Goal: Information Seeking & Learning: Learn about a topic

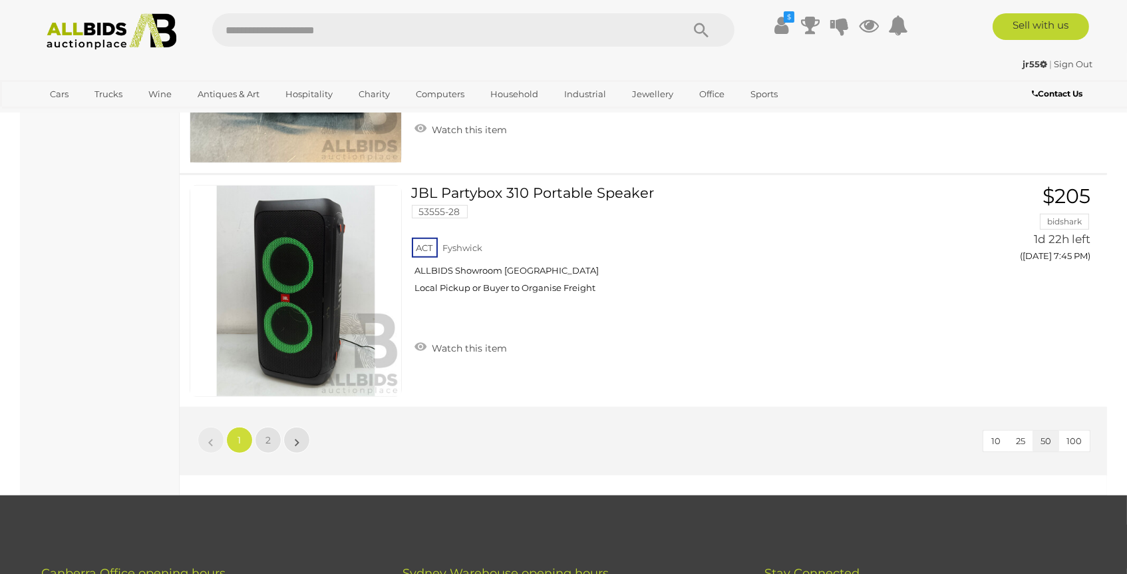
scroll to position [11589, 0]
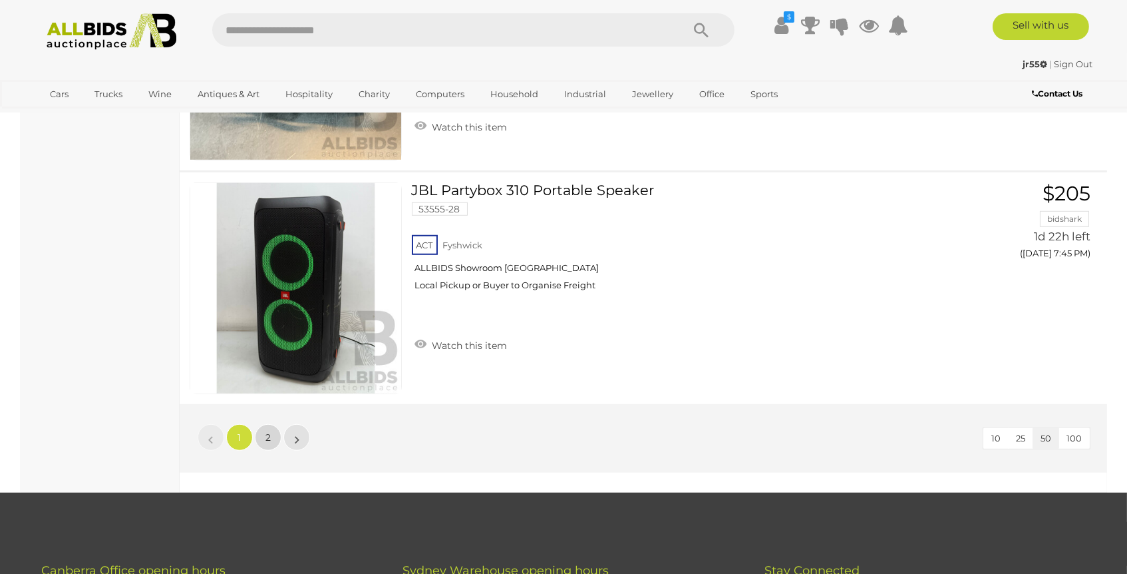
click at [265, 431] on span "2" at bounding box center [267, 437] width 5 height 12
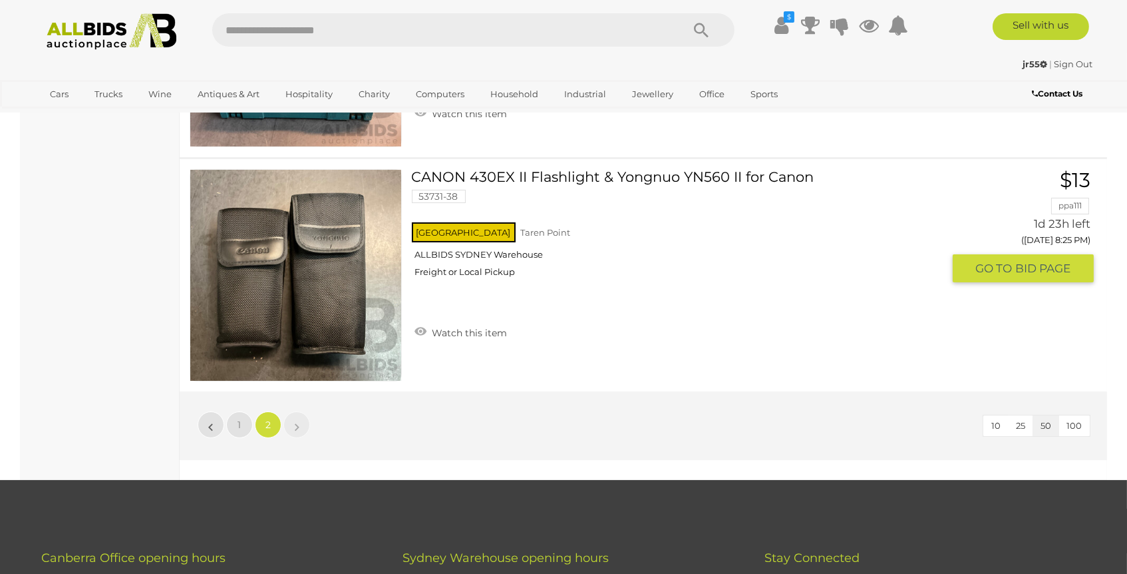
scroll to position [9964, 0]
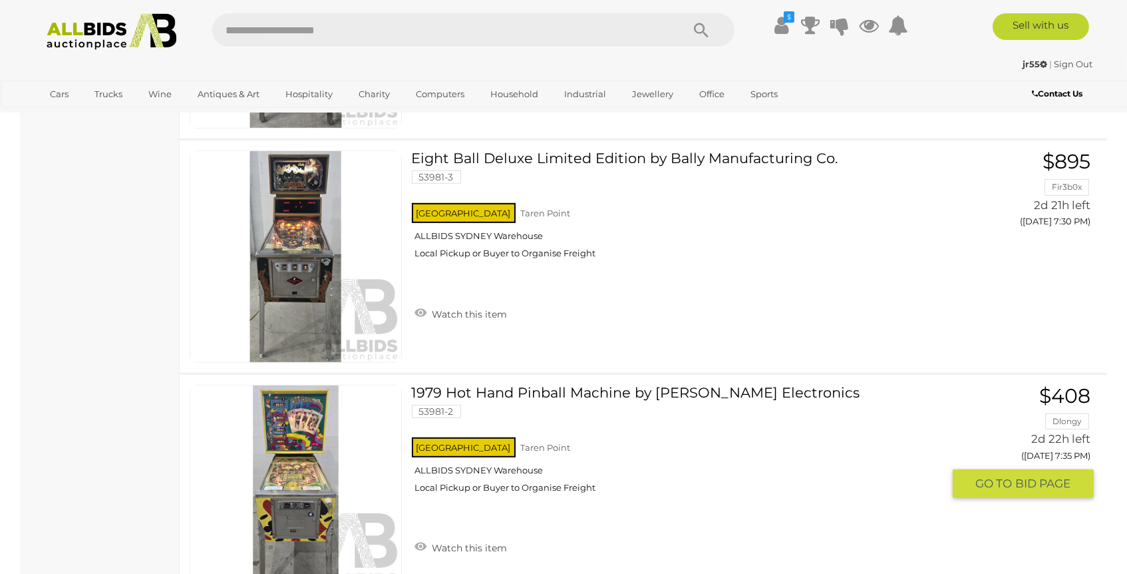
scroll to position [1436, 0]
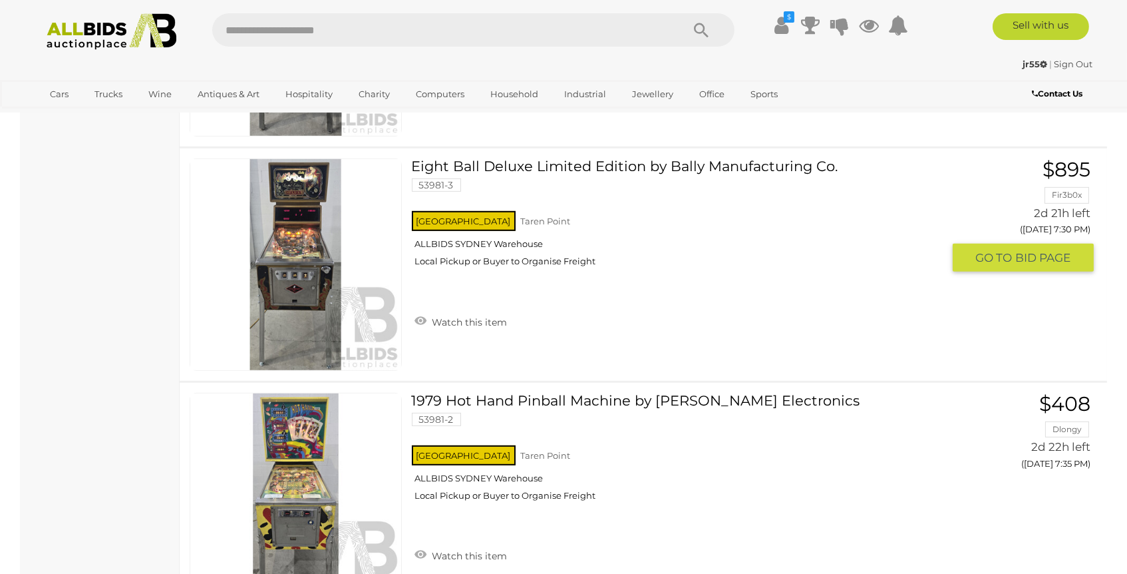
click at [301, 264] on link at bounding box center [296, 264] width 212 height 212
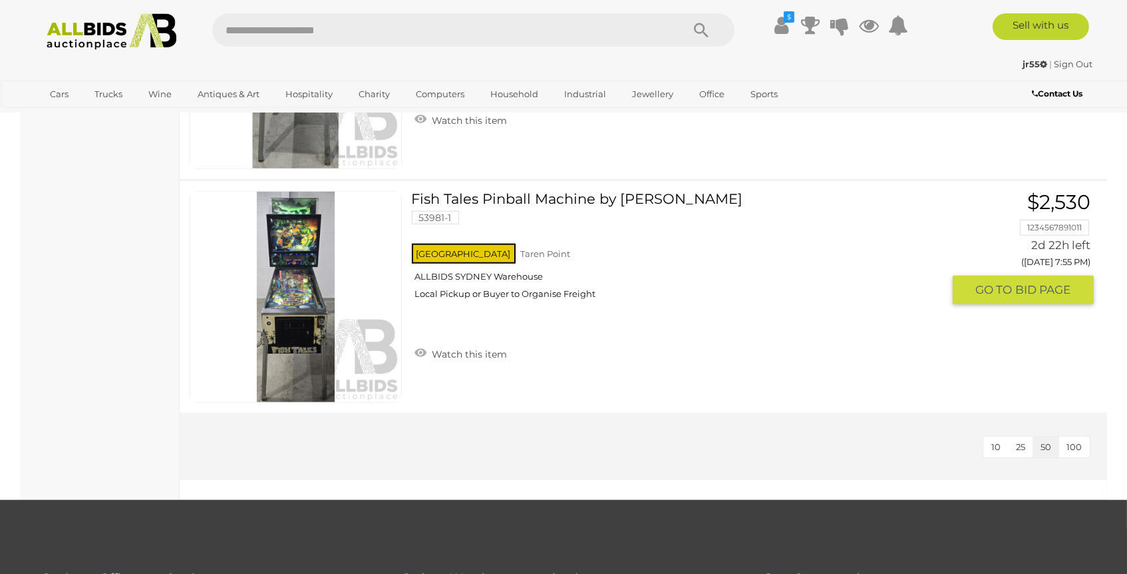
scroll to position [2544, 0]
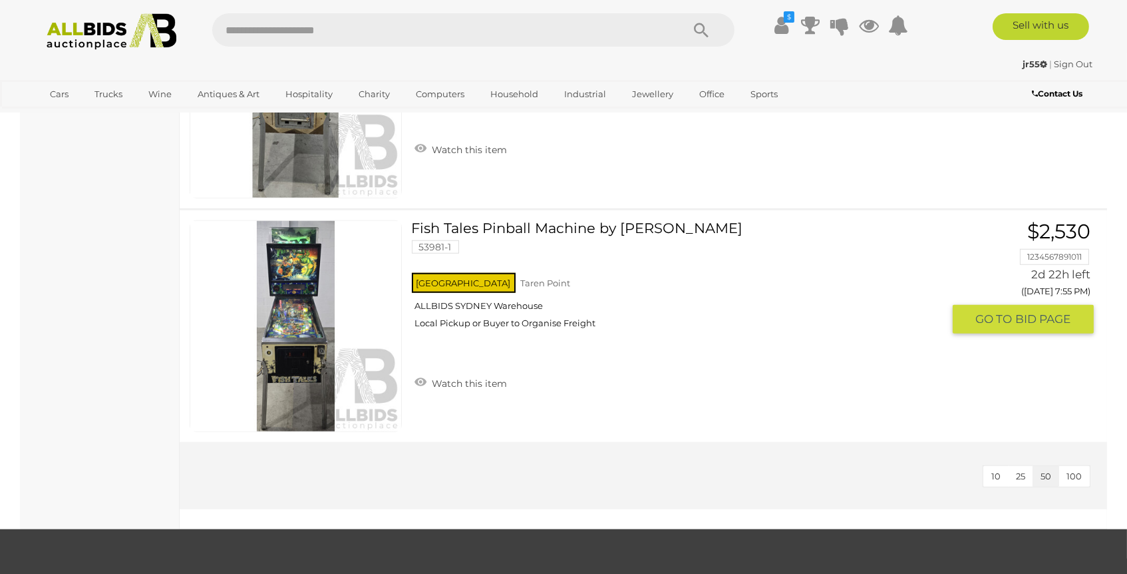
click at [287, 280] on link at bounding box center [296, 326] width 212 height 212
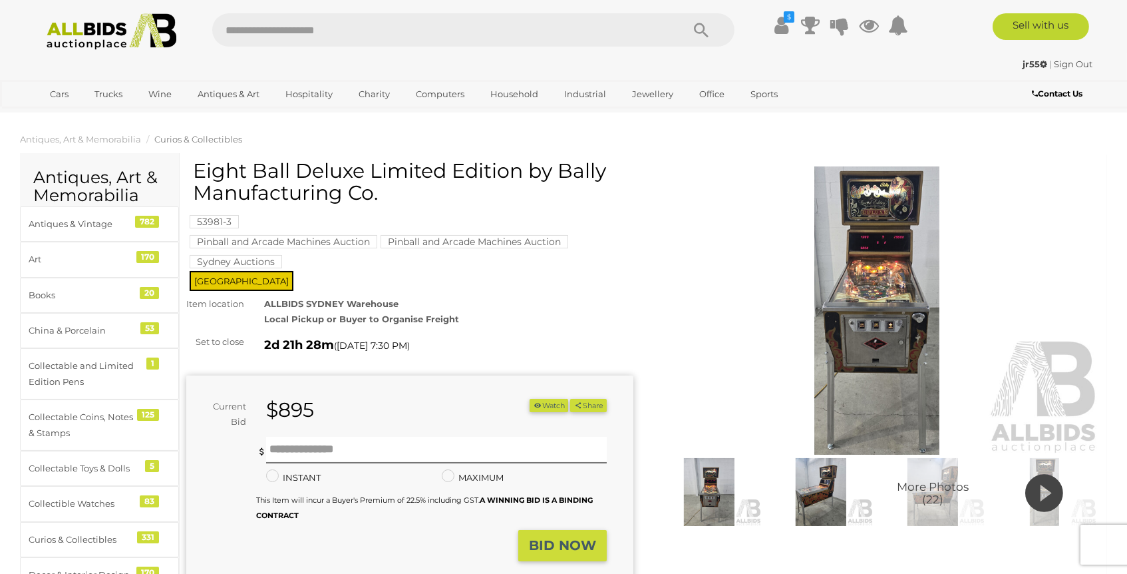
click at [888, 304] on img at bounding box center [876, 310] width 447 height 288
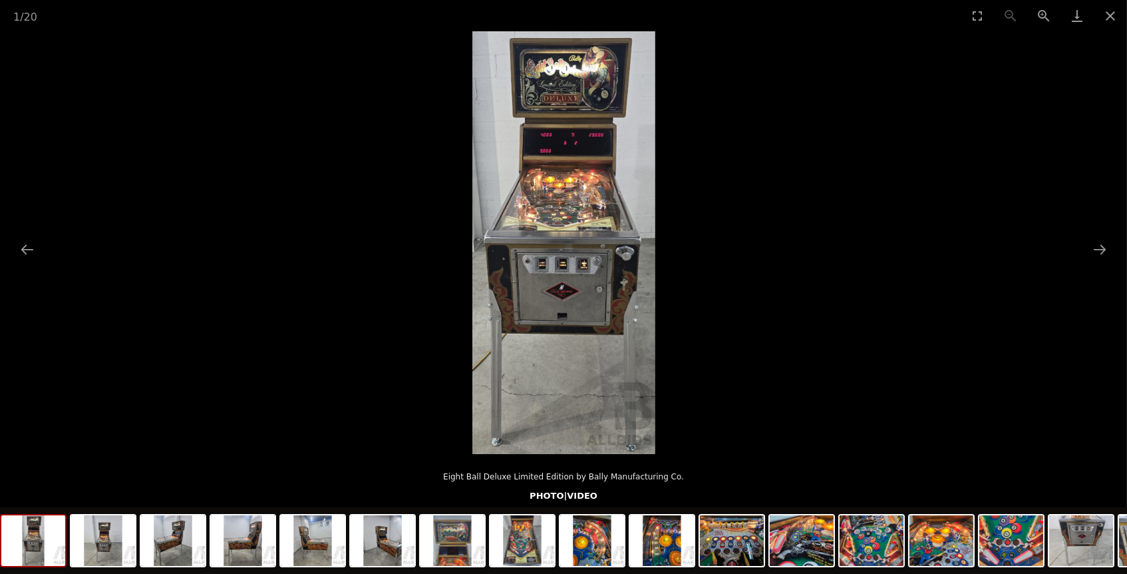
click at [574, 242] on img at bounding box center [563, 242] width 183 height 422
click at [1103, 249] on button "Next slide" at bounding box center [1100, 249] width 28 height 26
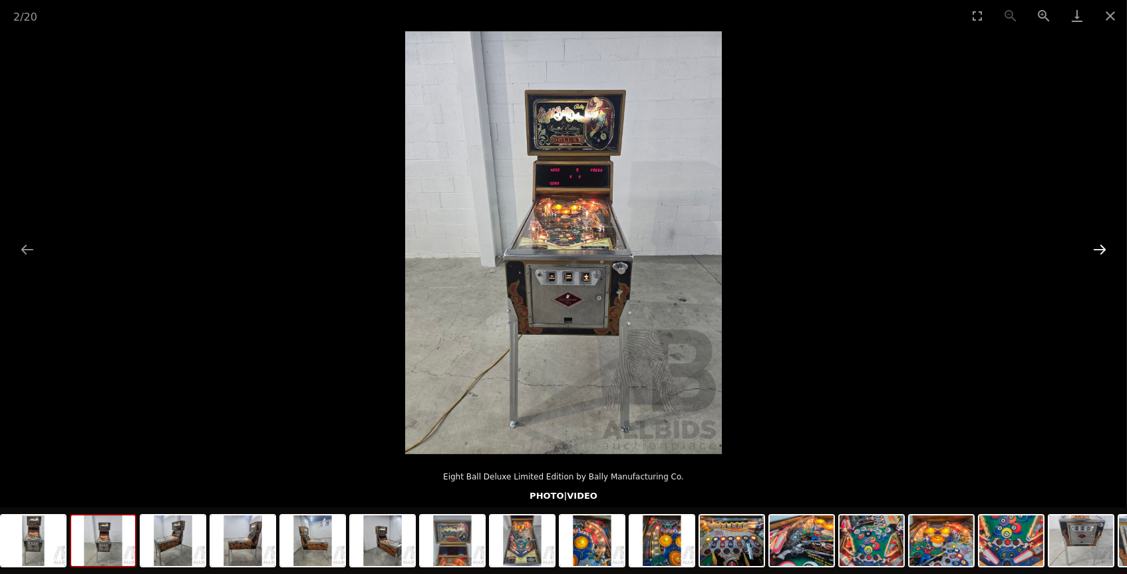
click at [1103, 249] on button "Next slide" at bounding box center [1100, 249] width 28 height 26
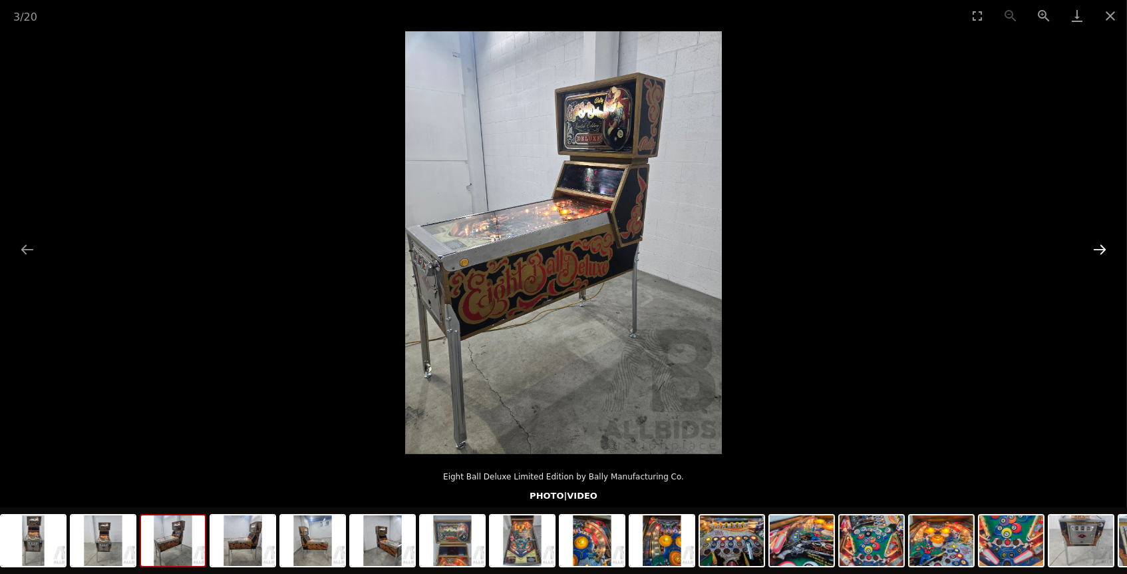
click at [1103, 249] on button "Next slide" at bounding box center [1100, 249] width 28 height 26
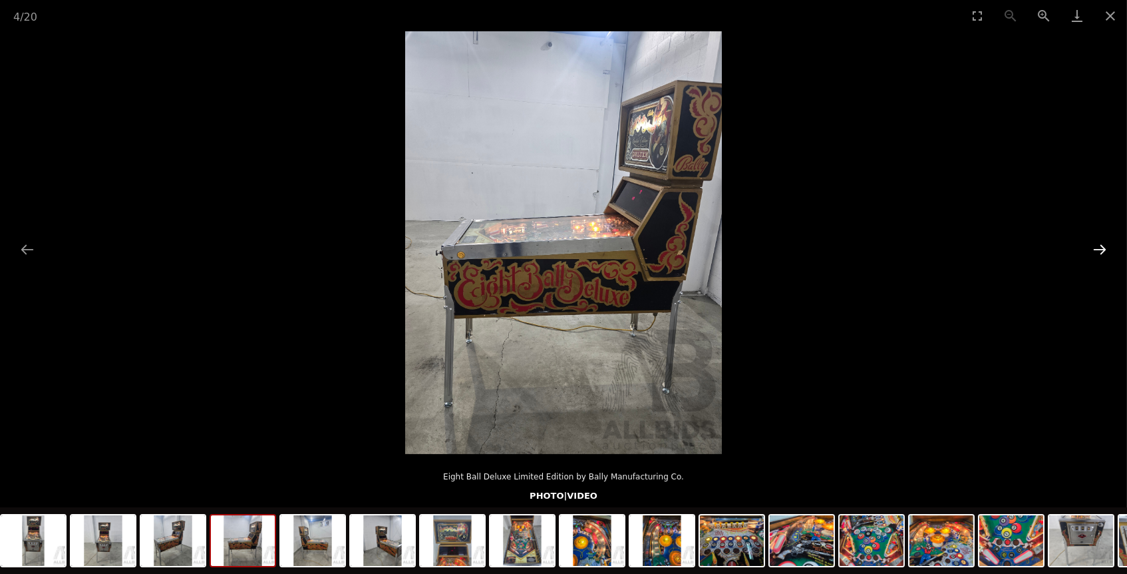
click at [1103, 249] on button "Next slide" at bounding box center [1100, 249] width 28 height 26
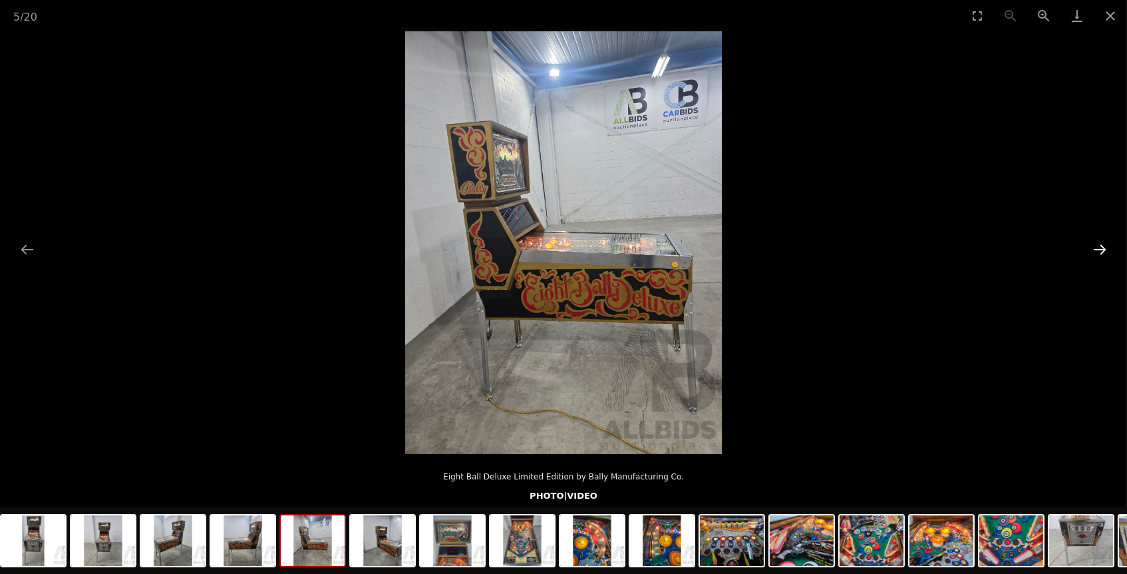
click at [1103, 249] on button "Next slide" at bounding box center [1100, 249] width 28 height 26
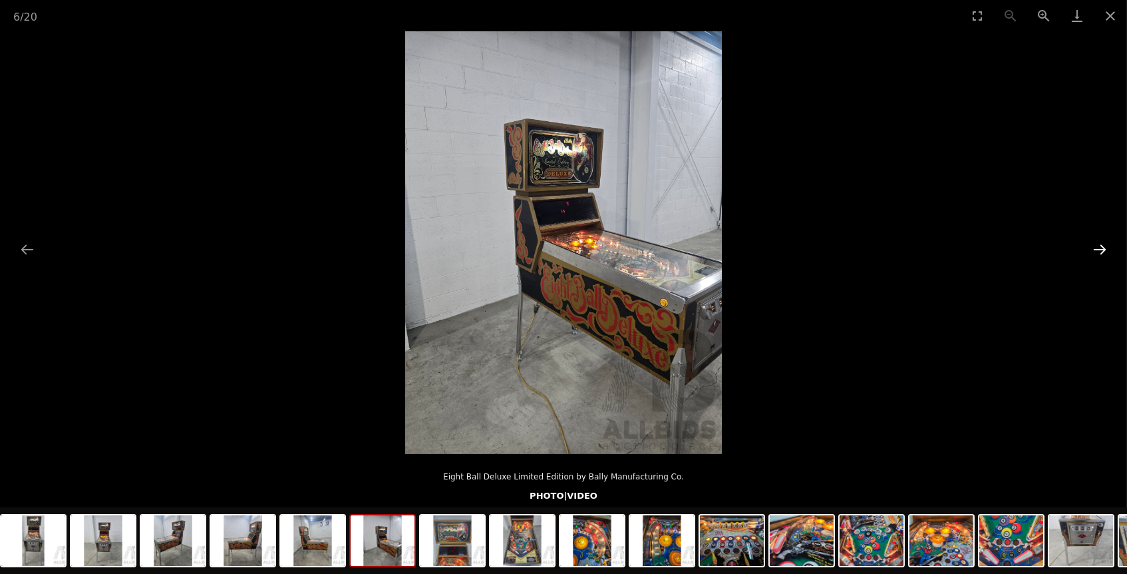
click at [1103, 249] on button "Next slide" at bounding box center [1100, 249] width 28 height 26
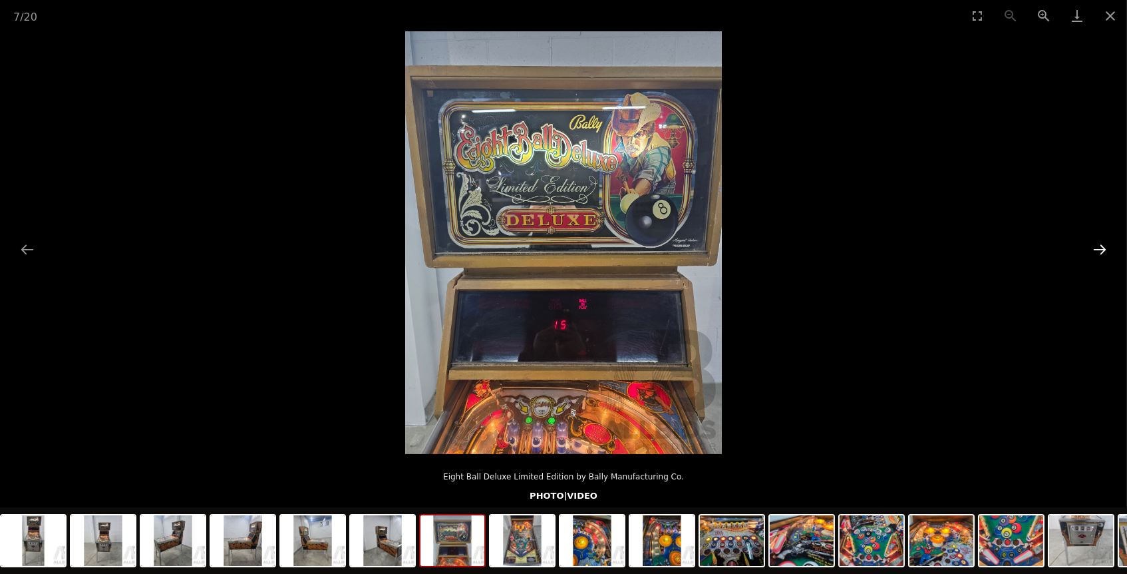
click at [1103, 249] on button "Next slide" at bounding box center [1100, 249] width 28 height 26
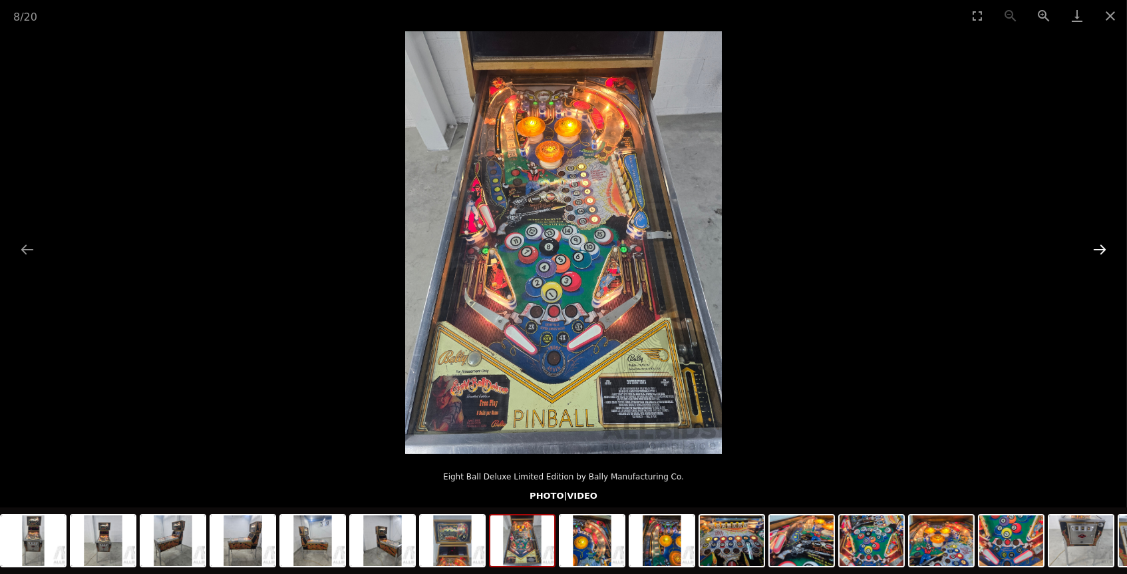
click at [1103, 249] on button "Next slide" at bounding box center [1100, 249] width 28 height 26
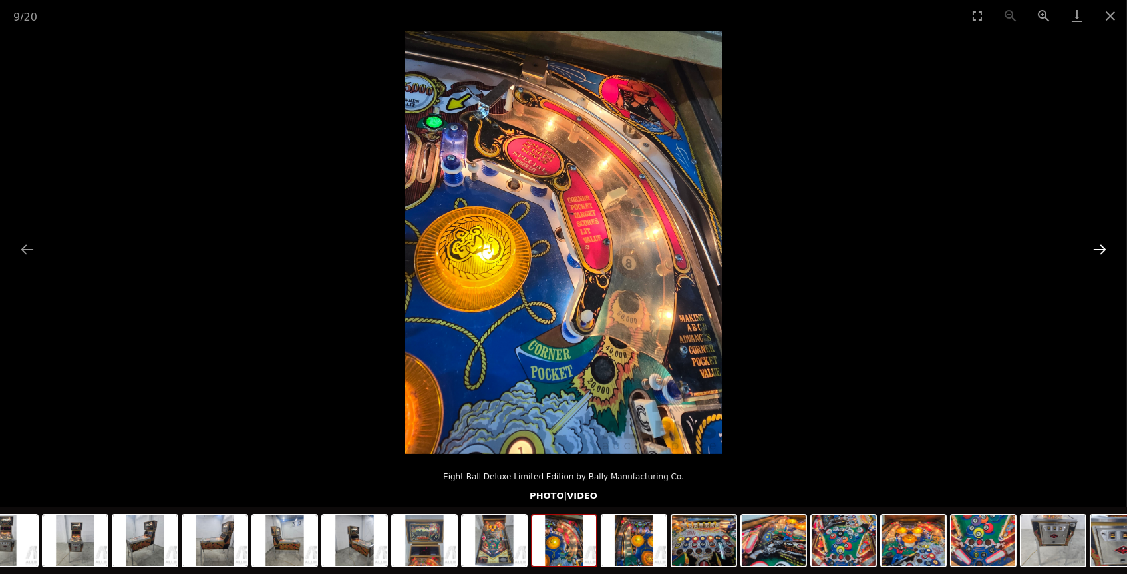
click at [1103, 249] on button "Next slide" at bounding box center [1100, 249] width 28 height 26
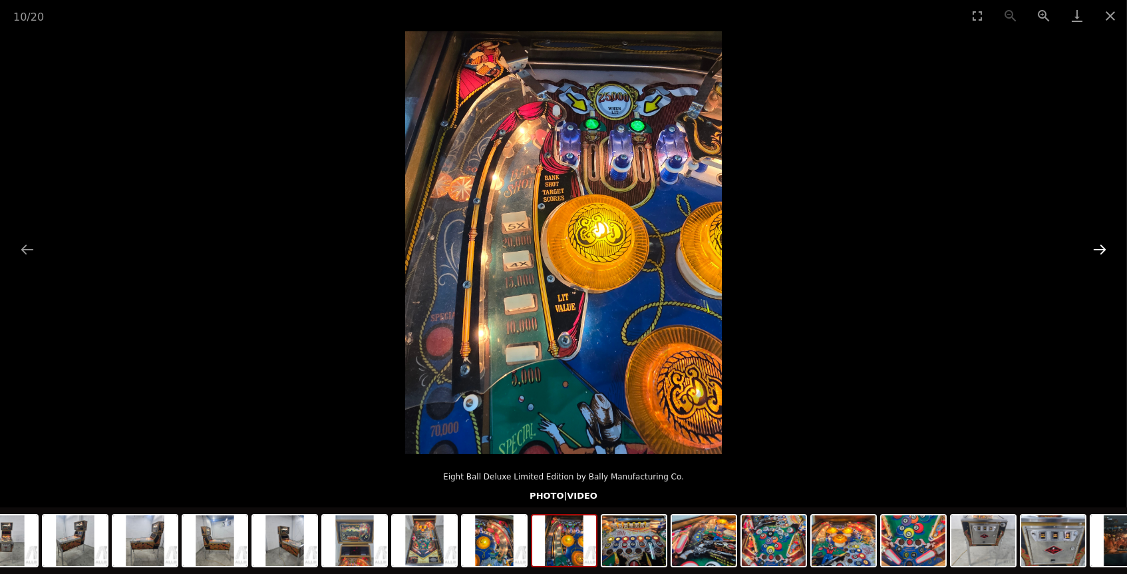
click at [1103, 249] on button "Next slide" at bounding box center [1100, 249] width 28 height 26
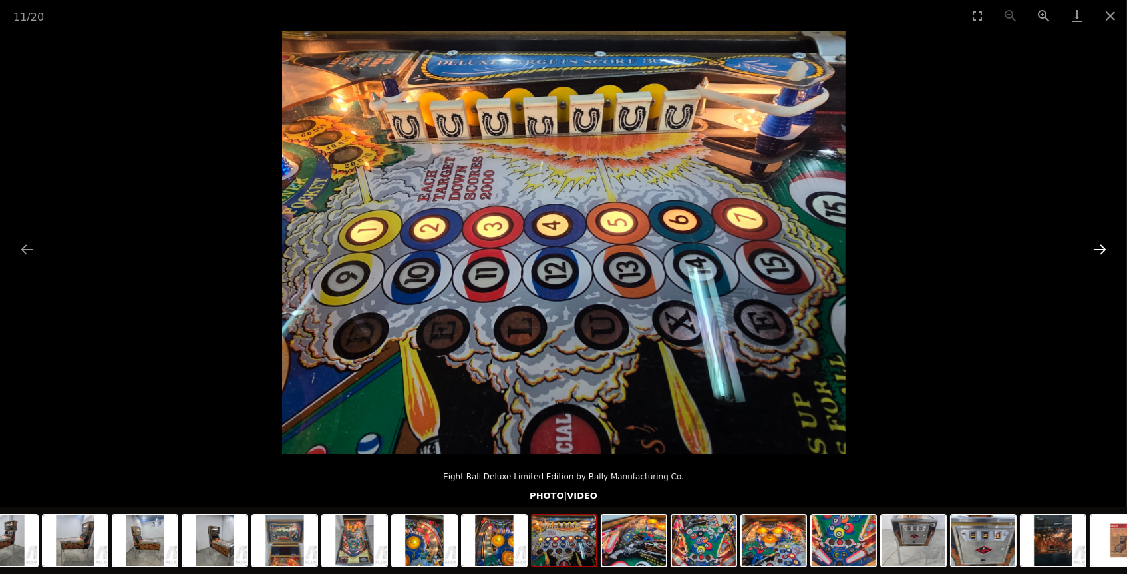
click at [1103, 249] on button "Next slide" at bounding box center [1100, 249] width 28 height 26
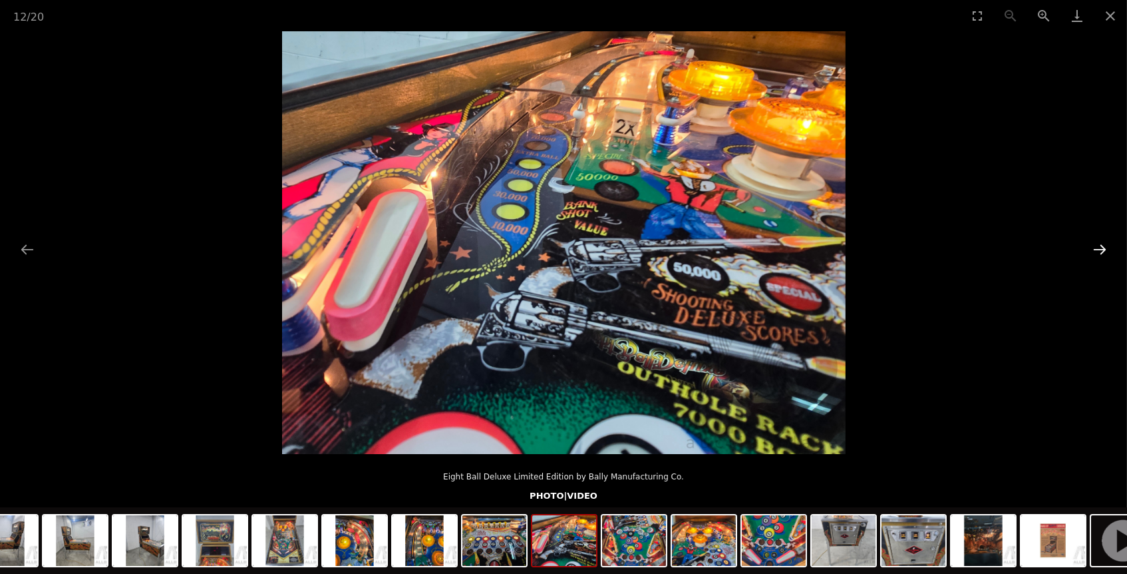
click at [1103, 249] on button "Next slide" at bounding box center [1100, 249] width 28 height 26
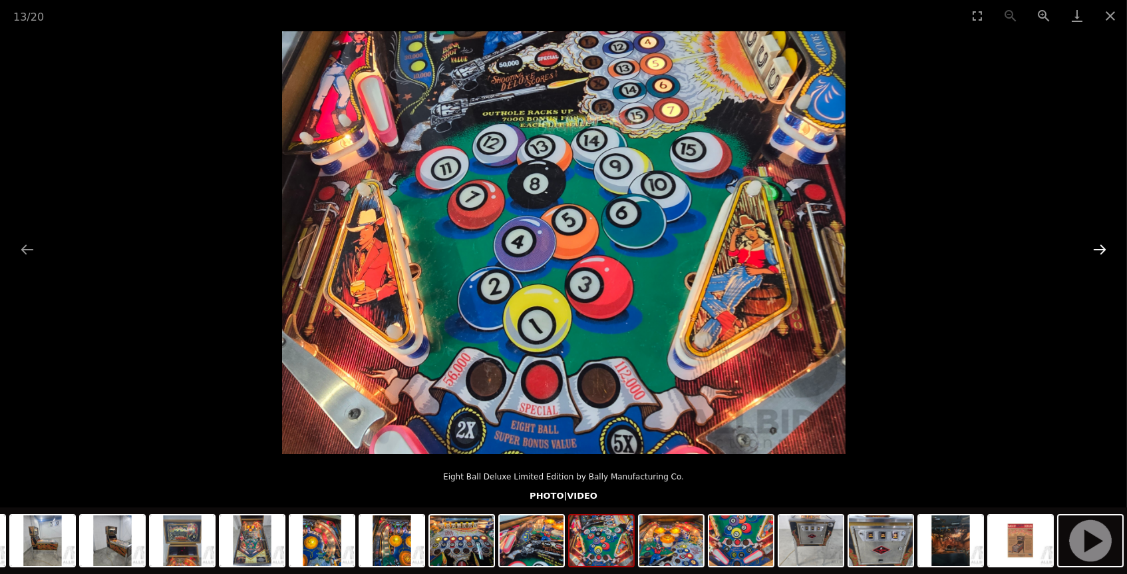
click at [1103, 249] on button "Next slide" at bounding box center [1100, 249] width 28 height 26
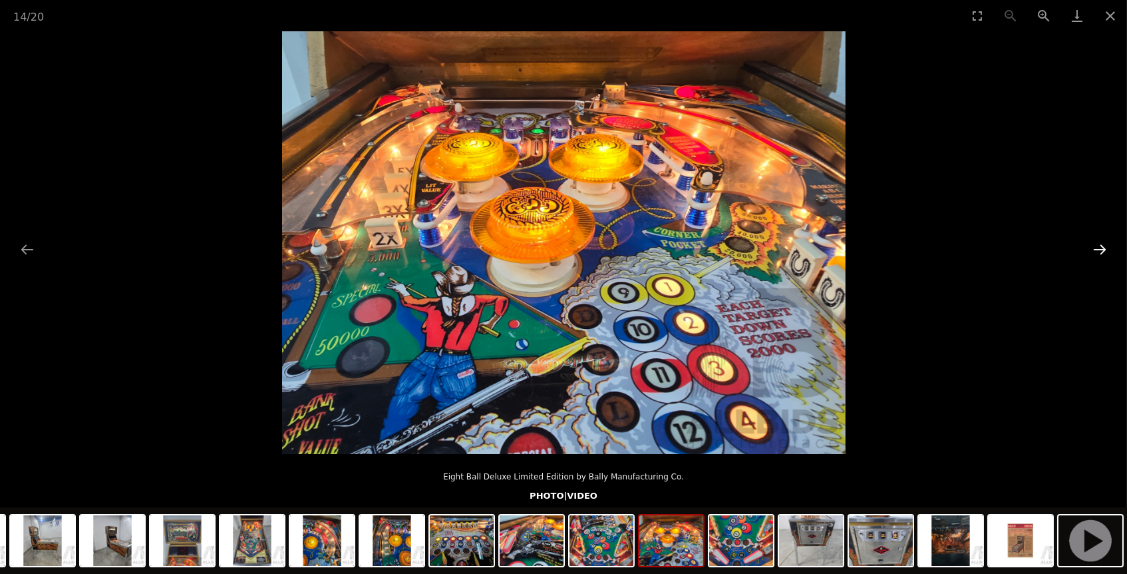
click at [1103, 249] on button "Next slide" at bounding box center [1100, 249] width 28 height 26
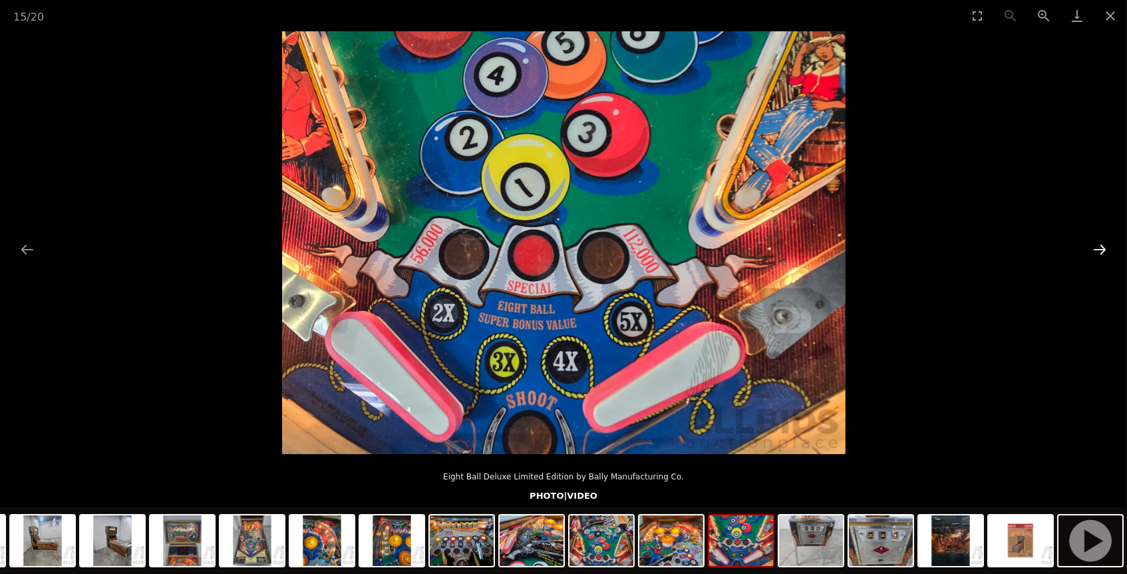
click at [1103, 249] on button "Next slide" at bounding box center [1100, 249] width 28 height 26
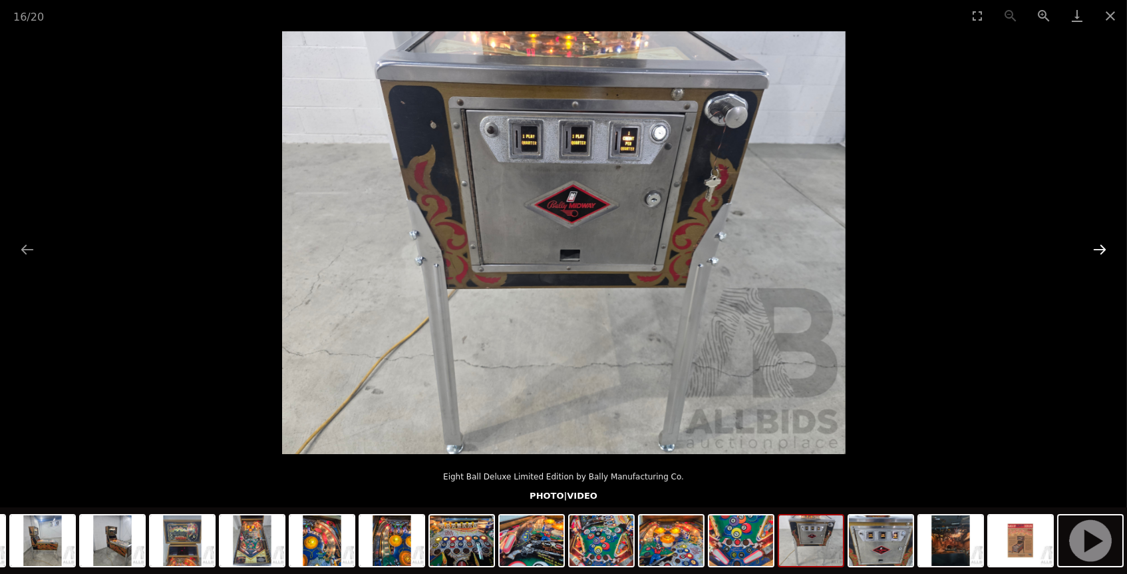
click at [1103, 249] on button "Next slide" at bounding box center [1100, 249] width 28 height 26
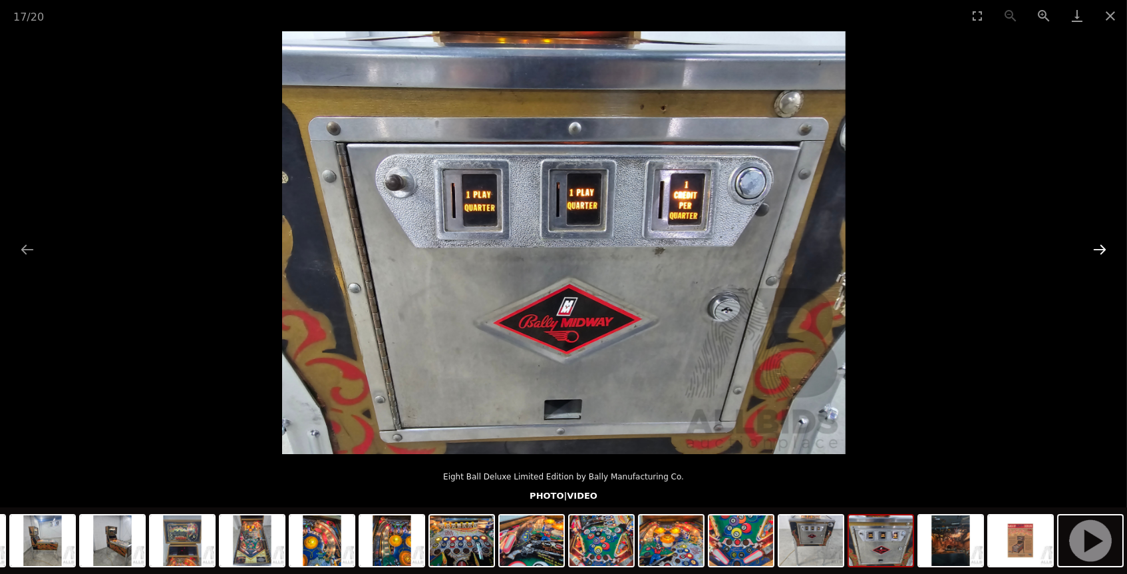
click at [1103, 249] on button "Next slide" at bounding box center [1100, 249] width 28 height 26
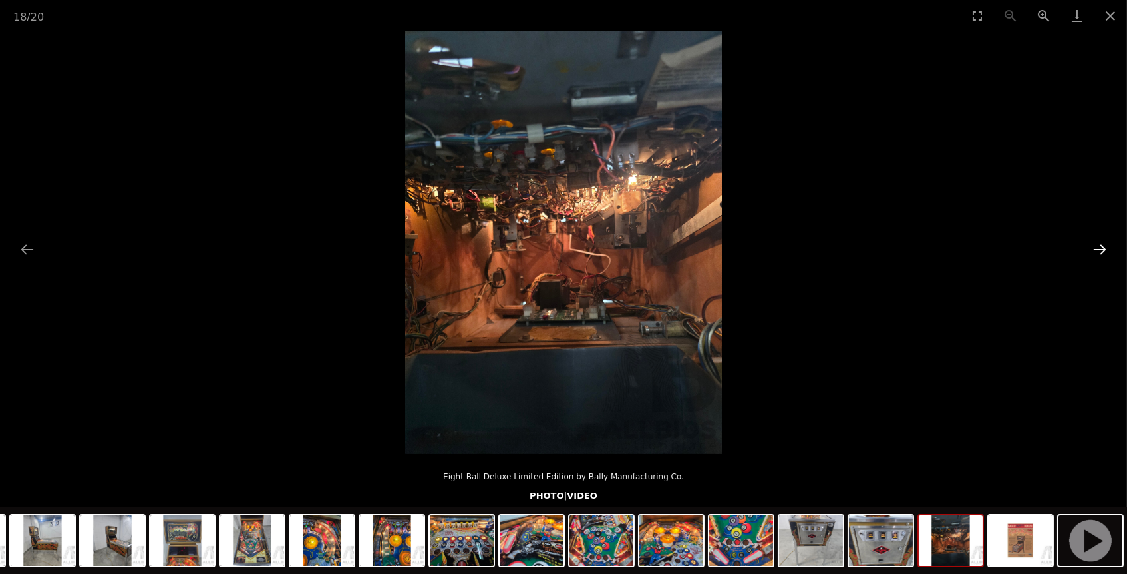
click at [1103, 249] on button "Next slide" at bounding box center [1100, 249] width 28 height 26
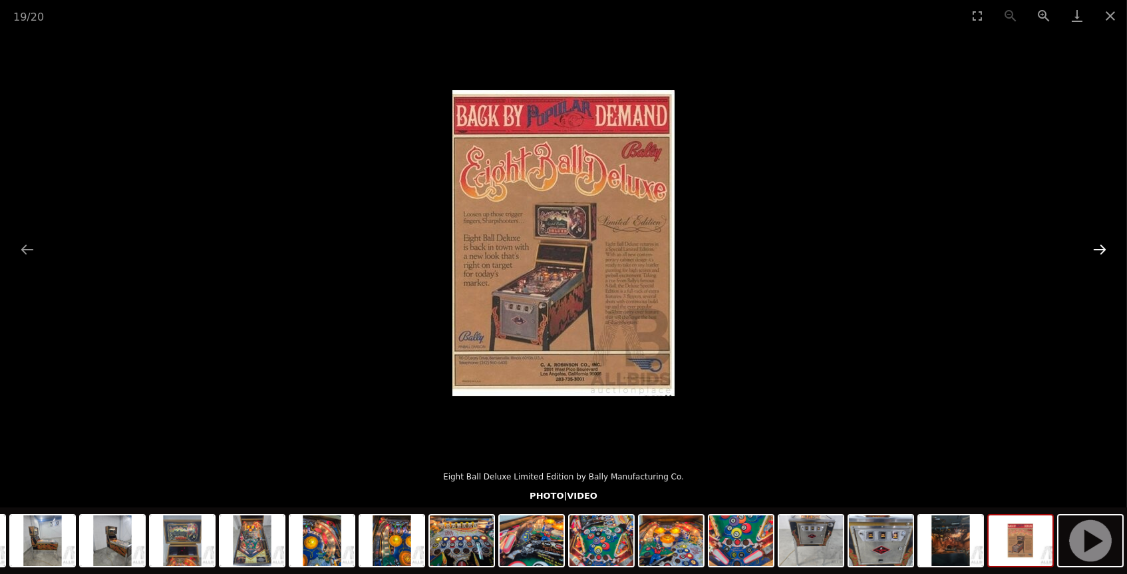
click at [1103, 249] on button "Next slide" at bounding box center [1100, 249] width 28 height 26
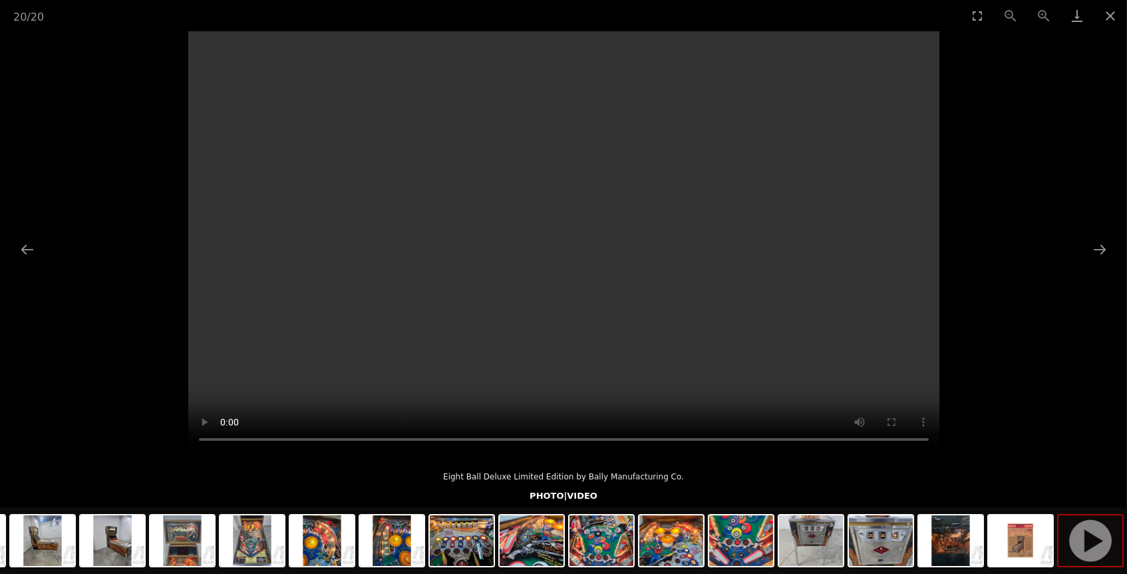
click at [571, 241] on video "Your browser does not support HTML5 video." at bounding box center [563, 242] width 751 height 422
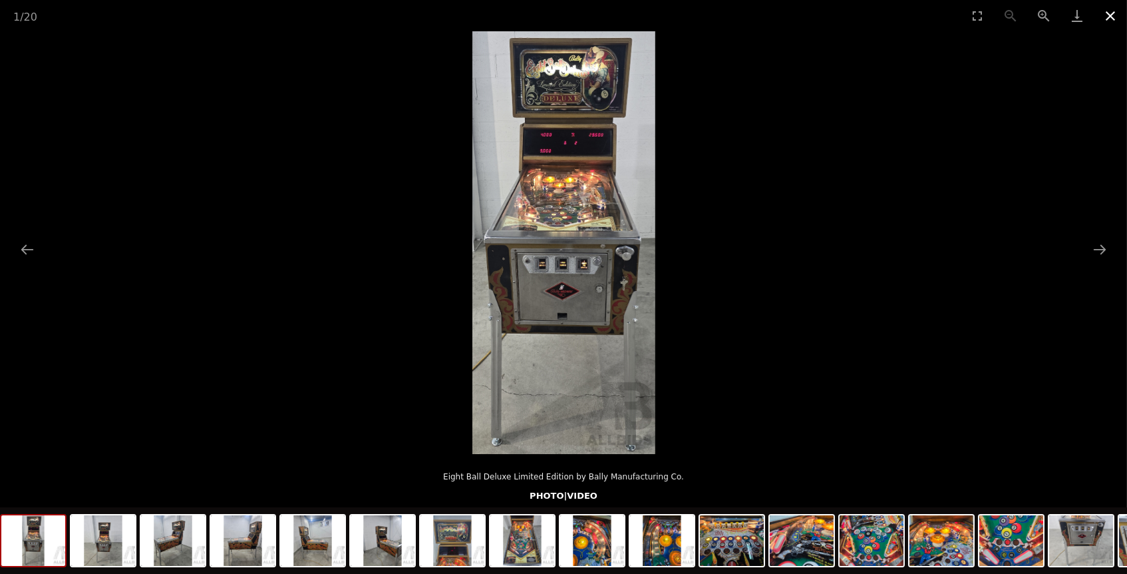
click at [1112, 14] on button "Close gallery" at bounding box center [1110, 15] width 33 height 31
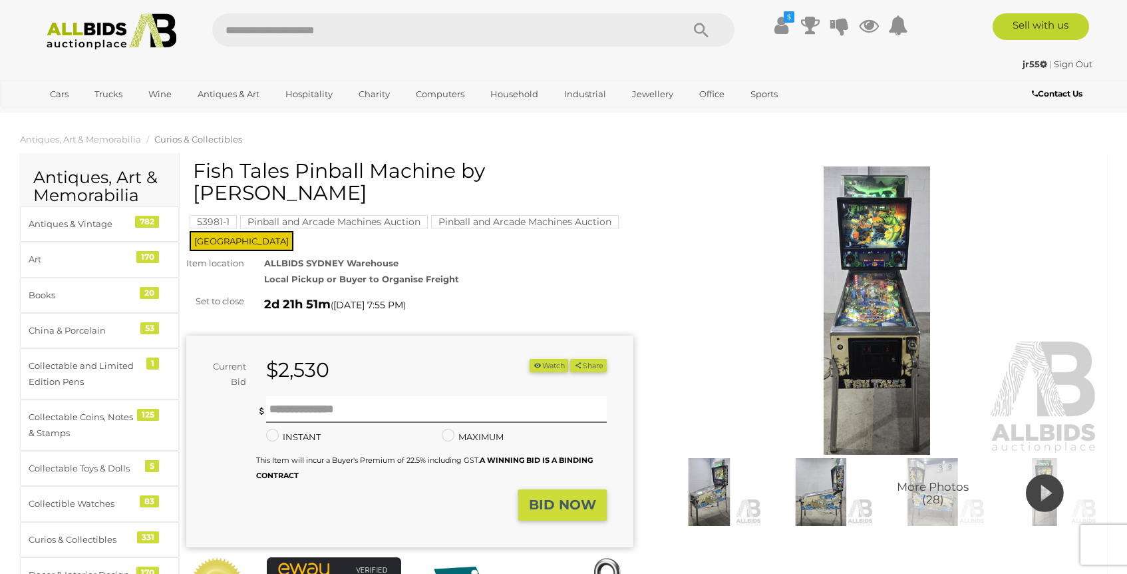
click at [880, 321] on img at bounding box center [876, 310] width 447 height 288
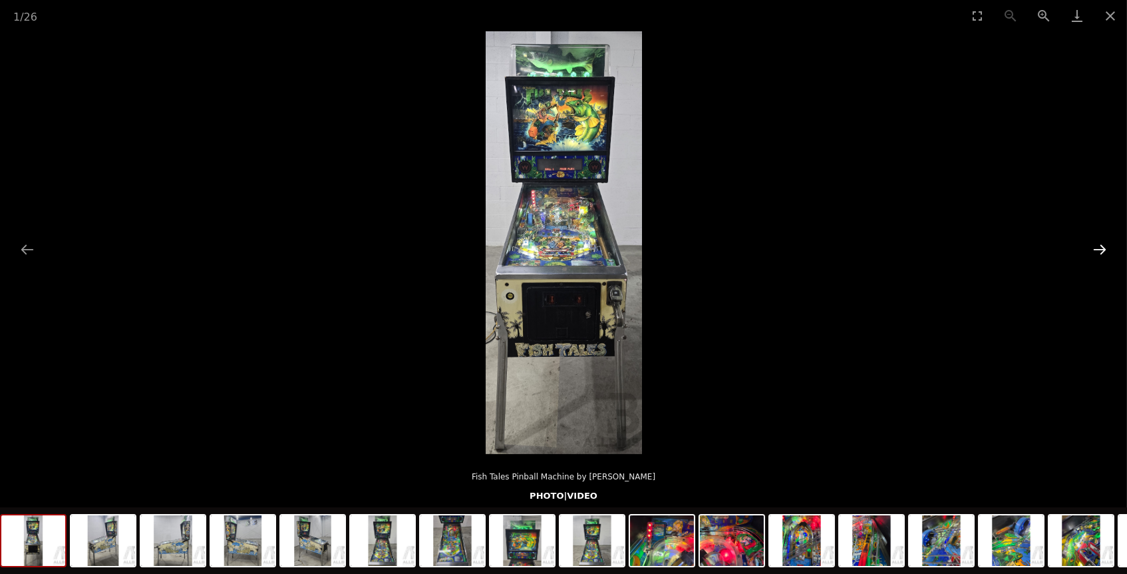
click at [1103, 245] on button "Next slide" at bounding box center [1100, 249] width 28 height 26
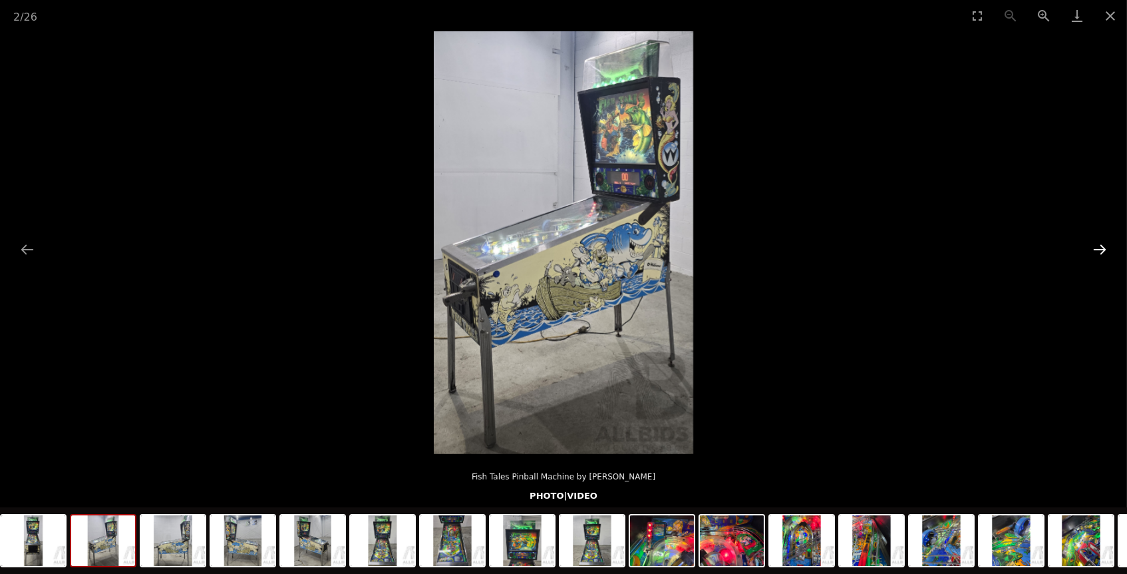
click at [1103, 245] on button "Next slide" at bounding box center [1100, 249] width 28 height 26
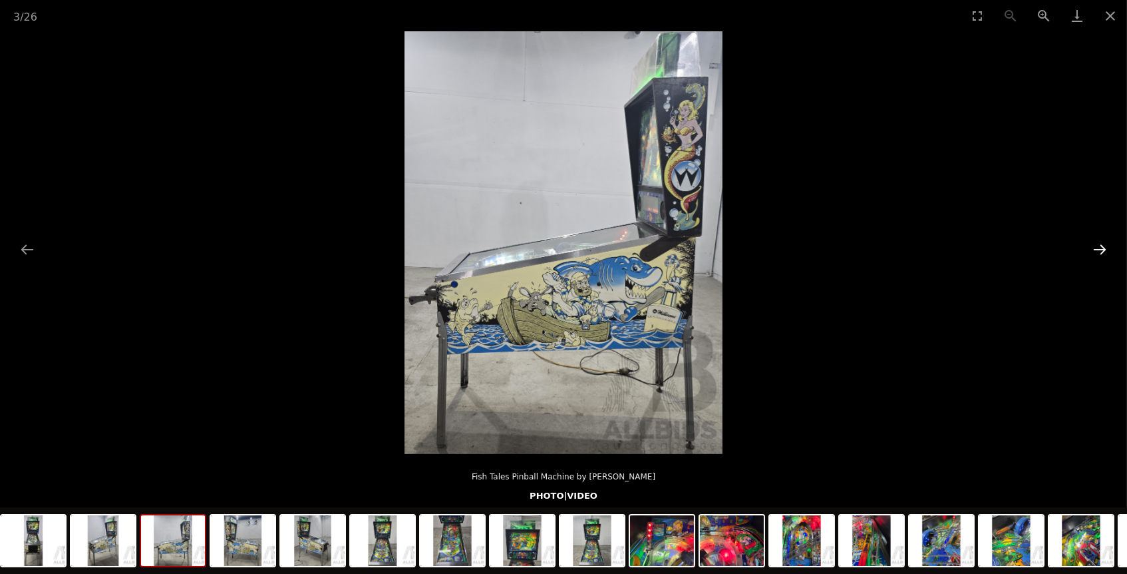
click at [1103, 245] on button "Next slide" at bounding box center [1100, 249] width 28 height 26
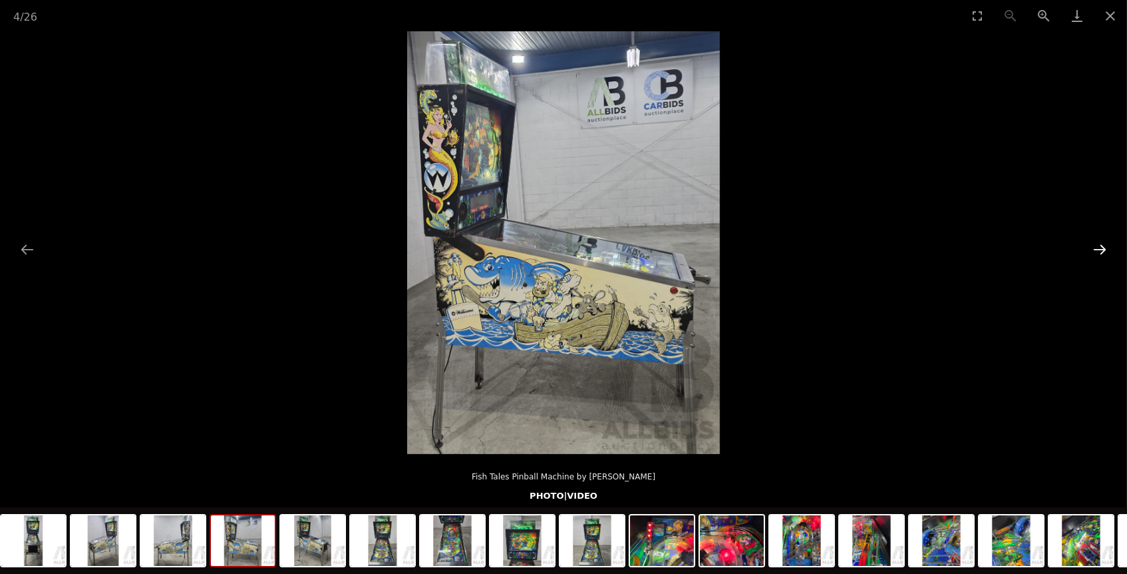
click at [1103, 245] on button "Next slide" at bounding box center [1100, 249] width 28 height 26
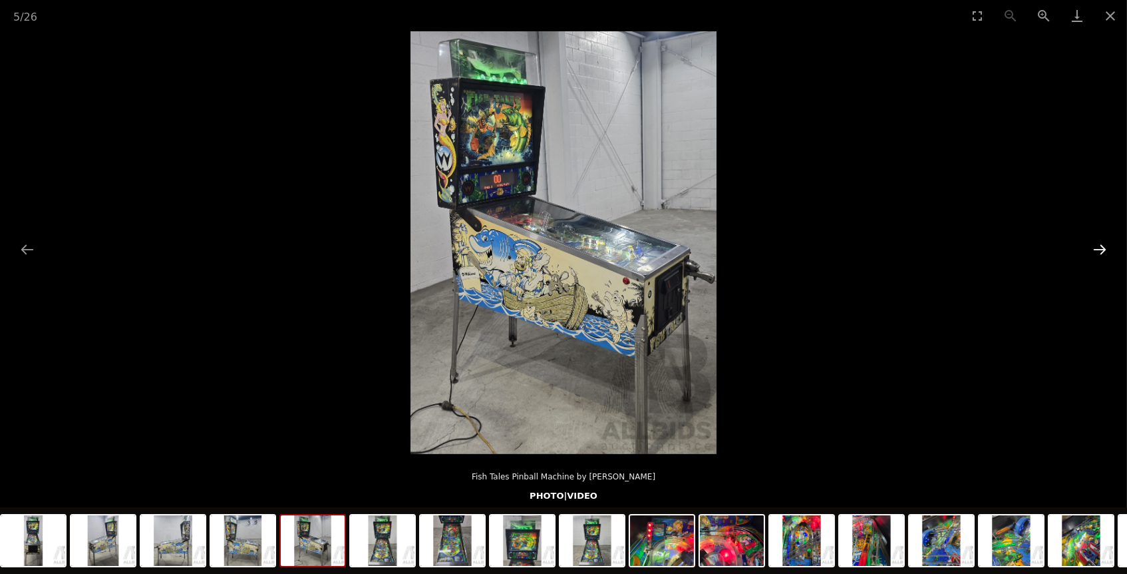
click at [1103, 245] on button "Next slide" at bounding box center [1100, 249] width 28 height 26
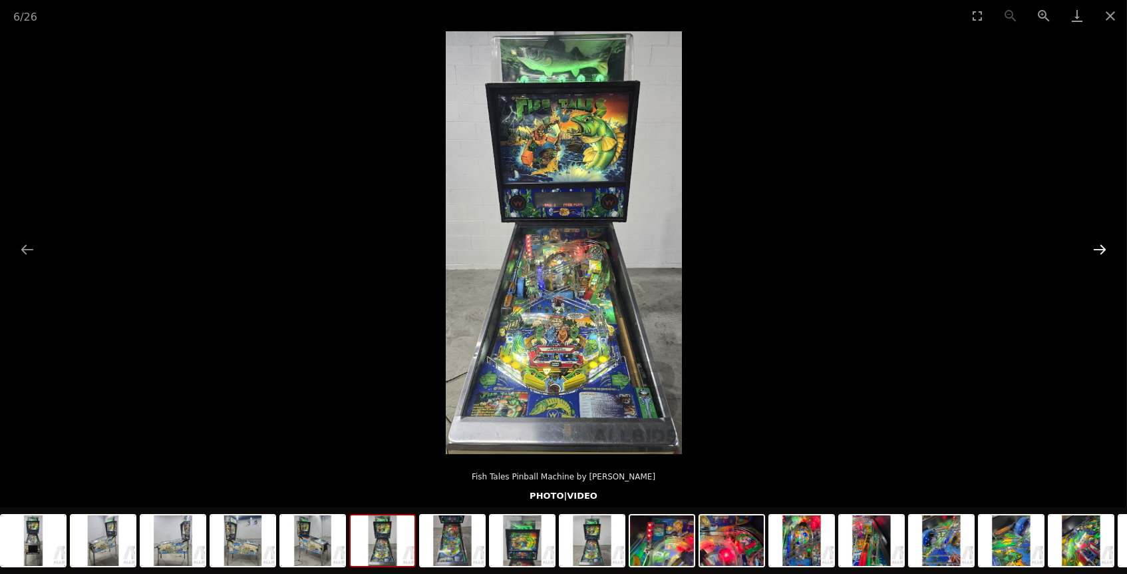
click at [1103, 245] on button "Next slide" at bounding box center [1100, 249] width 28 height 26
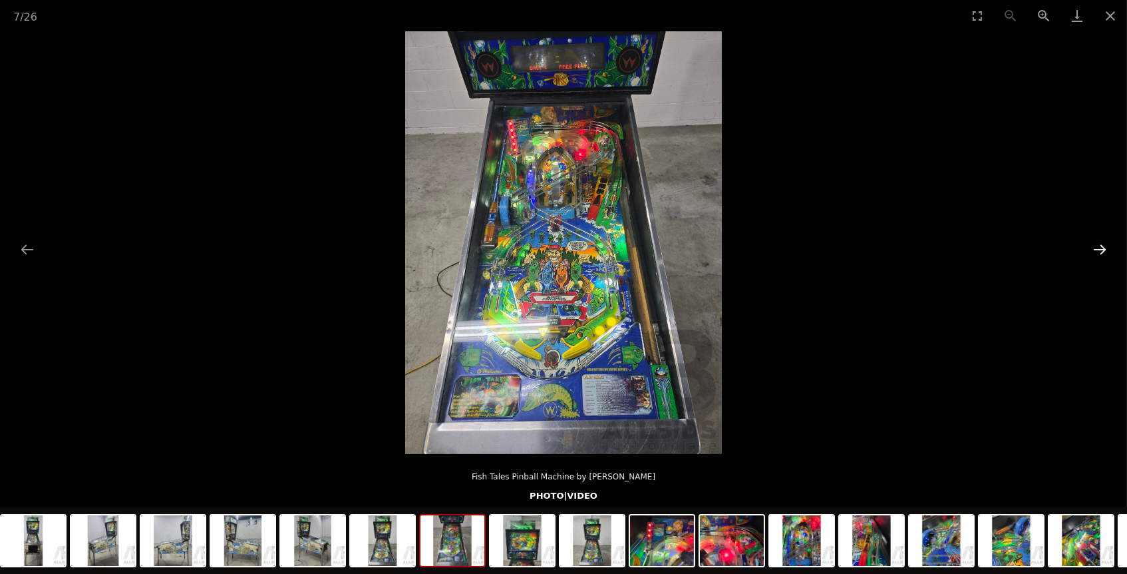
click at [1103, 245] on button "Next slide" at bounding box center [1100, 249] width 28 height 26
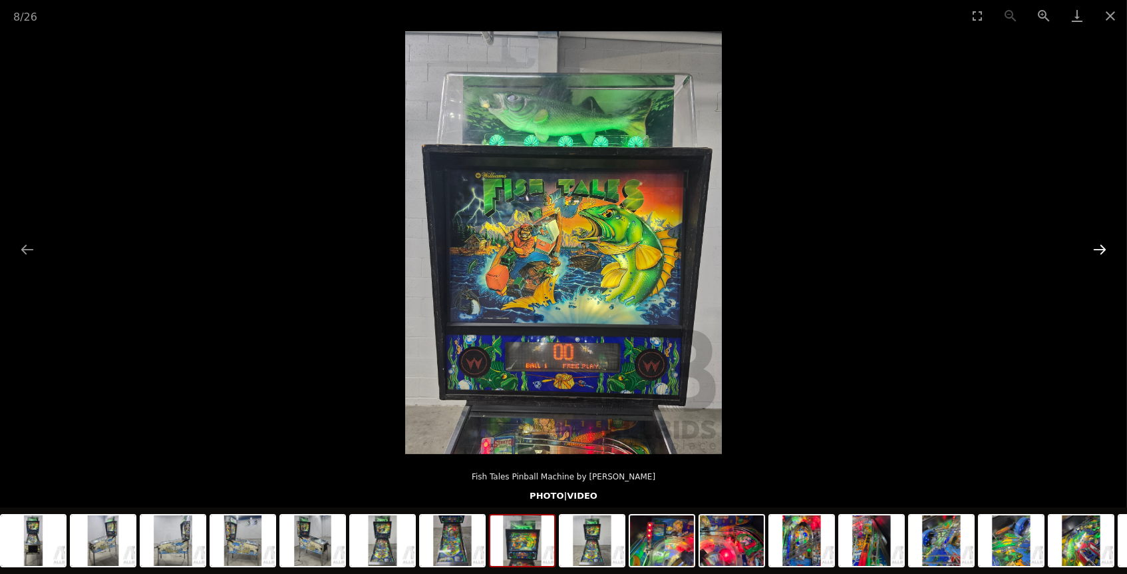
click at [1103, 245] on button "Next slide" at bounding box center [1100, 249] width 28 height 26
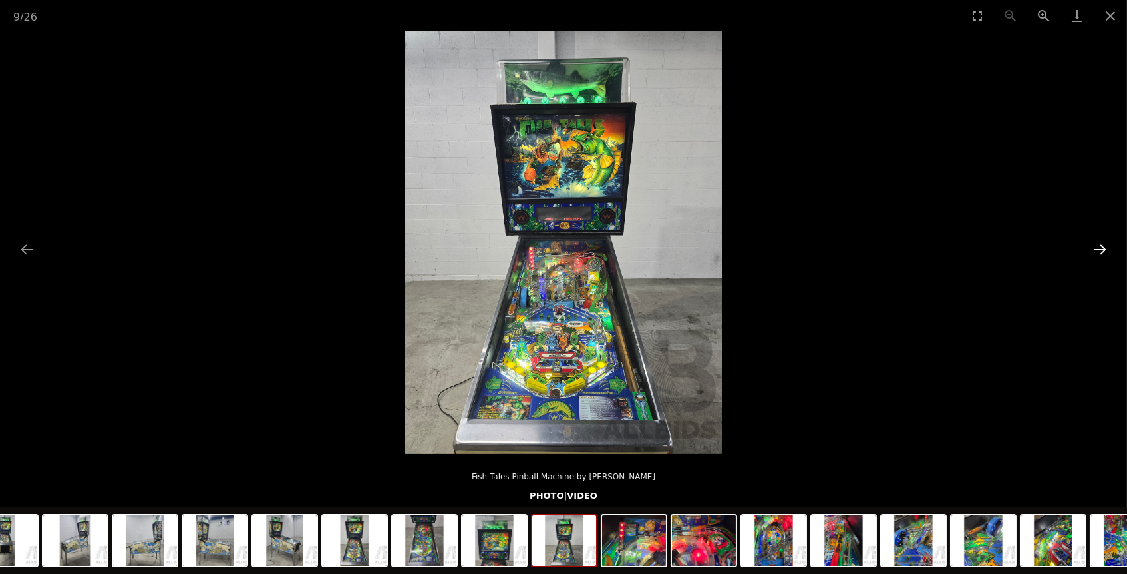
click at [1103, 245] on button "Next slide" at bounding box center [1100, 249] width 28 height 26
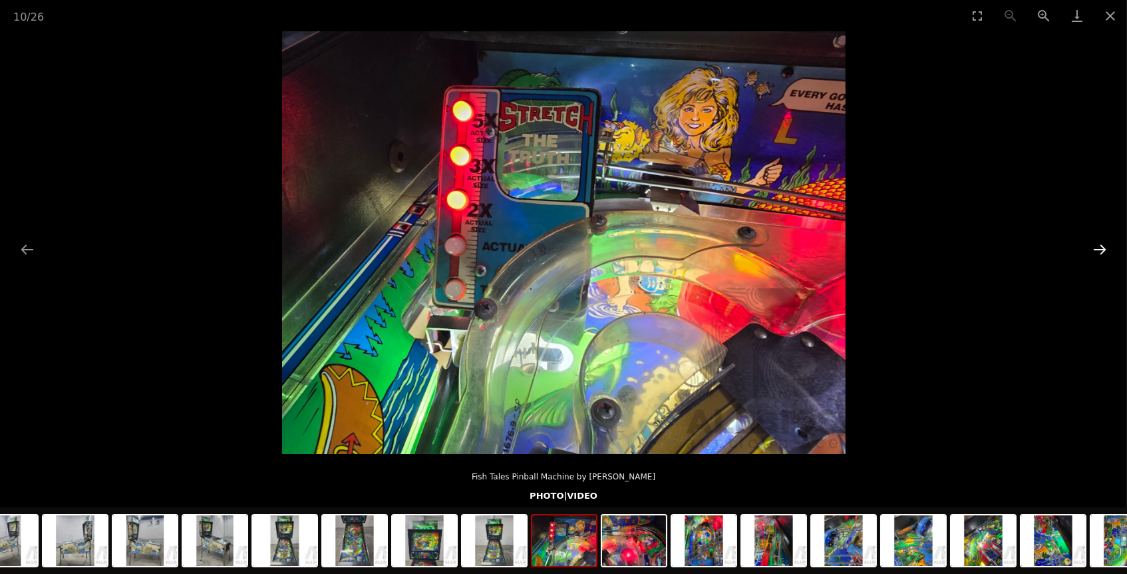
click at [1103, 245] on button "Next slide" at bounding box center [1100, 249] width 28 height 26
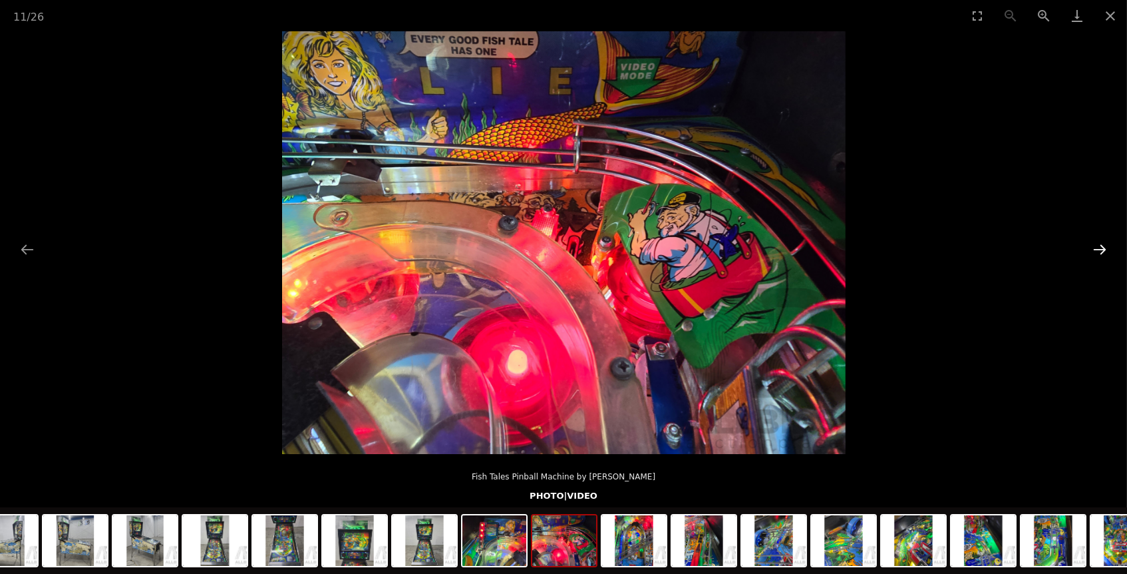
click at [1103, 245] on button "Next slide" at bounding box center [1100, 249] width 28 height 26
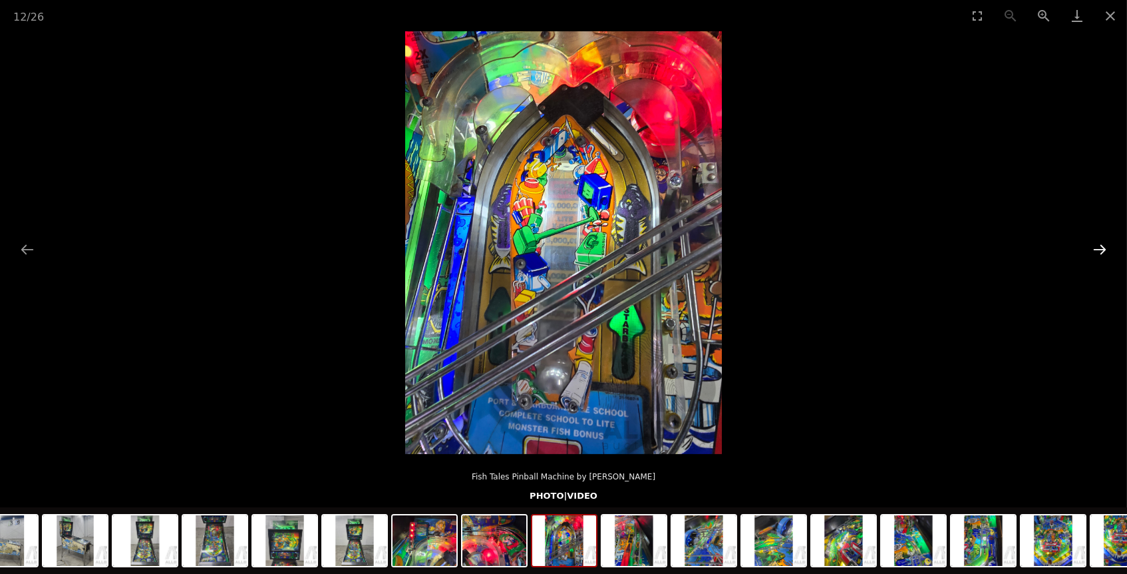
click at [1103, 245] on button "Next slide" at bounding box center [1100, 249] width 28 height 26
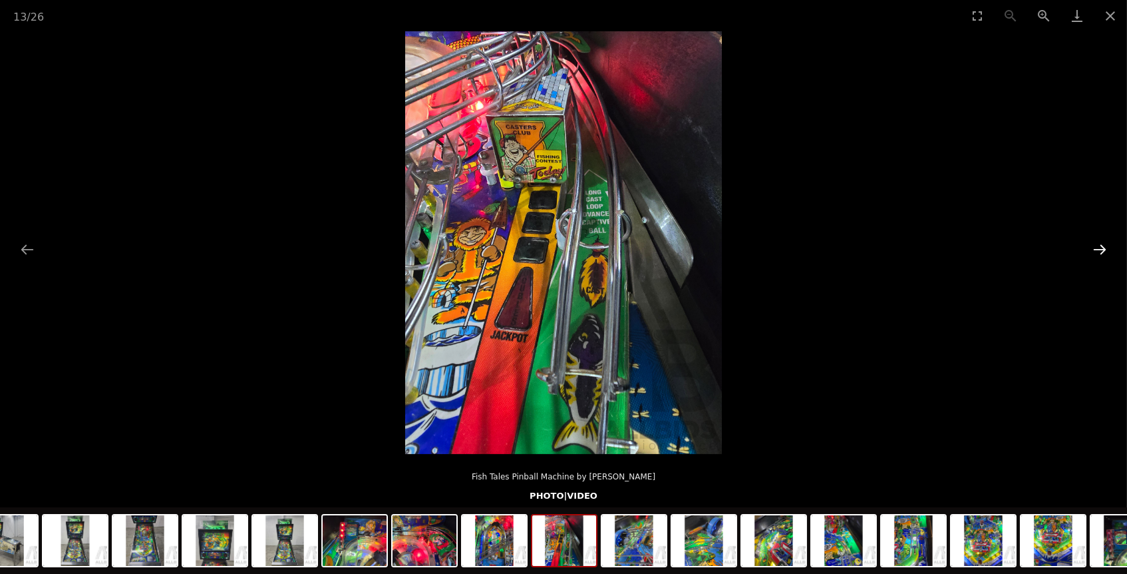
click at [1103, 245] on button "Next slide" at bounding box center [1100, 249] width 28 height 26
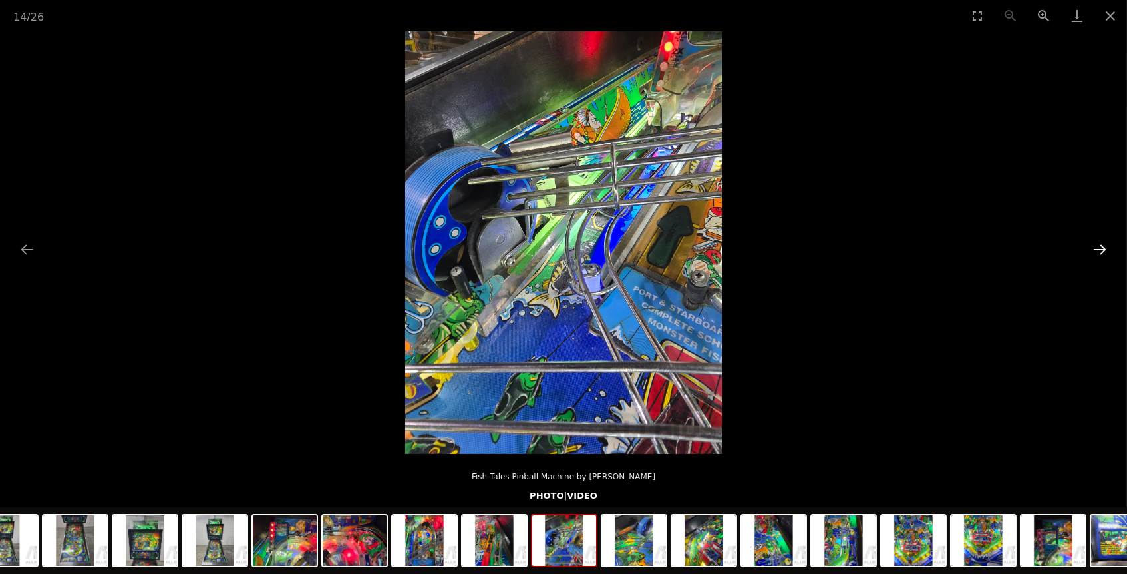
click at [1103, 245] on button "Next slide" at bounding box center [1100, 249] width 28 height 26
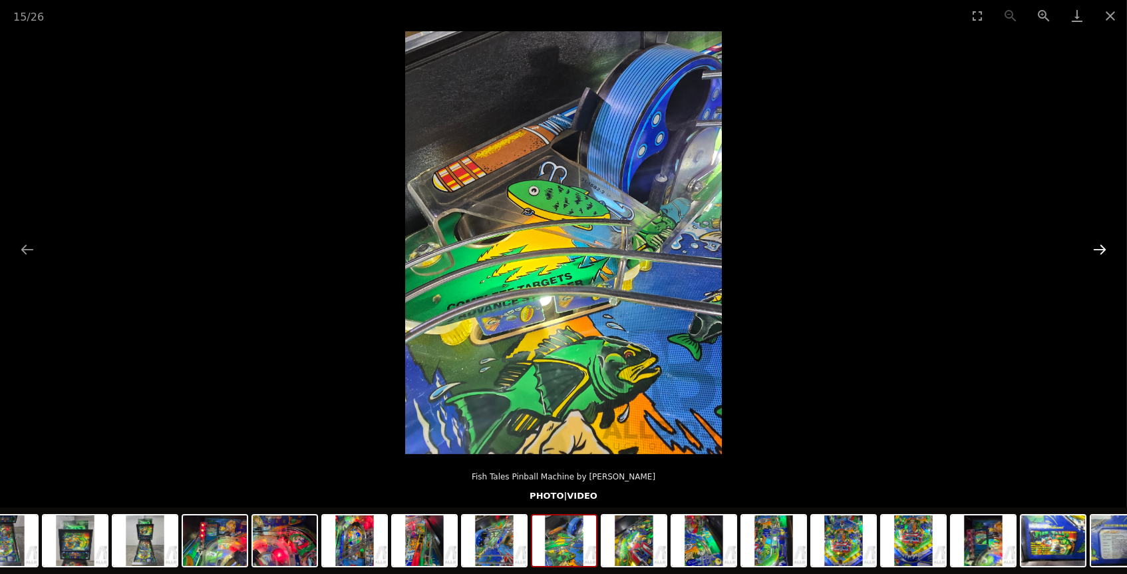
click at [1103, 245] on button "Next slide" at bounding box center [1100, 249] width 28 height 26
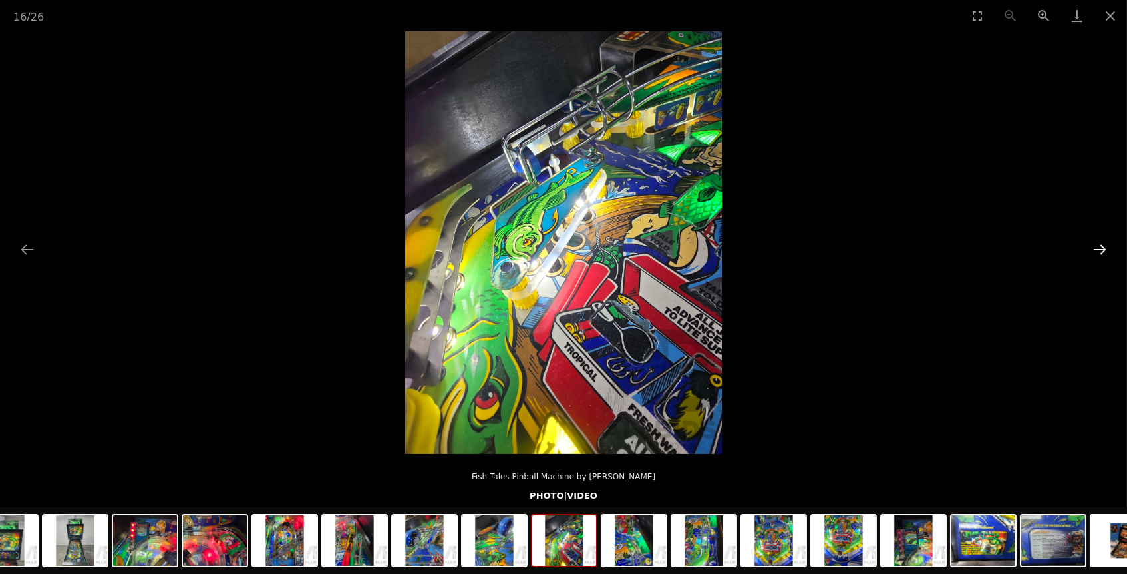
click at [1103, 245] on button "Next slide" at bounding box center [1100, 249] width 28 height 26
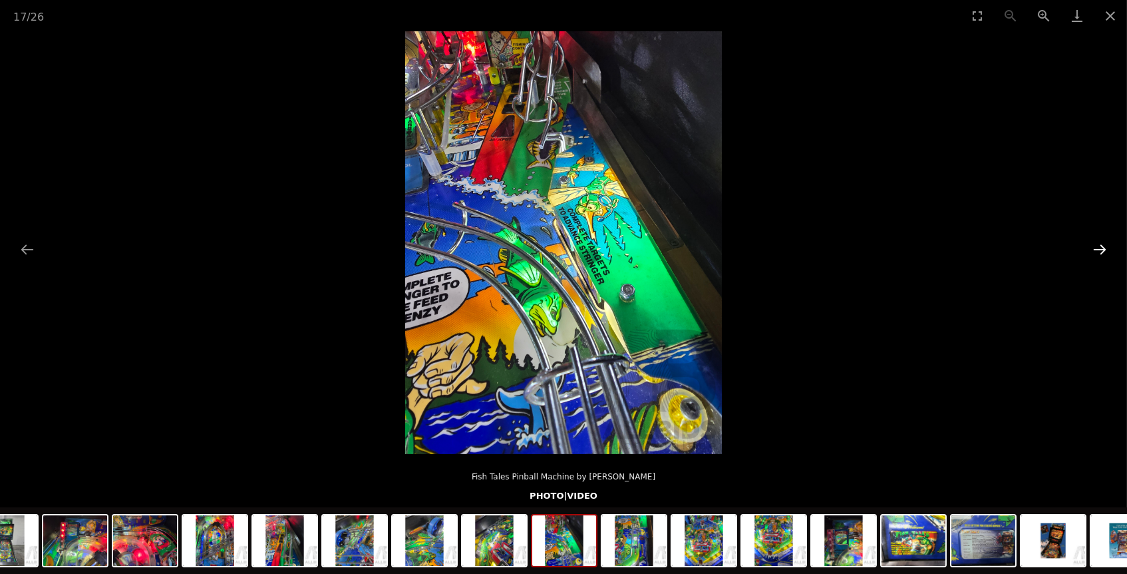
click at [1103, 245] on button "Next slide" at bounding box center [1100, 249] width 28 height 26
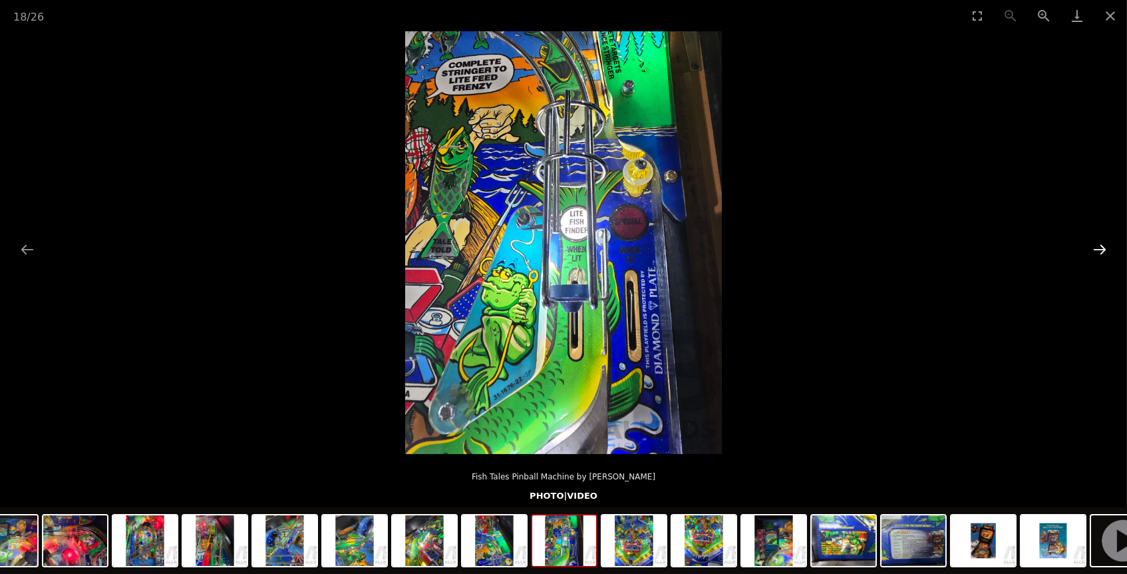
click at [1103, 245] on button "Next slide" at bounding box center [1100, 249] width 28 height 26
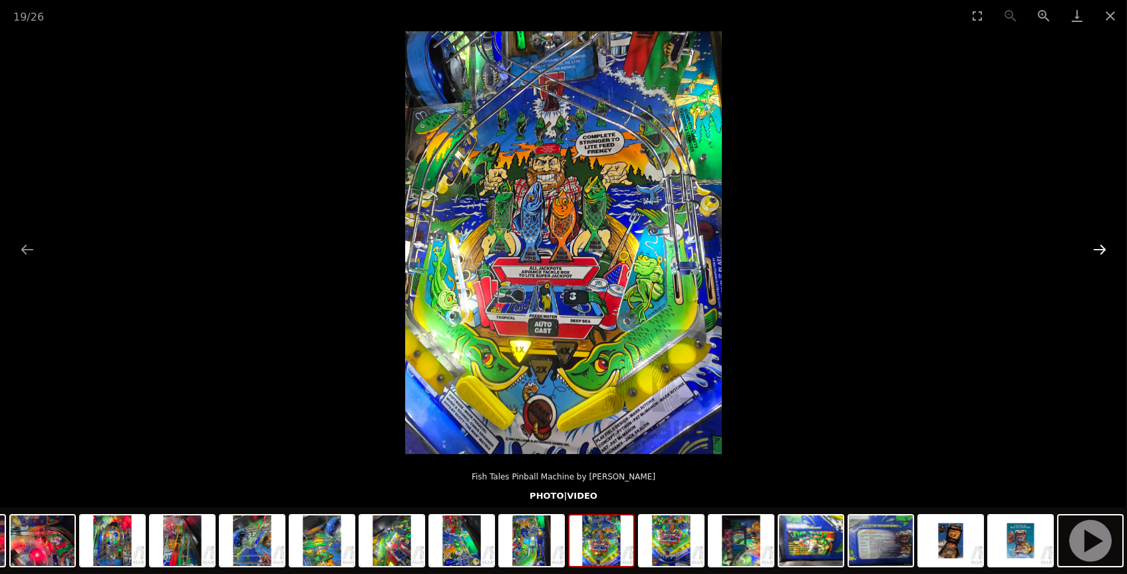
click at [1103, 245] on button "Next slide" at bounding box center [1100, 249] width 28 height 26
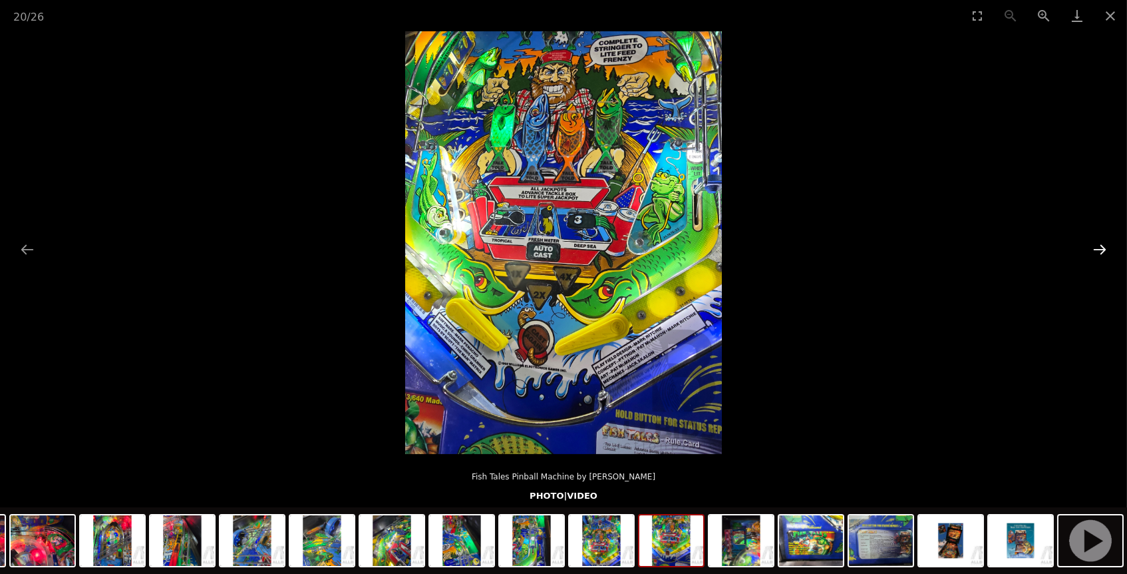
click at [1103, 245] on button "Next slide" at bounding box center [1100, 249] width 28 height 26
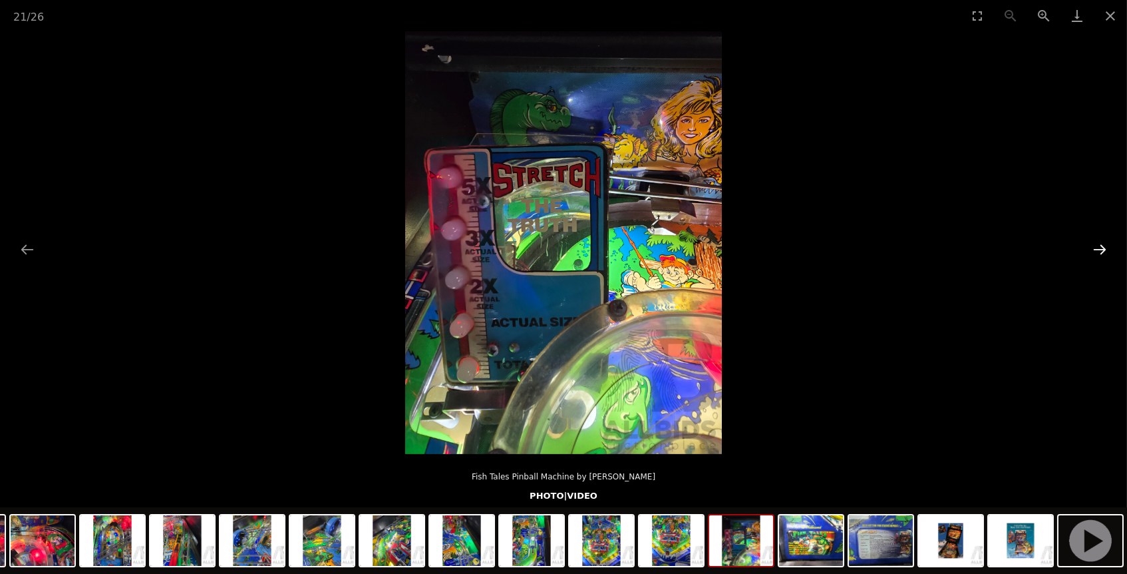
click at [1103, 245] on button "Next slide" at bounding box center [1100, 249] width 28 height 26
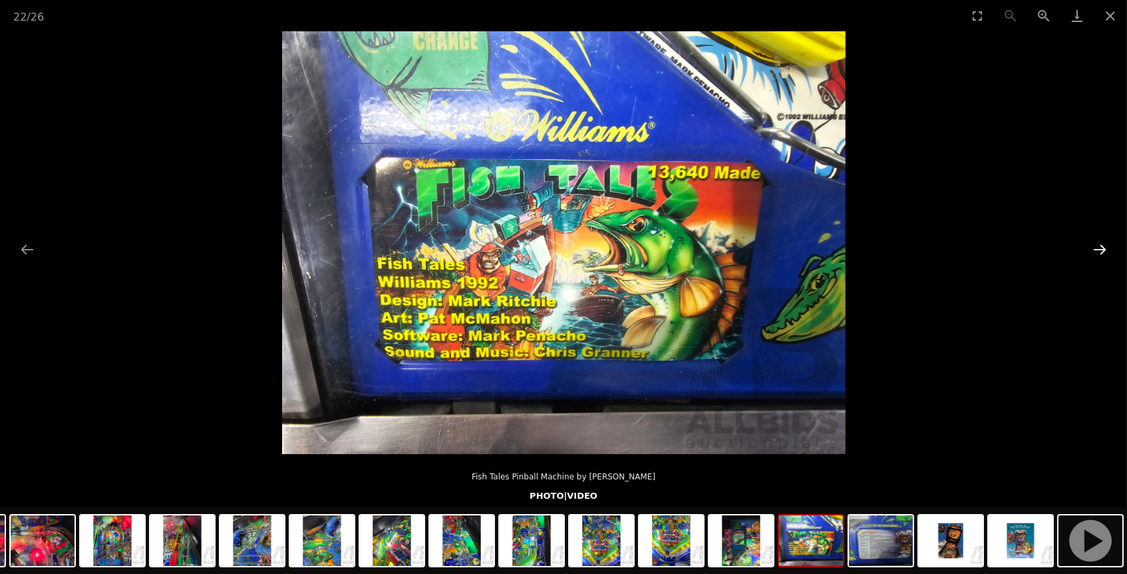
click at [1103, 245] on button "Next slide" at bounding box center [1100, 249] width 28 height 26
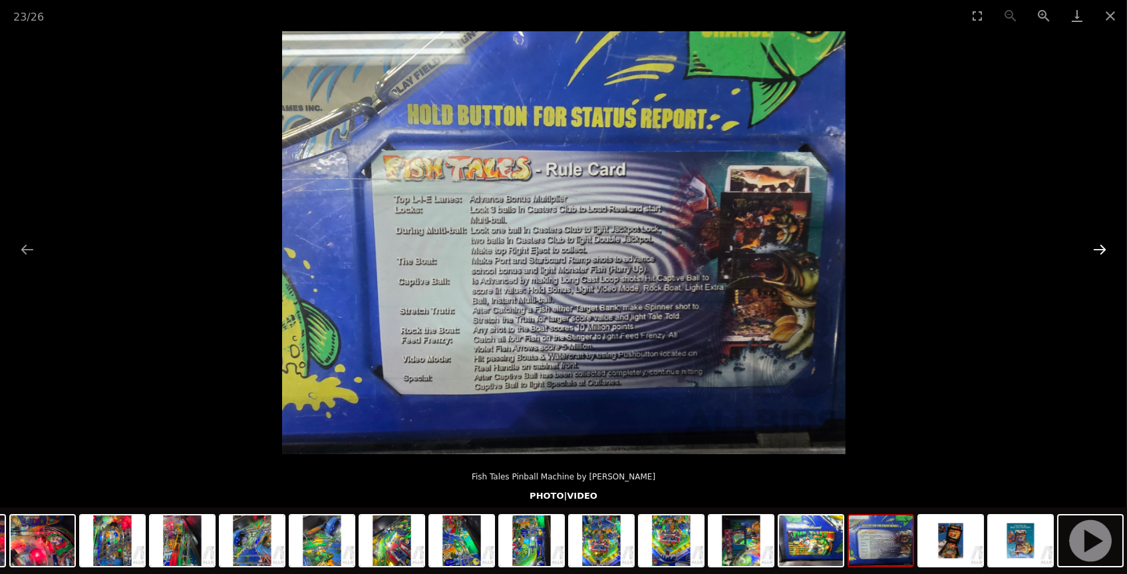
click at [1103, 245] on button "Next slide" at bounding box center [1100, 249] width 28 height 26
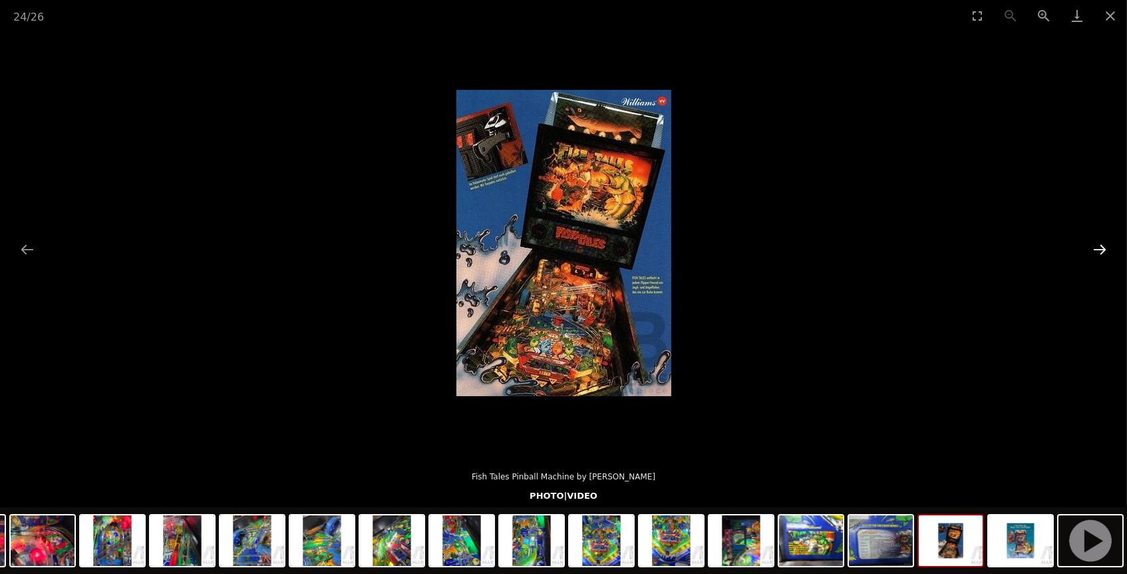
click at [1103, 245] on button "Next slide" at bounding box center [1100, 249] width 28 height 26
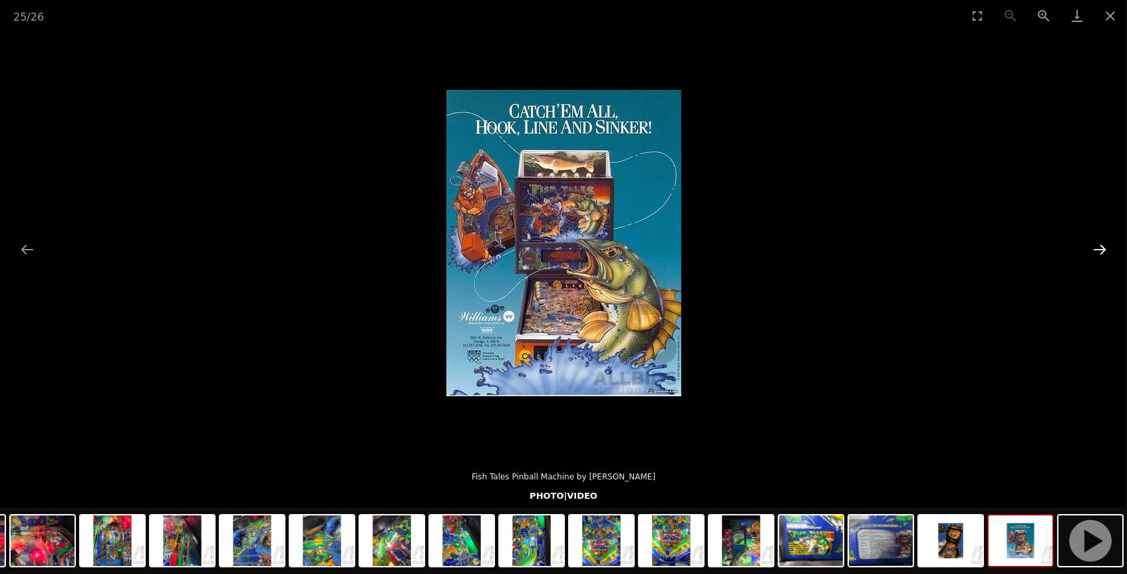
click at [1103, 245] on button "Next slide" at bounding box center [1100, 249] width 28 height 26
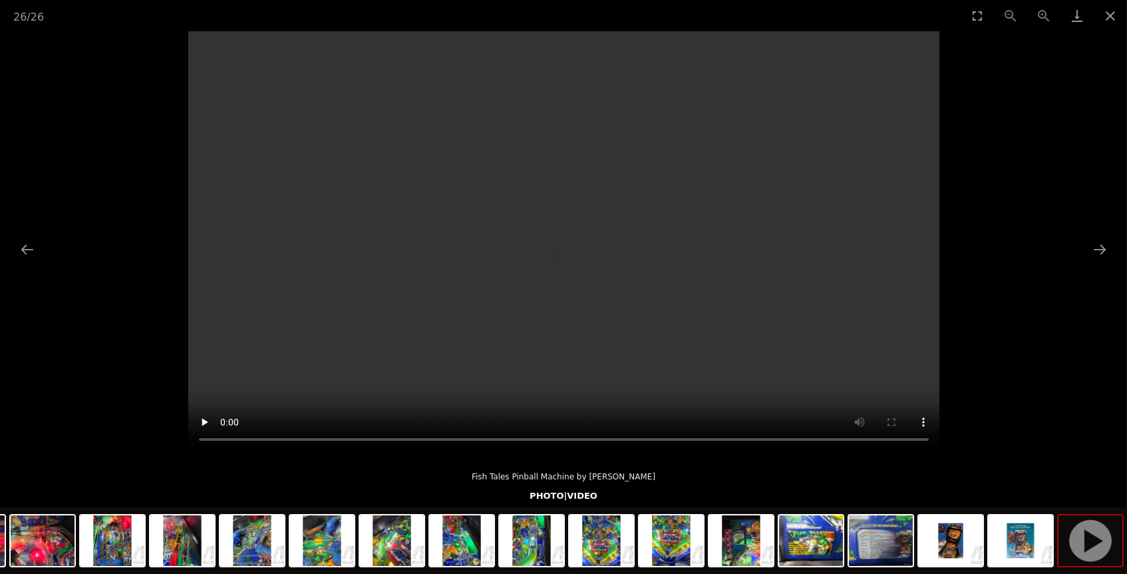
click at [565, 232] on video "Your browser does not support HTML5 video." at bounding box center [563, 242] width 751 height 422
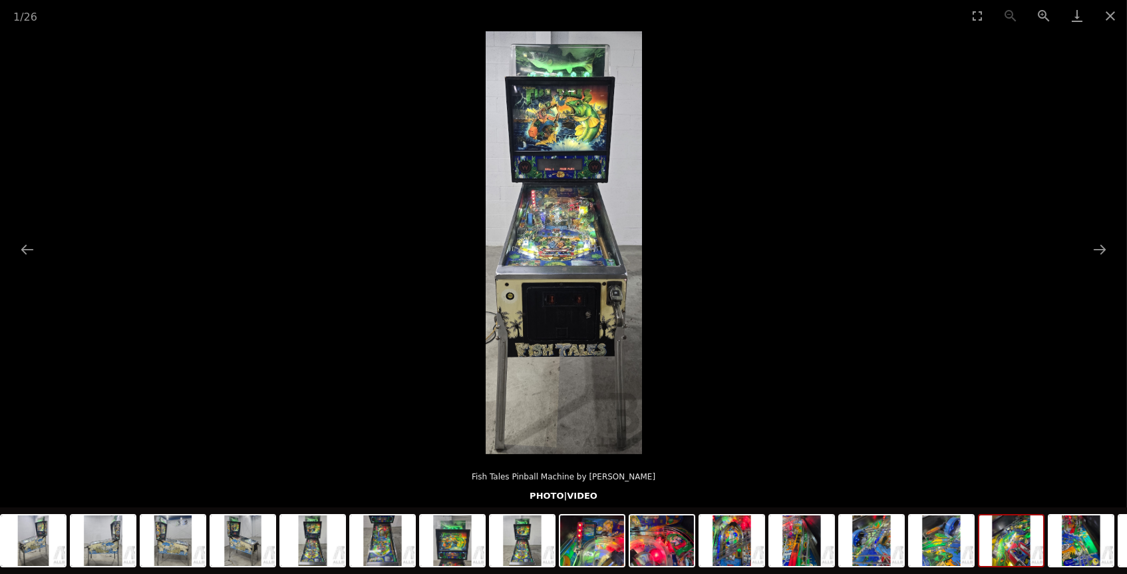
drag, startPoint x: 1092, startPoint y: 538, endPoint x: 919, endPoint y: 544, distance: 173.1
click at [979, 543] on img at bounding box center [1011, 540] width 64 height 51
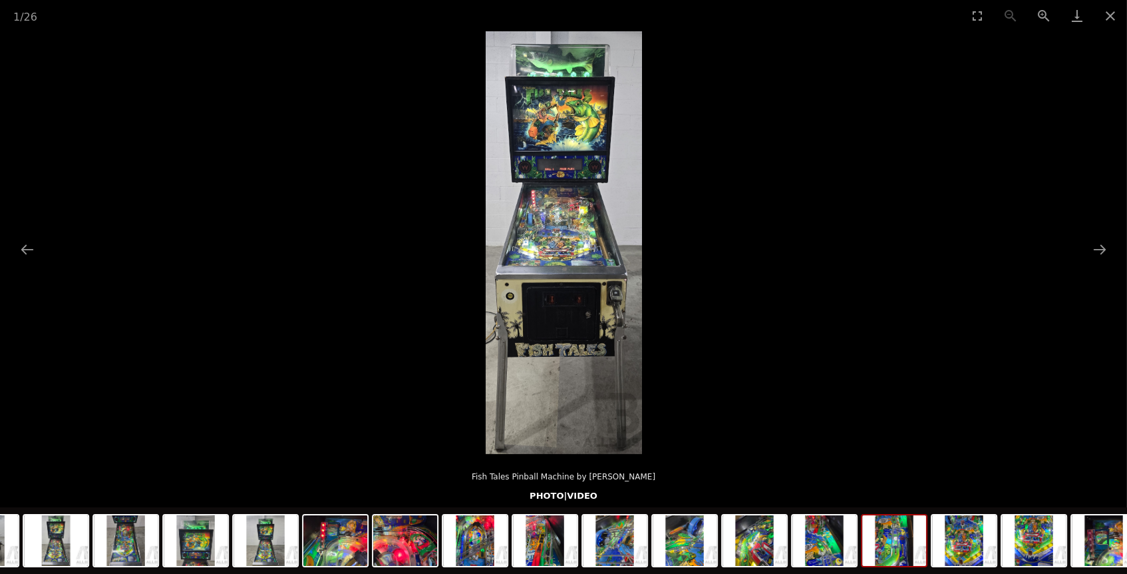
drag, startPoint x: 1010, startPoint y: 553, endPoint x: 744, endPoint y: 550, distance: 266.2
click at [932, 551] on img at bounding box center [964, 540] width 64 height 51
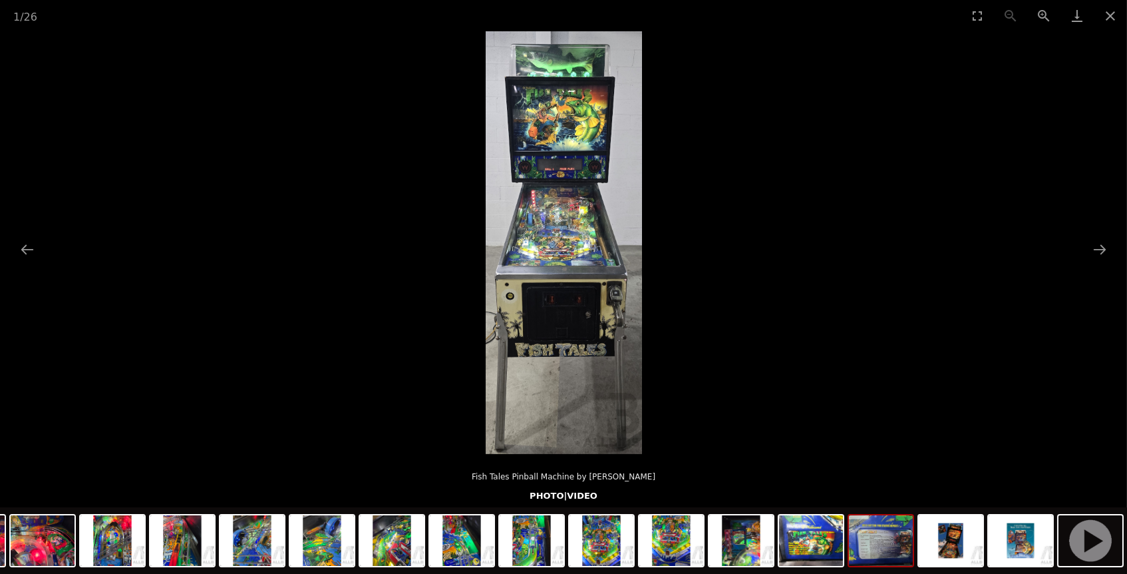
drag, startPoint x: 1035, startPoint y: 558, endPoint x: 888, endPoint y: 535, distance: 149.4
click at [888, 535] on div at bounding box center [219, 542] width 1816 height 70
click at [1095, 546] on img at bounding box center [1091, 540] width 64 height 51
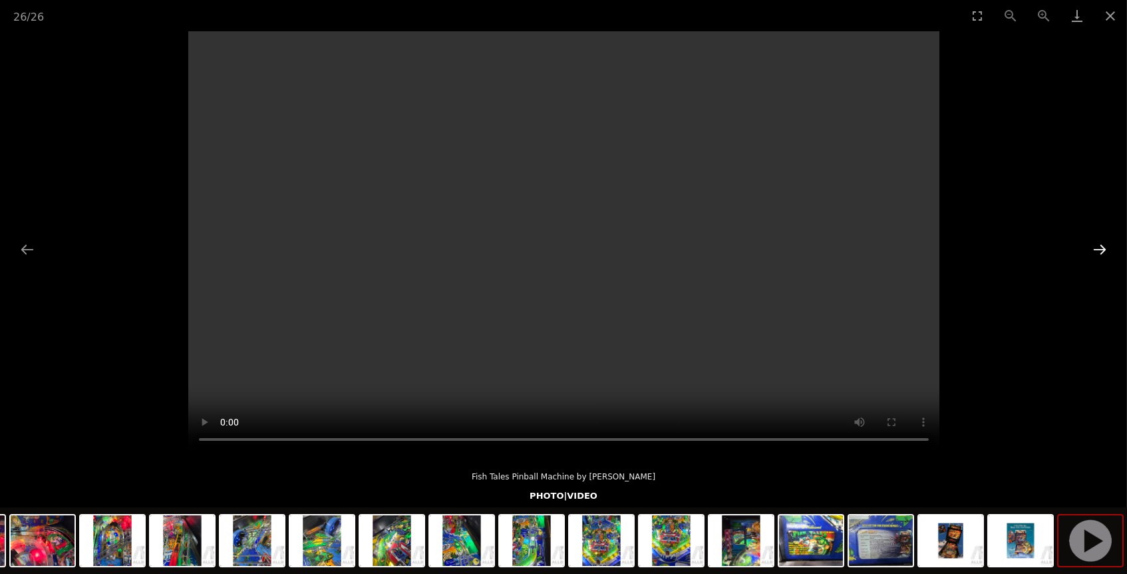
click at [1102, 244] on button "Next slide" at bounding box center [1100, 249] width 28 height 26
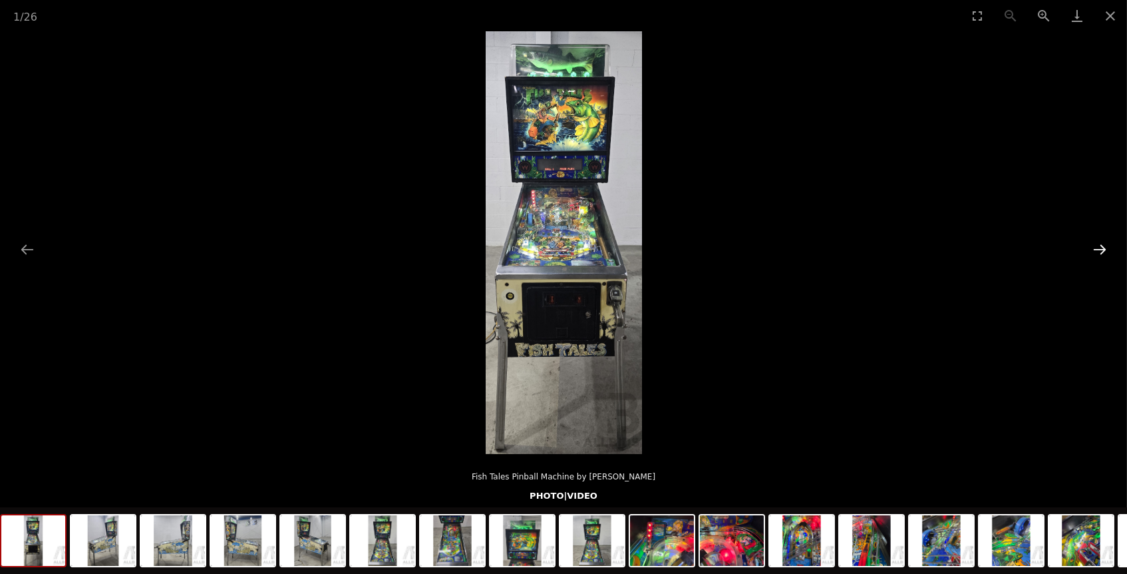
click at [1102, 244] on button "Next slide" at bounding box center [1100, 249] width 28 height 26
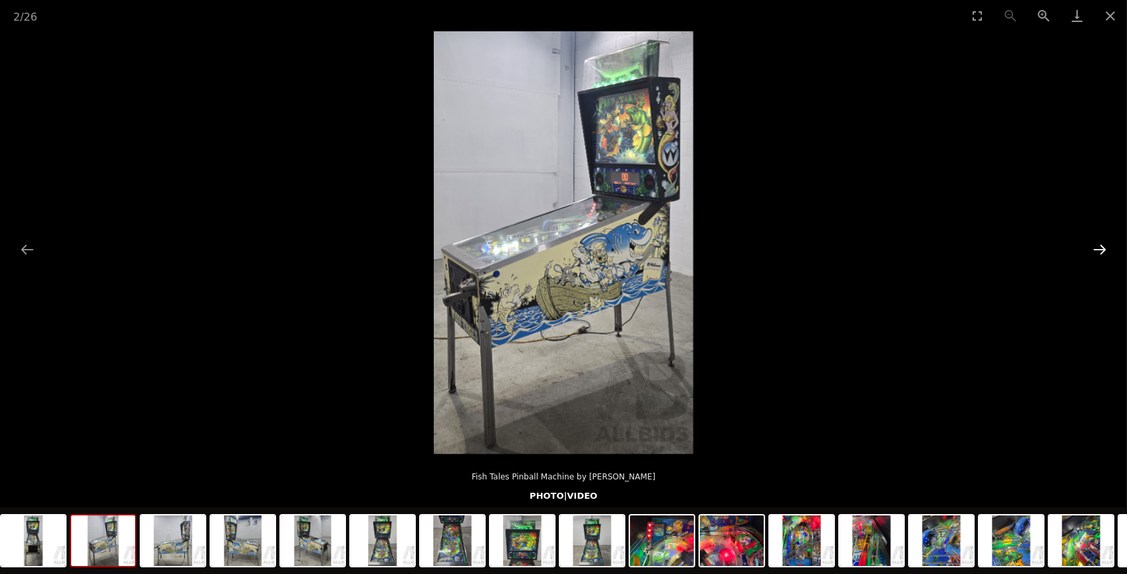
click at [1102, 244] on button "Next slide" at bounding box center [1100, 249] width 28 height 26
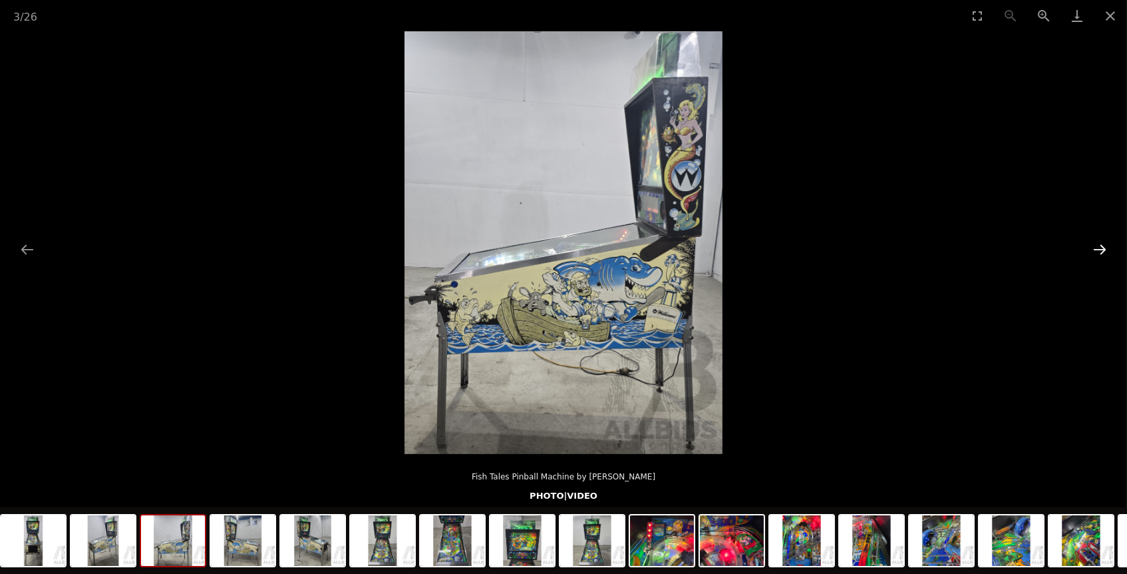
click at [1102, 244] on button "Next slide" at bounding box center [1100, 249] width 28 height 26
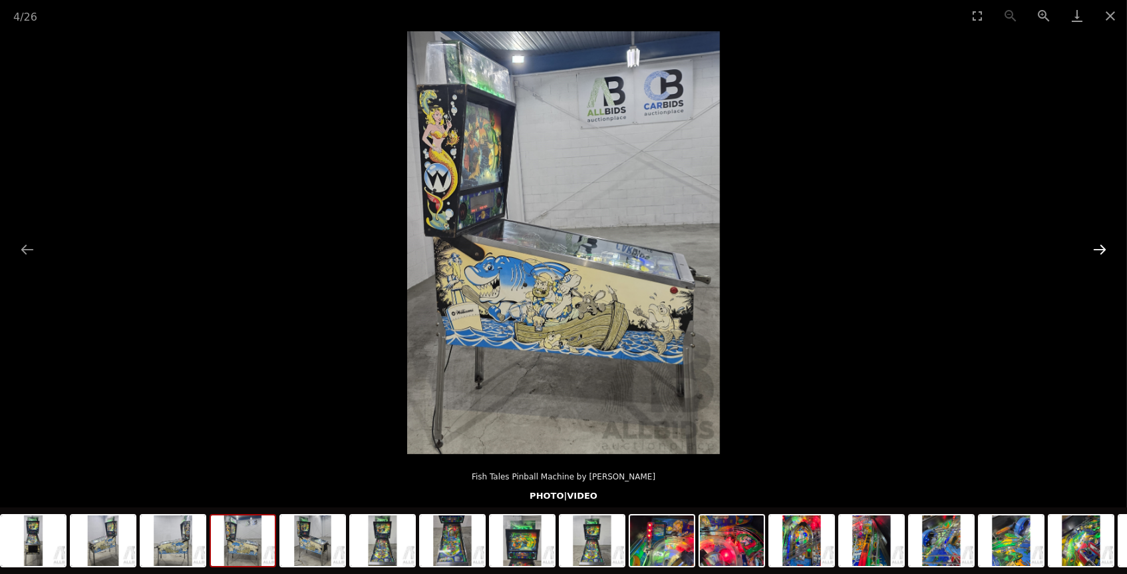
click at [1102, 244] on button "Next slide" at bounding box center [1100, 249] width 28 height 26
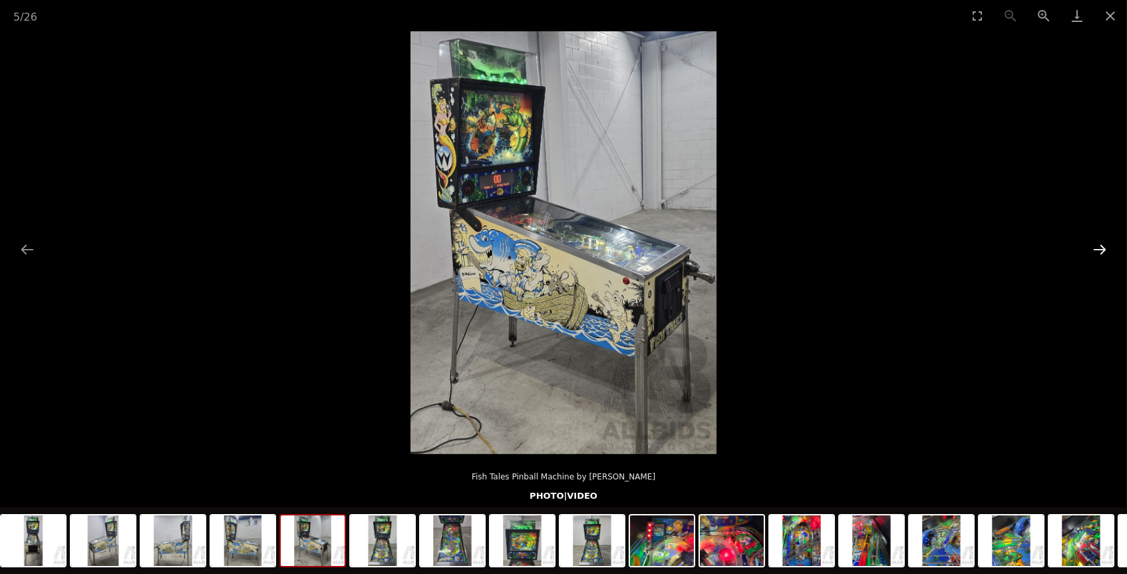
click at [1102, 244] on button "Next slide" at bounding box center [1100, 249] width 28 height 26
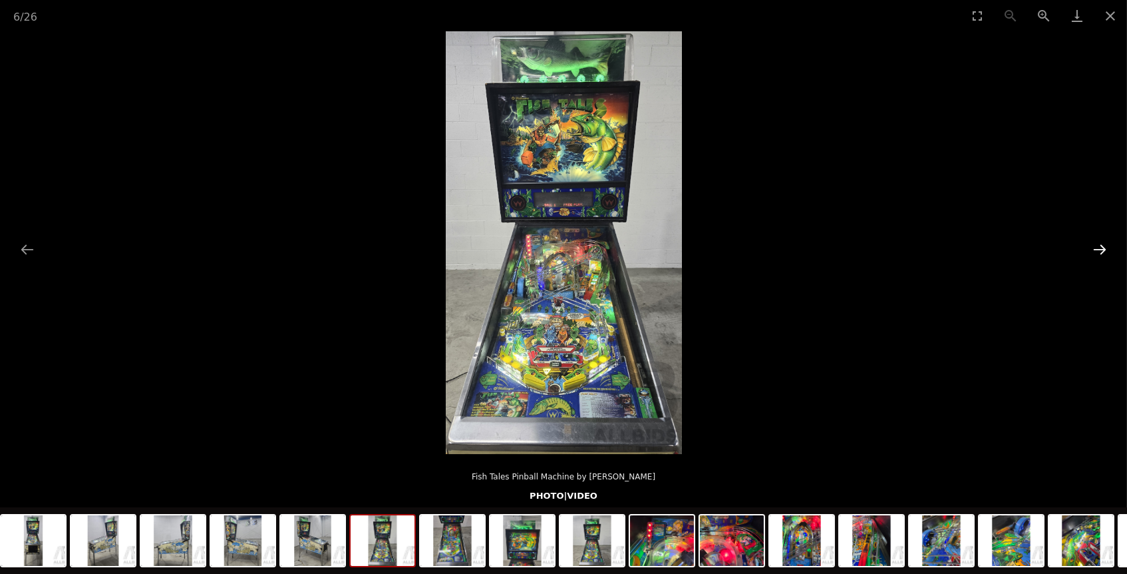
click at [1102, 244] on button "Next slide" at bounding box center [1100, 249] width 28 height 26
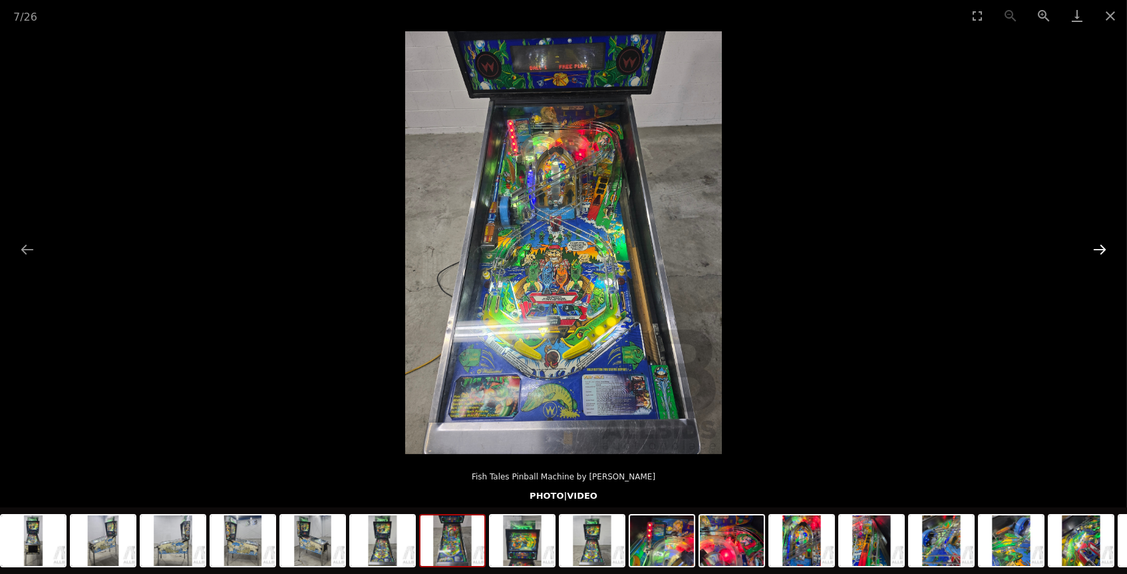
click at [1102, 244] on button "Next slide" at bounding box center [1100, 249] width 28 height 26
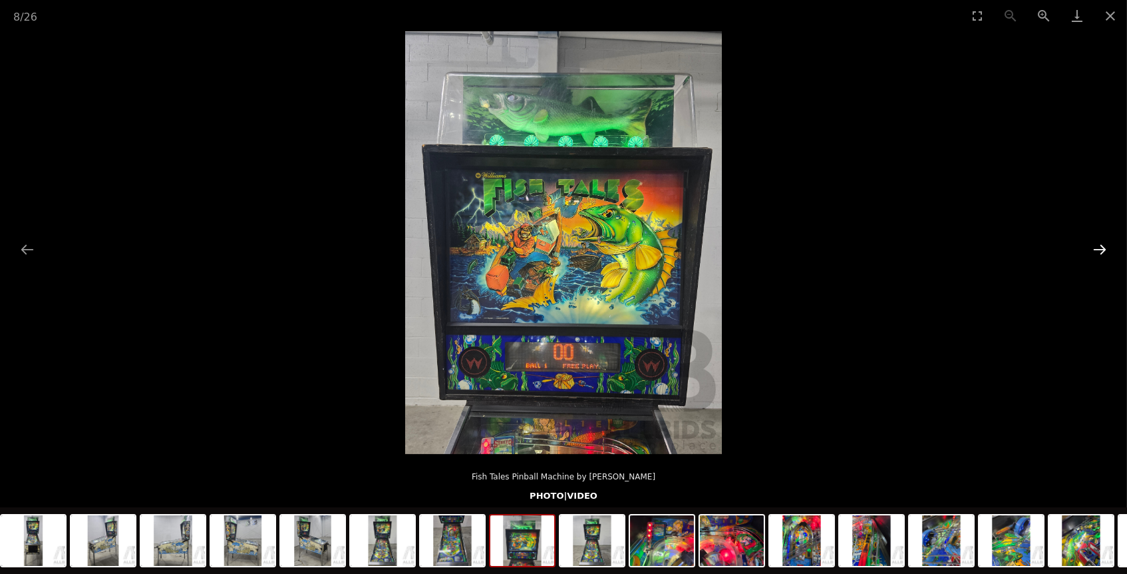
click at [1102, 244] on button "Next slide" at bounding box center [1100, 249] width 28 height 26
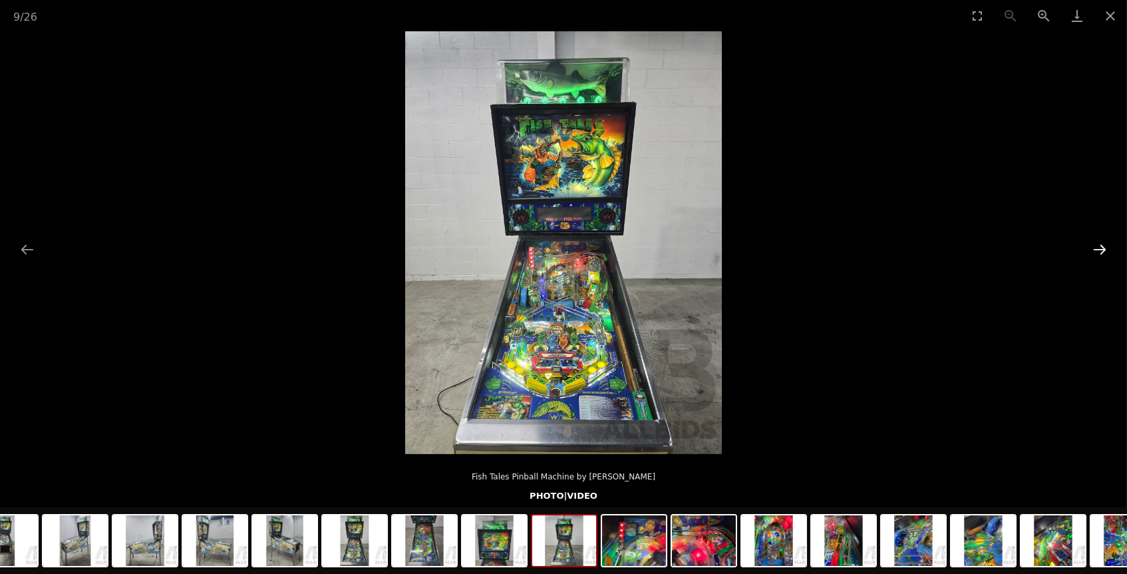
click at [1102, 244] on button "Next slide" at bounding box center [1100, 249] width 28 height 26
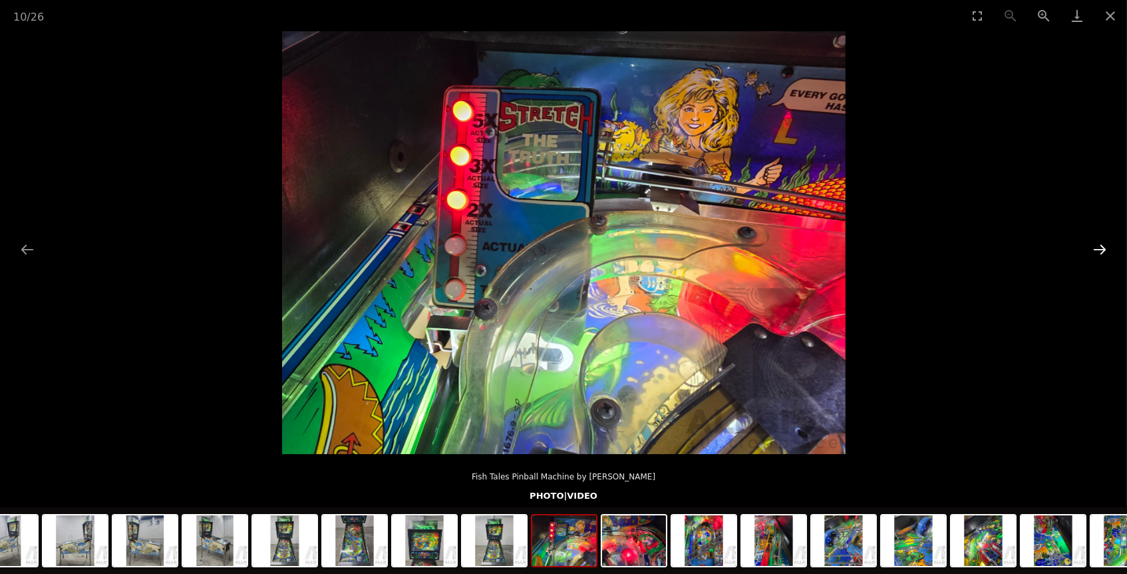
click at [1102, 244] on button "Next slide" at bounding box center [1100, 249] width 28 height 26
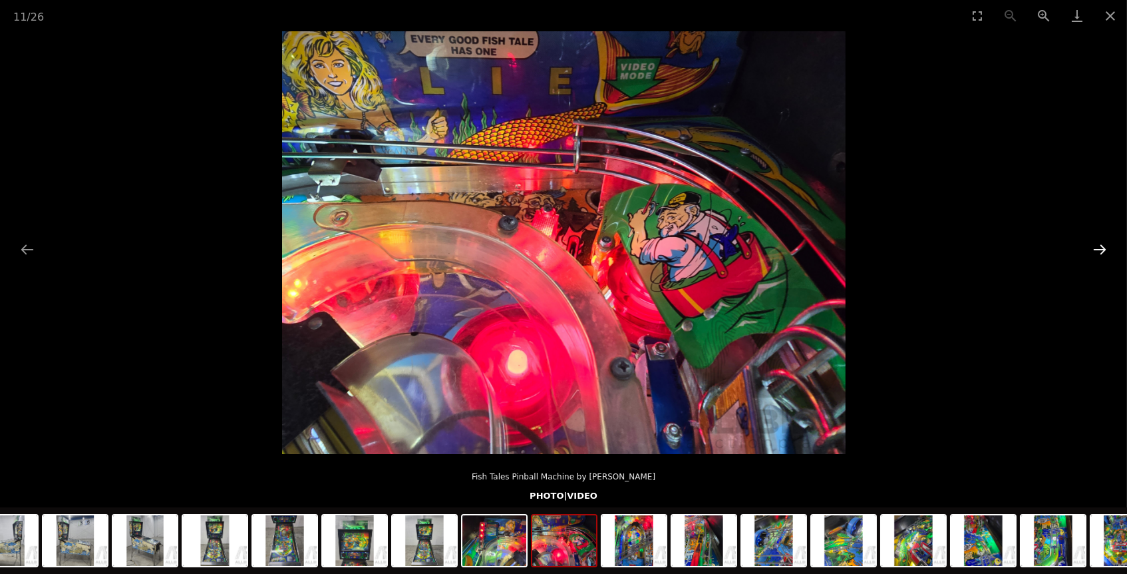
click at [1102, 244] on button "Next slide" at bounding box center [1100, 249] width 28 height 26
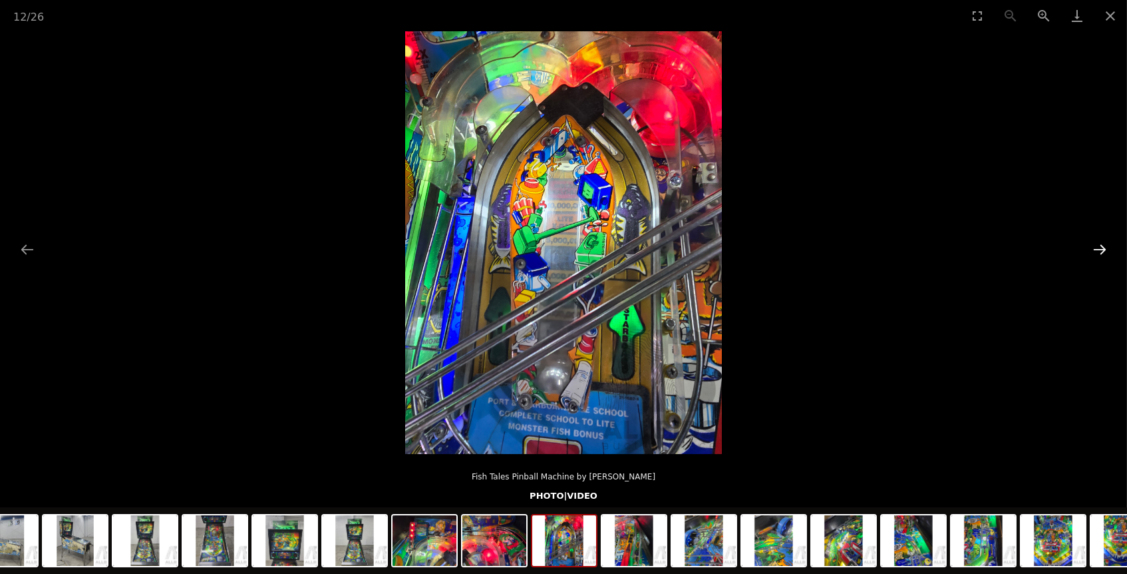
click at [1102, 244] on button "Next slide" at bounding box center [1100, 249] width 28 height 26
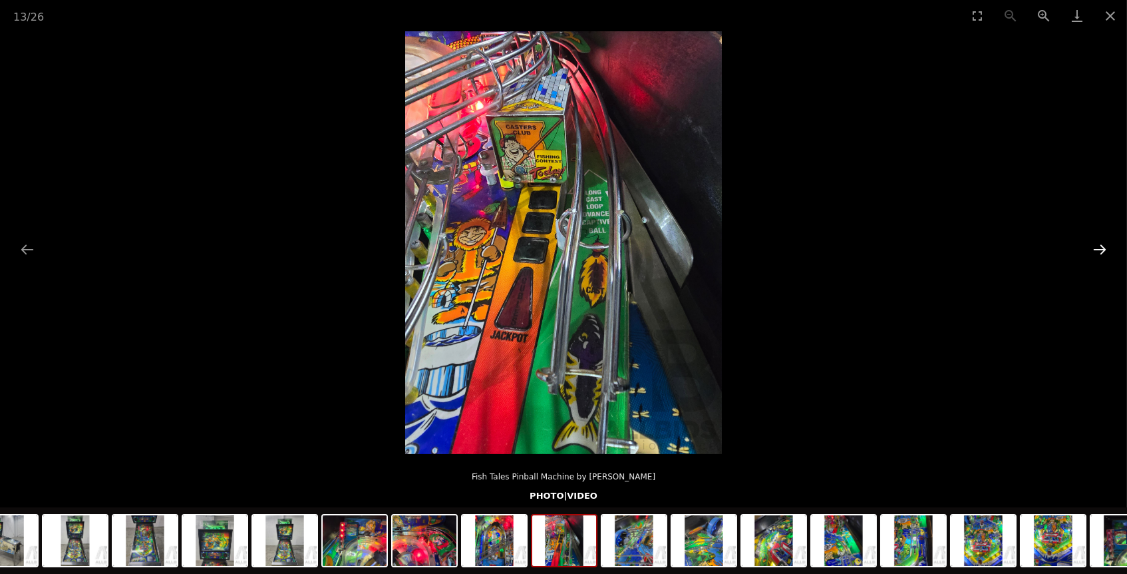
click at [1102, 244] on button "Next slide" at bounding box center [1100, 249] width 28 height 26
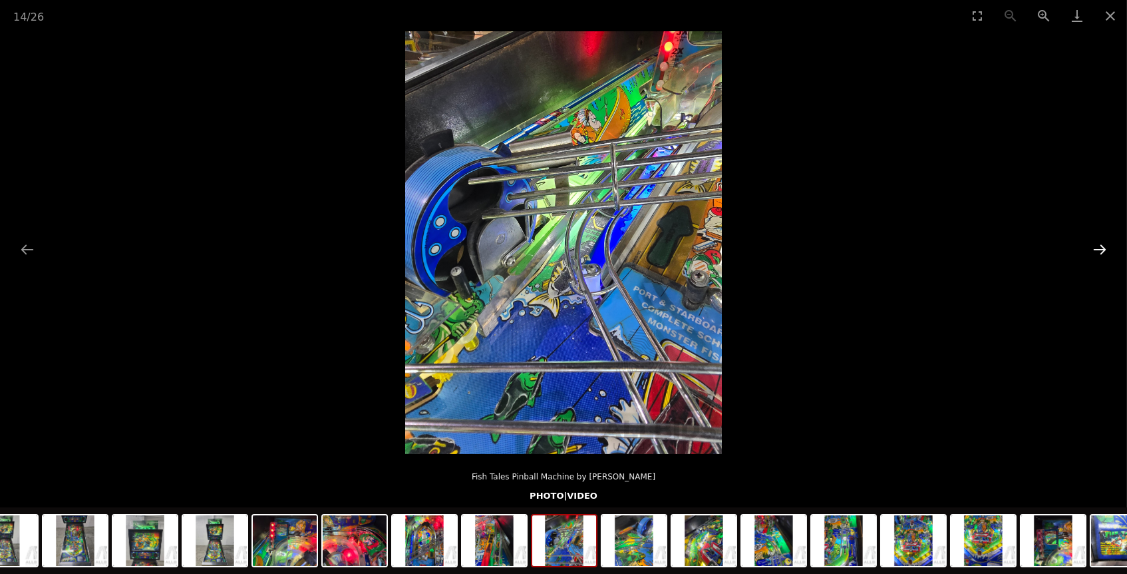
click at [1102, 244] on button "Next slide" at bounding box center [1100, 249] width 28 height 26
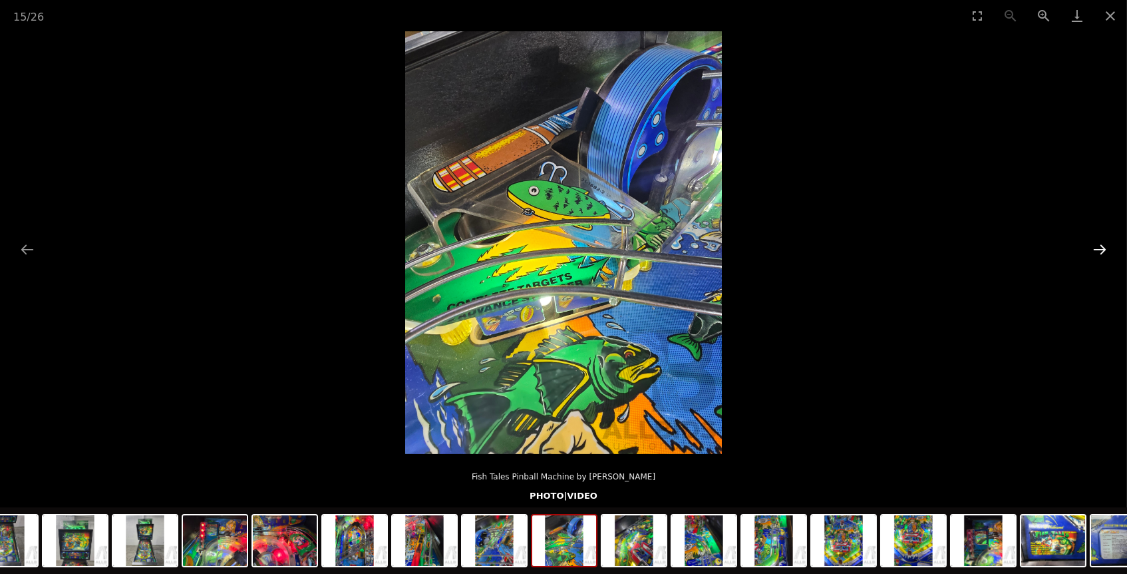
click at [1102, 244] on button "Next slide" at bounding box center [1100, 249] width 28 height 26
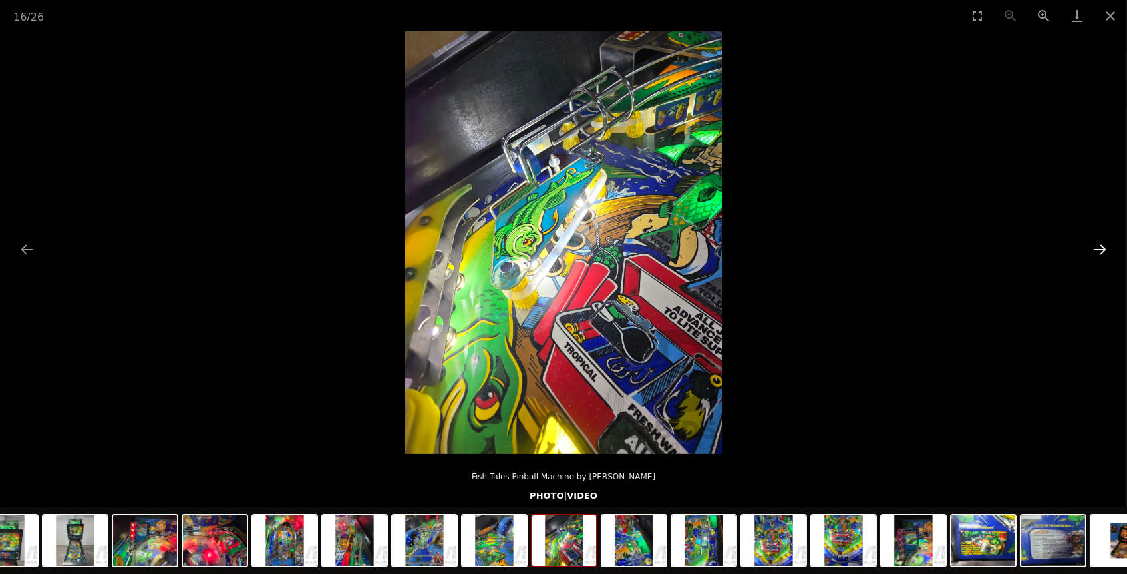
click at [1102, 244] on button "Next slide" at bounding box center [1100, 249] width 28 height 26
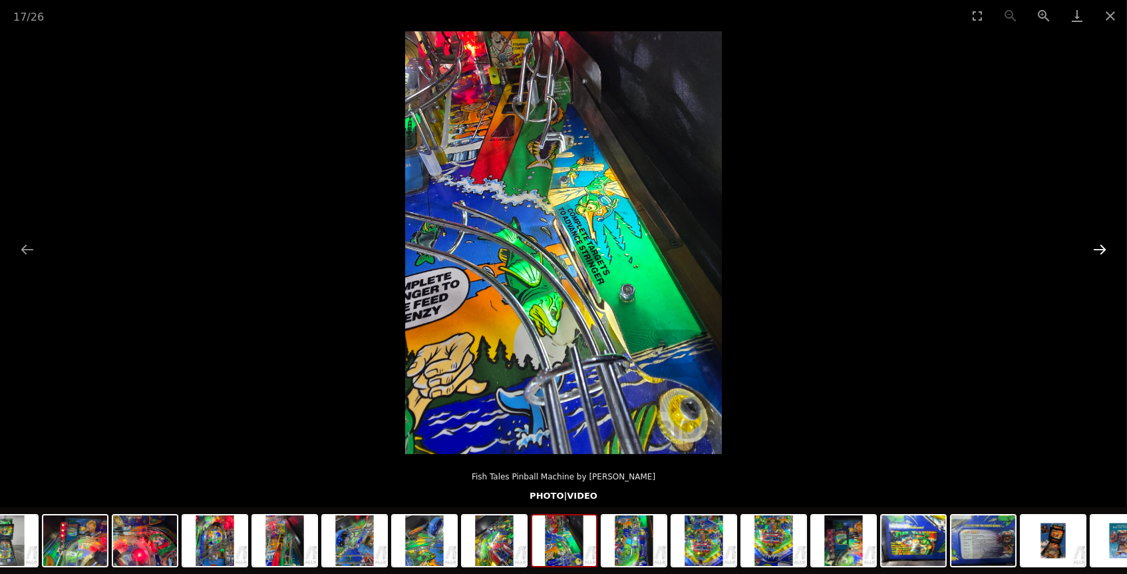
click at [1102, 244] on button "Next slide" at bounding box center [1100, 249] width 28 height 26
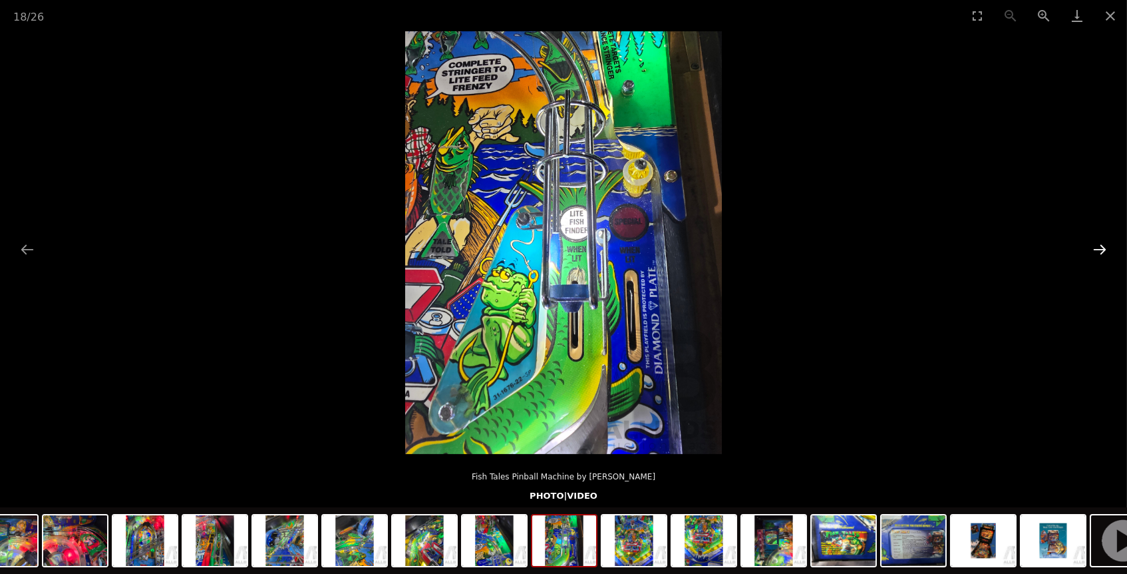
click at [1102, 244] on button "Next slide" at bounding box center [1100, 249] width 28 height 26
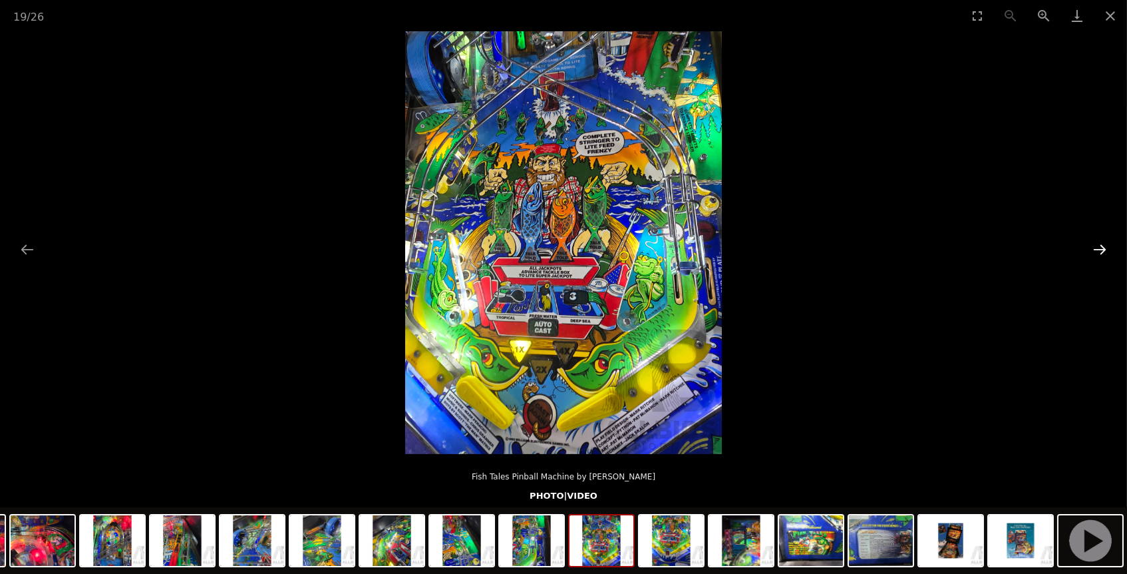
click at [1102, 244] on button "Next slide" at bounding box center [1100, 249] width 28 height 26
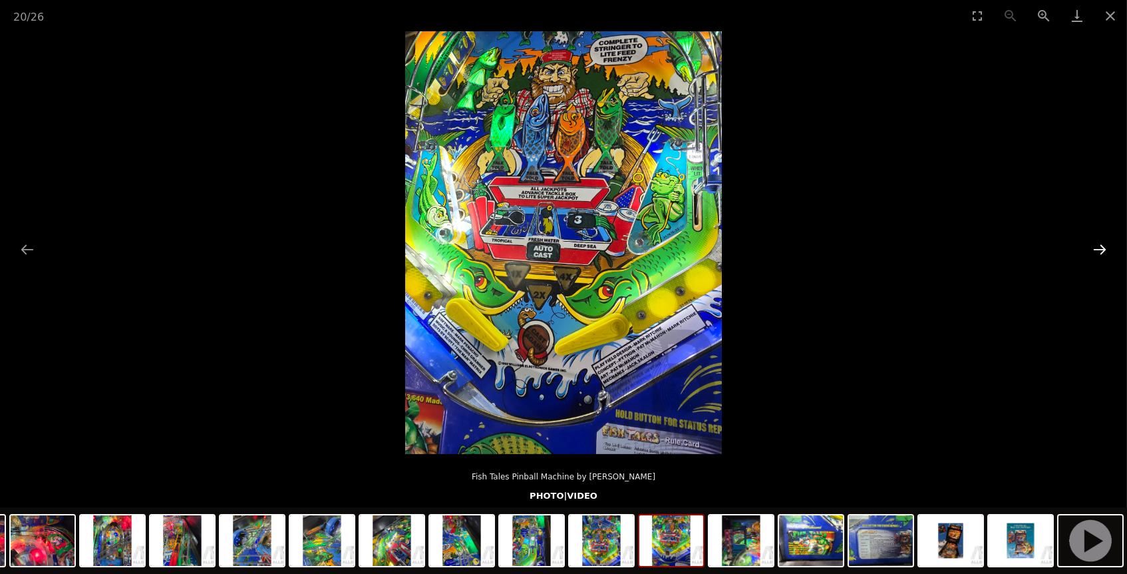
click at [1102, 244] on button "Next slide" at bounding box center [1100, 249] width 28 height 26
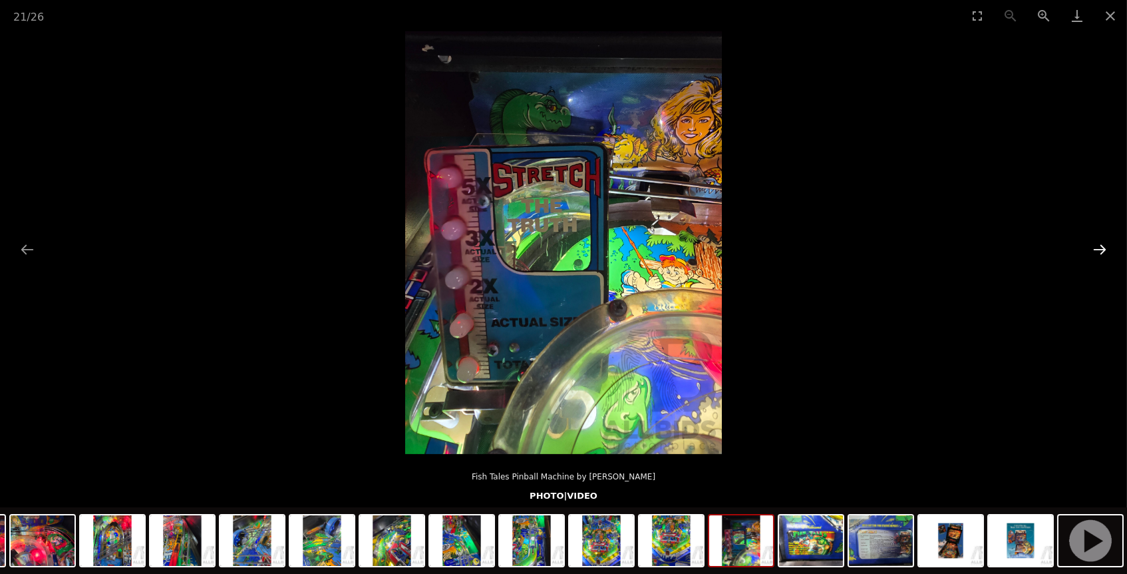
click at [1102, 244] on button "Next slide" at bounding box center [1100, 249] width 28 height 26
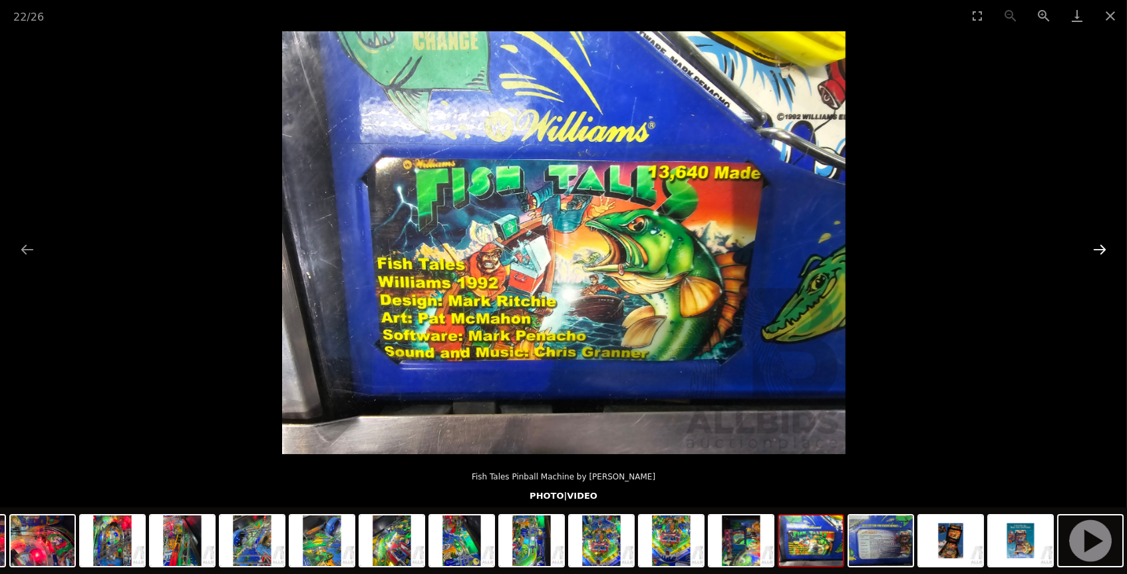
click at [1102, 244] on button "Next slide" at bounding box center [1100, 249] width 28 height 26
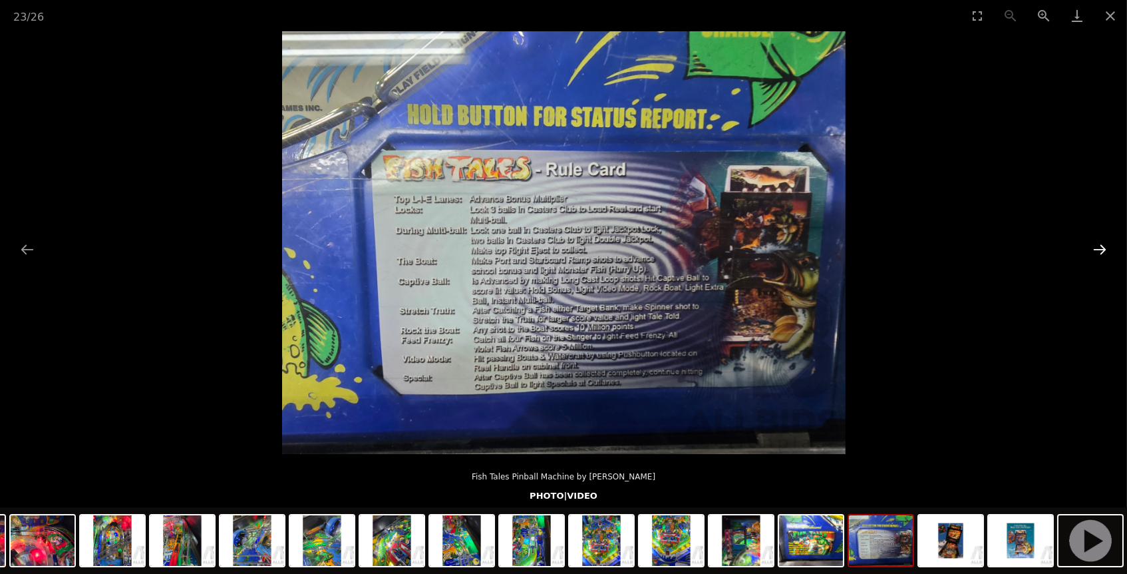
click at [1102, 244] on button "Next slide" at bounding box center [1100, 249] width 28 height 26
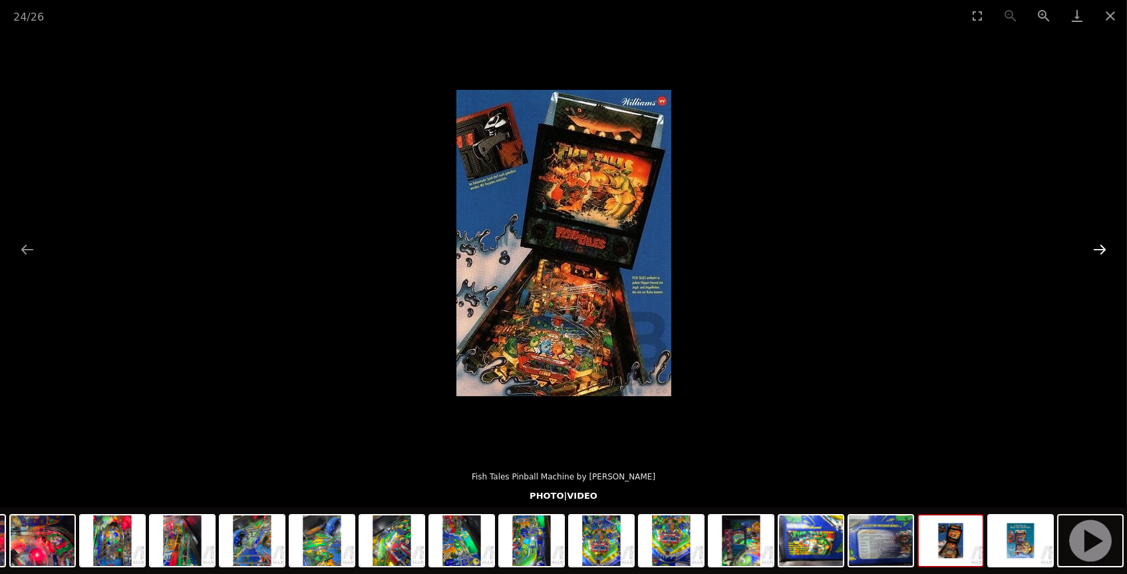
click at [1102, 244] on button "Next slide" at bounding box center [1100, 249] width 28 height 26
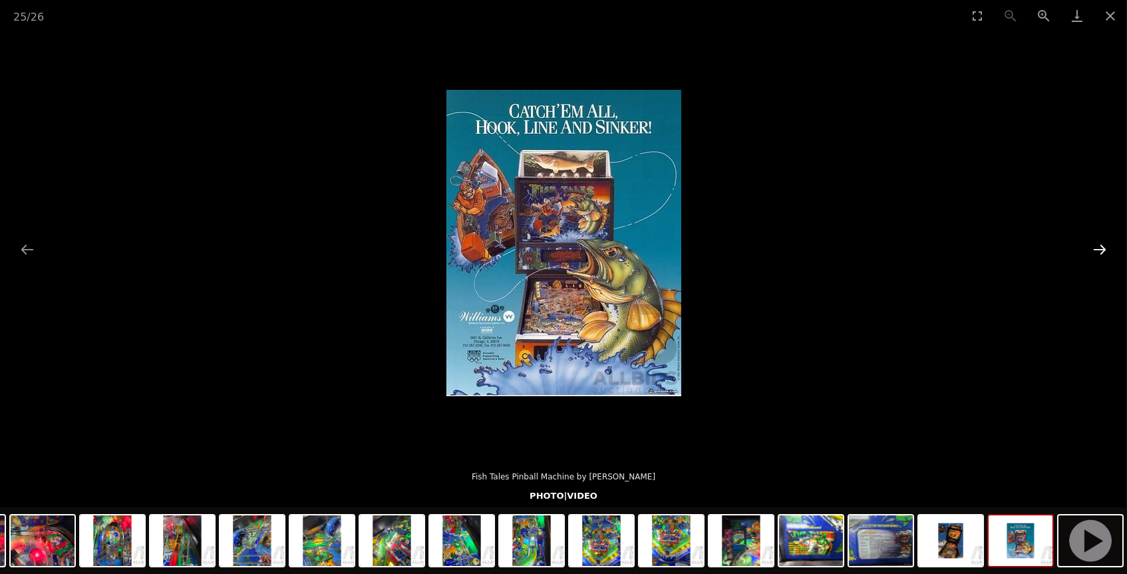
click at [1102, 244] on button "Next slide" at bounding box center [1100, 249] width 28 height 26
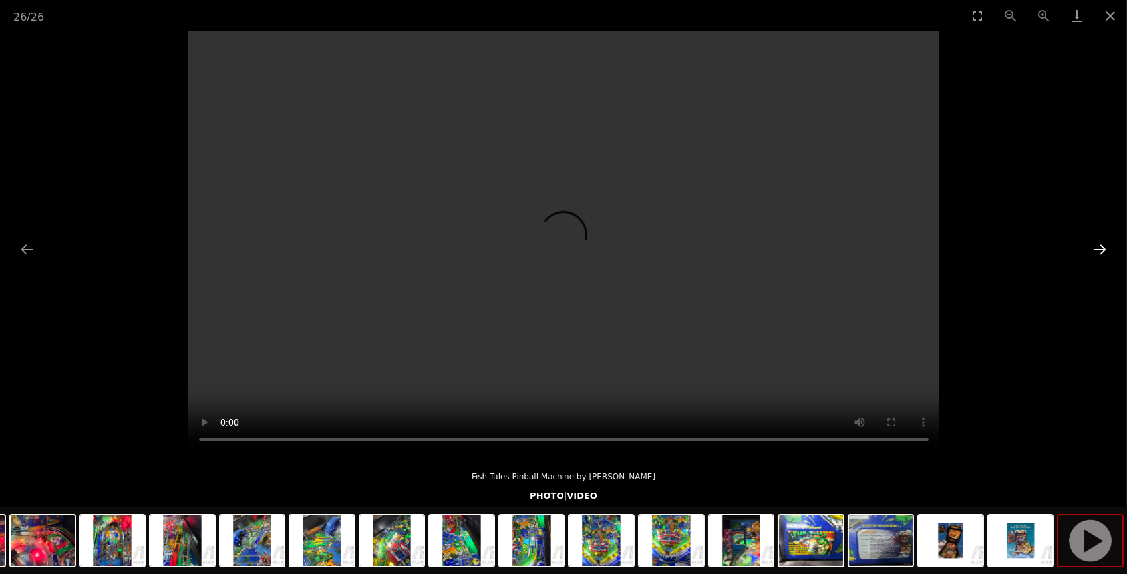
click at [1102, 244] on button "Next slide" at bounding box center [1100, 249] width 28 height 26
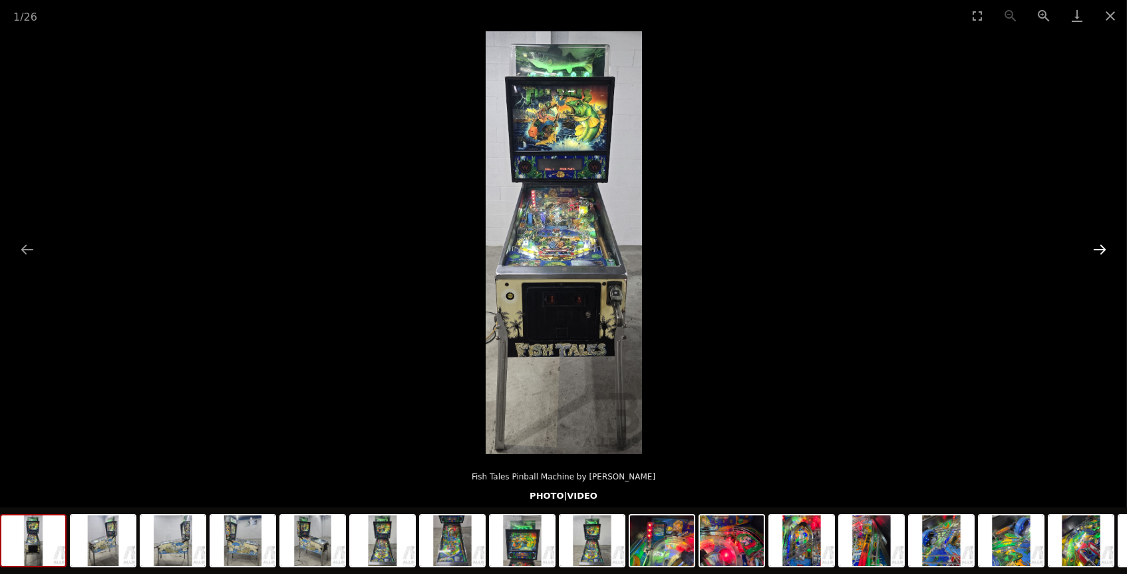
click at [1102, 244] on button "Next slide" at bounding box center [1100, 249] width 28 height 26
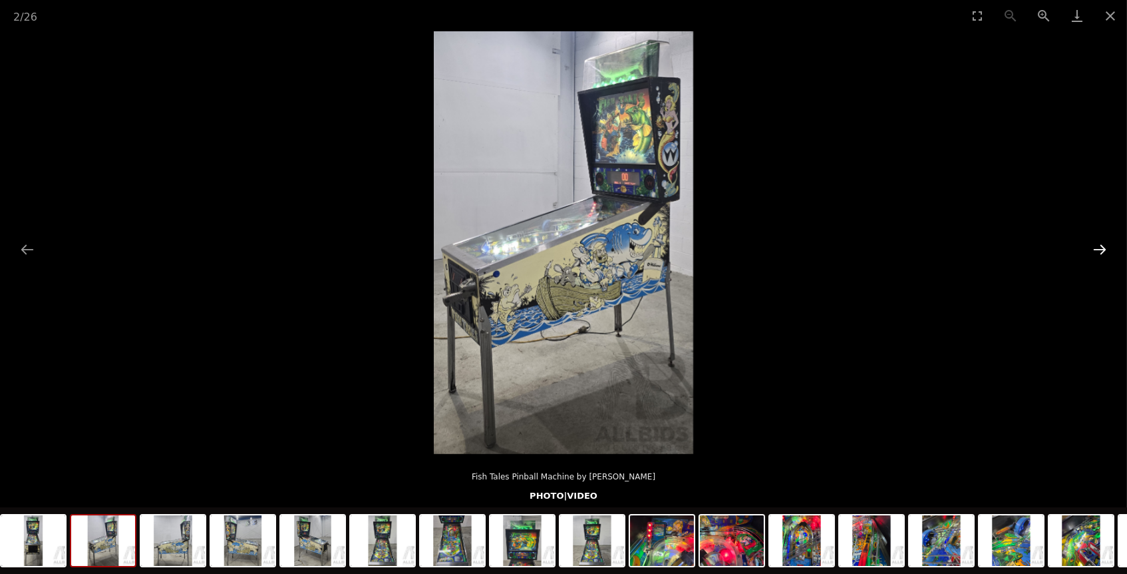
click at [1102, 244] on button "Next slide" at bounding box center [1100, 249] width 28 height 26
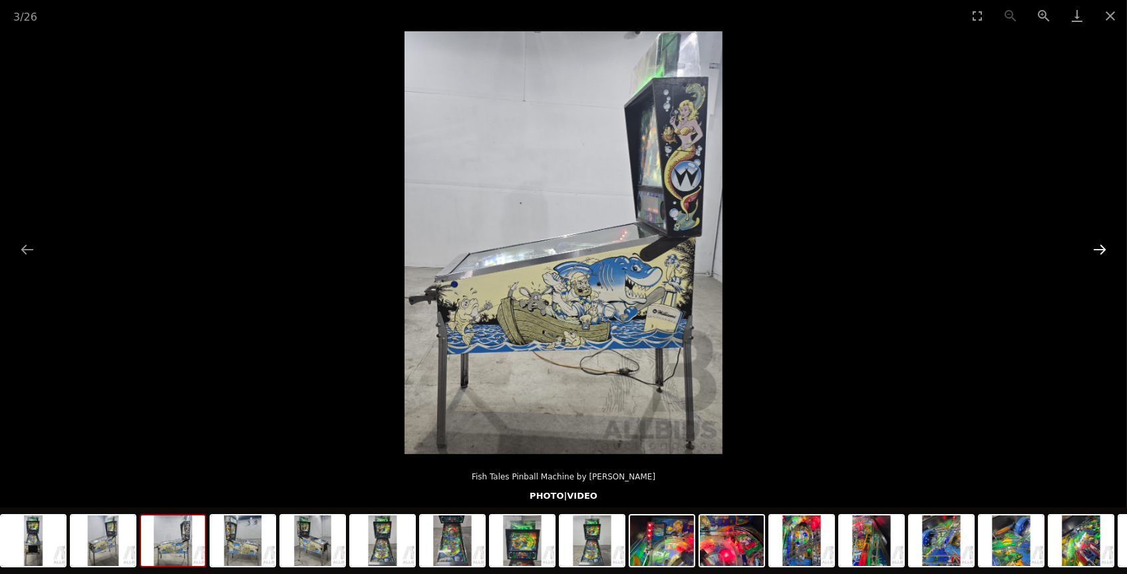
click at [1102, 244] on button "Next slide" at bounding box center [1100, 249] width 28 height 26
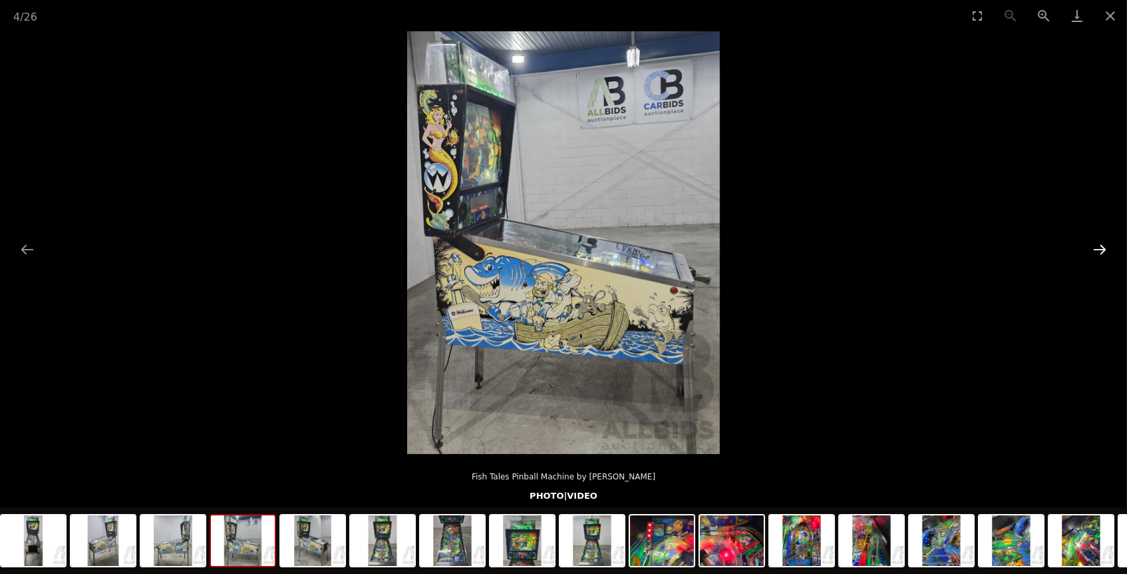
click at [1102, 244] on button "Next slide" at bounding box center [1100, 249] width 28 height 26
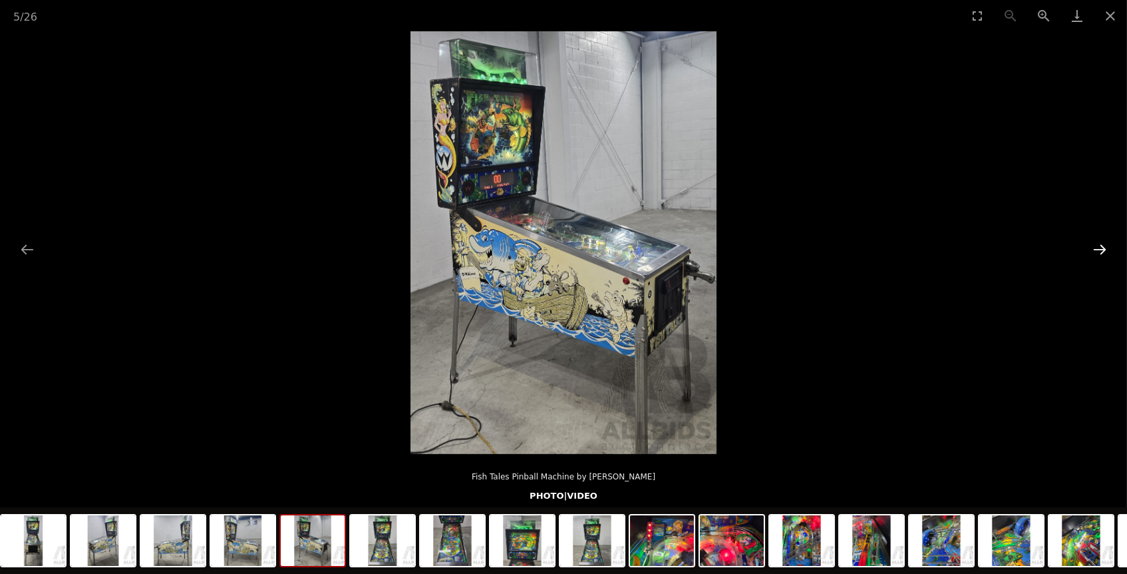
click at [1102, 244] on button "Next slide" at bounding box center [1100, 249] width 28 height 26
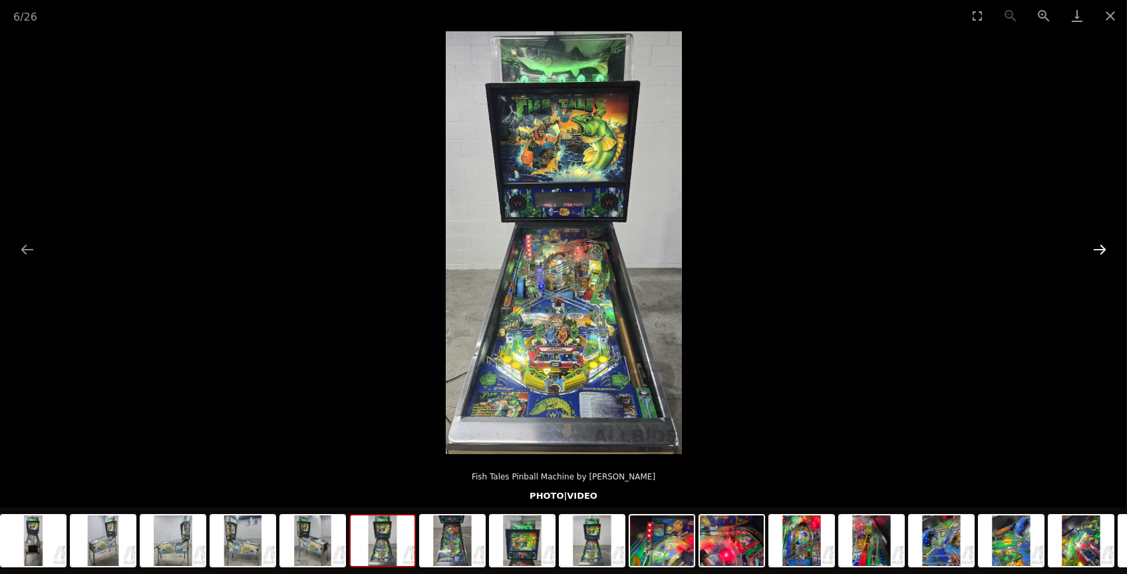
click at [1102, 244] on button "Next slide" at bounding box center [1100, 249] width 28 height 26
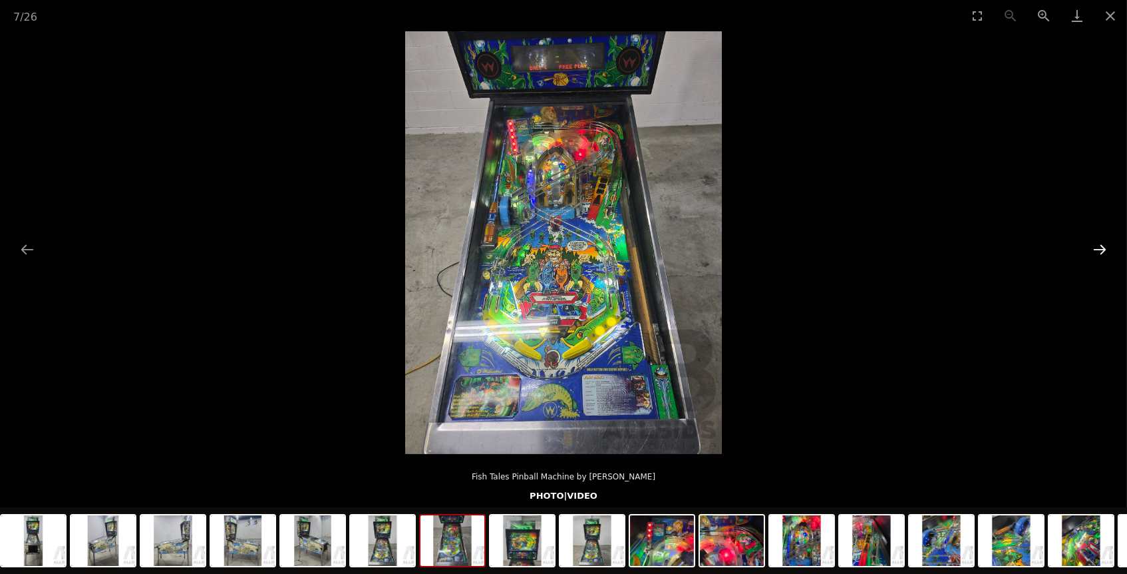
click at [1102, 244] on button "Next slide" at bounding box center [1100, 249] width 28 height 26
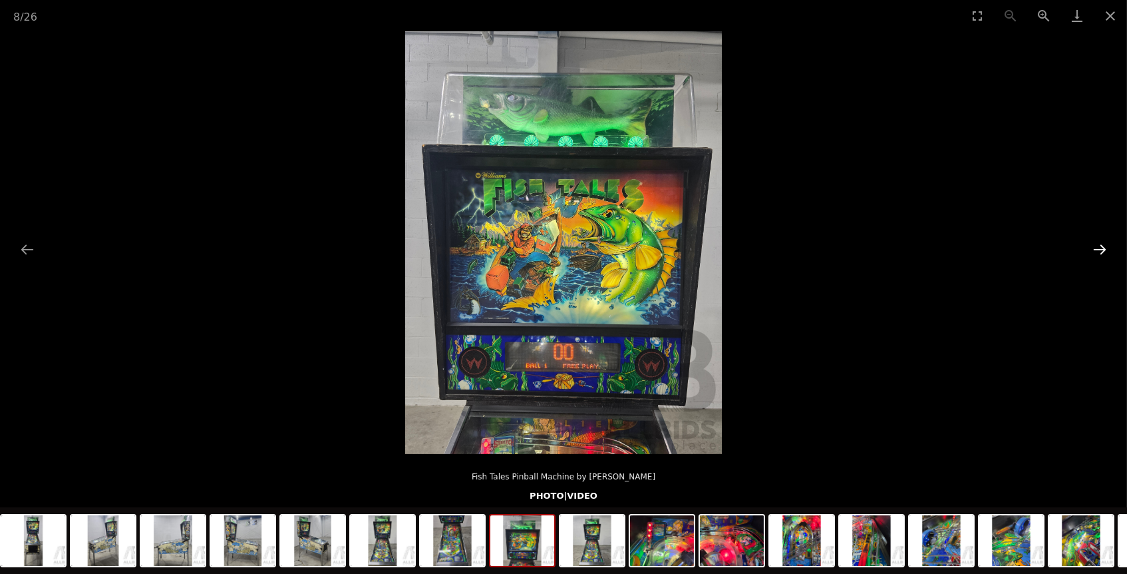
click at [1102, 244] on button "Next slide" at bounding box center [1100, 249] width 28 height 26
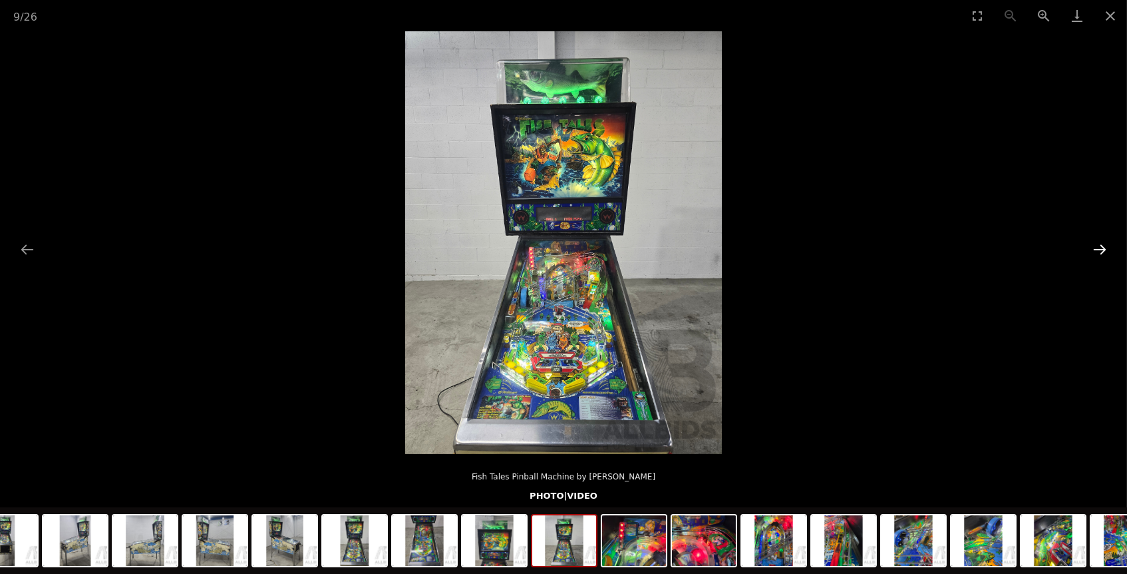
click at [1102, 244] on button "Next slide" at bounding box center [1100, 249] width 28 height 26
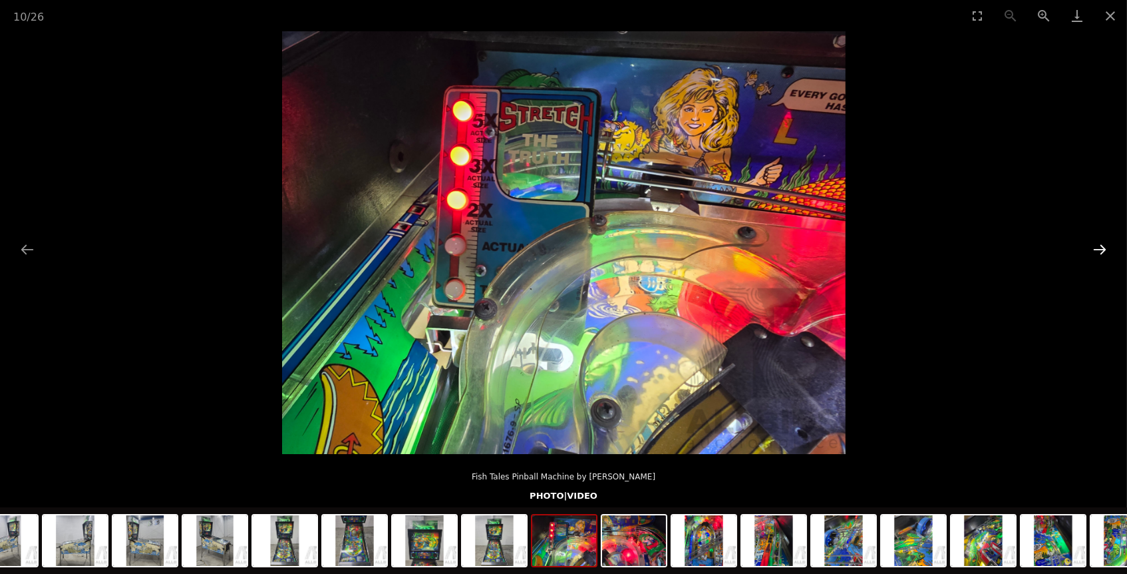
click at [1102, 244] on button "Next slide" at bounding box center [1100, 249] width 28 height 26
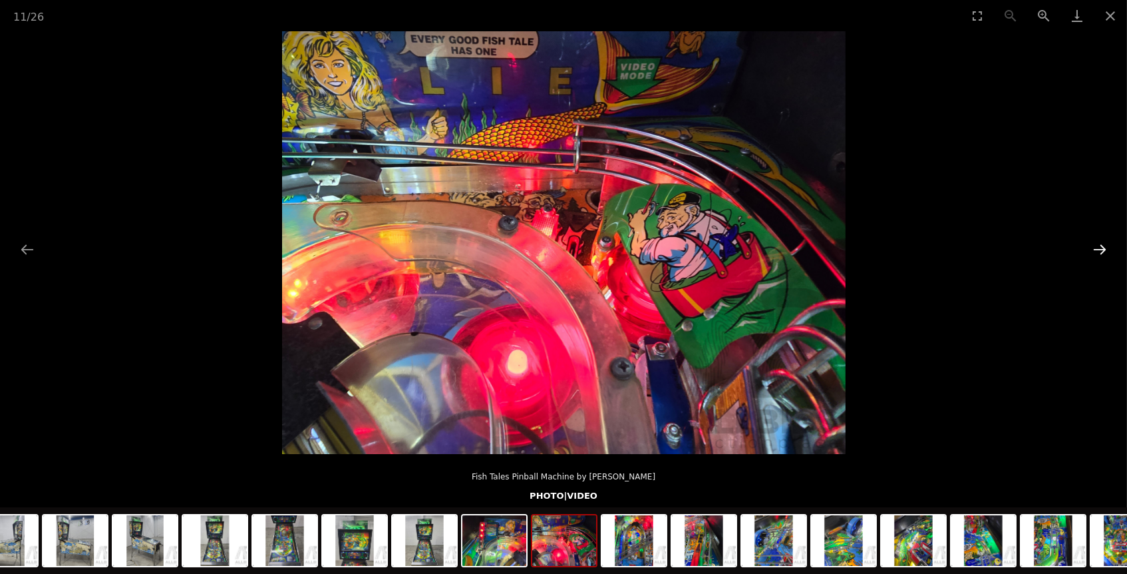
click at [1102, 244] on button "Next slide" at bounding box center [1100, 249] width 28 height 26
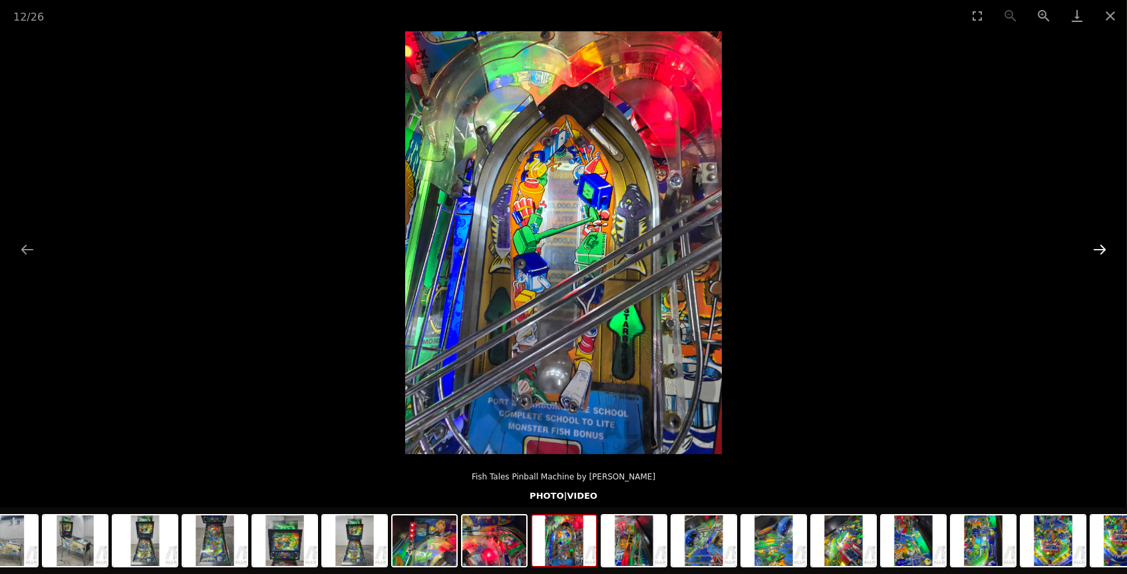
click at [1102, 244] on button "Next slide" at bounding box center [1100, 249] width 28 height 26
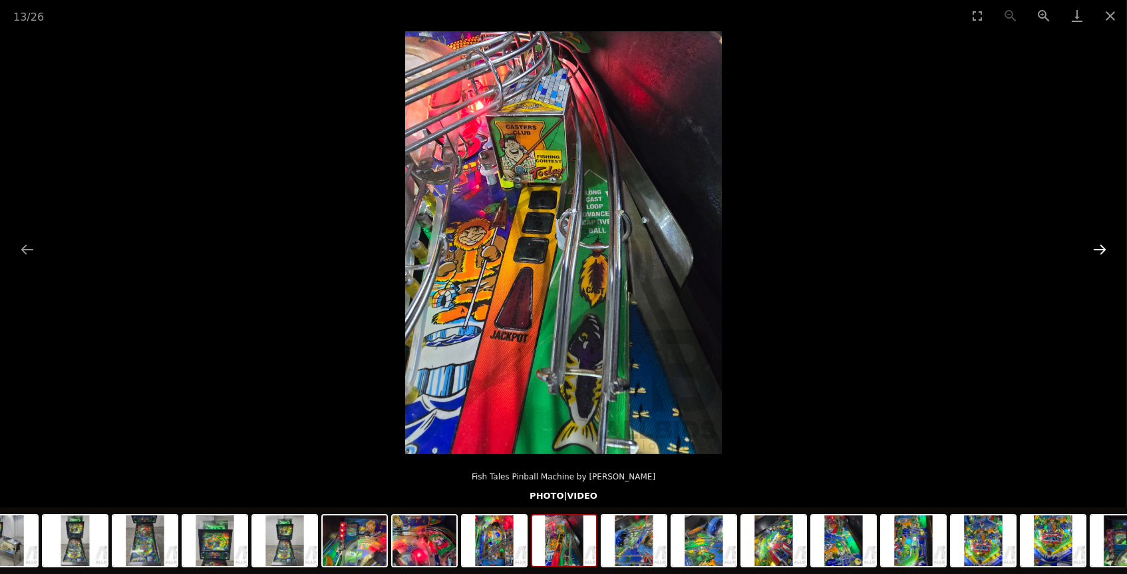
click at [1102, 244] on button "Next slide" at bounding box center [1100, 249] width 28 height 26
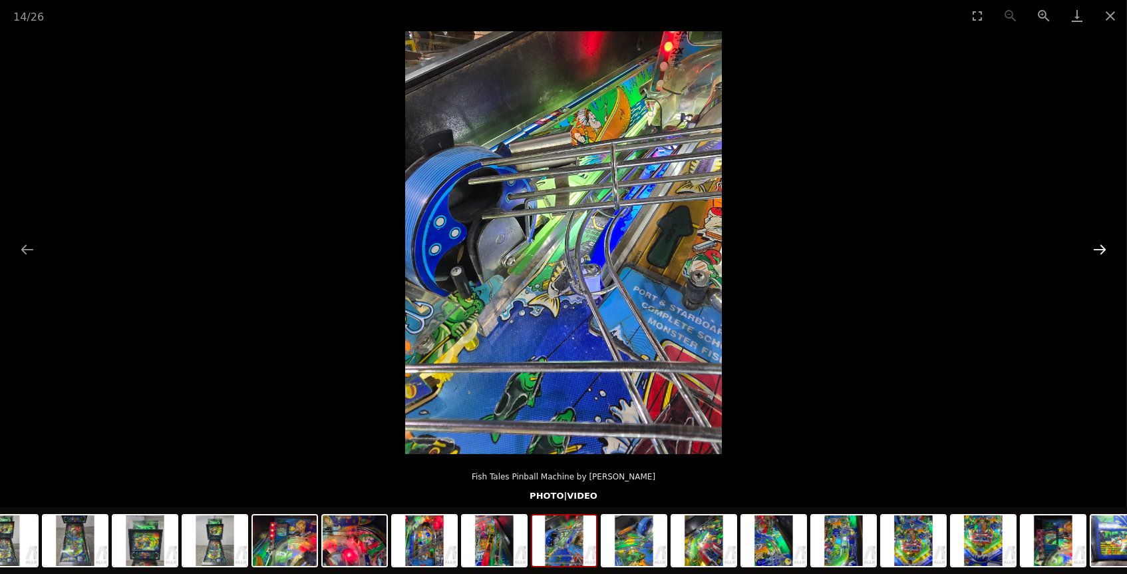
click at [1102, 244] on button "Next slide" at bounding box center [1100, 249] width 28 height 26
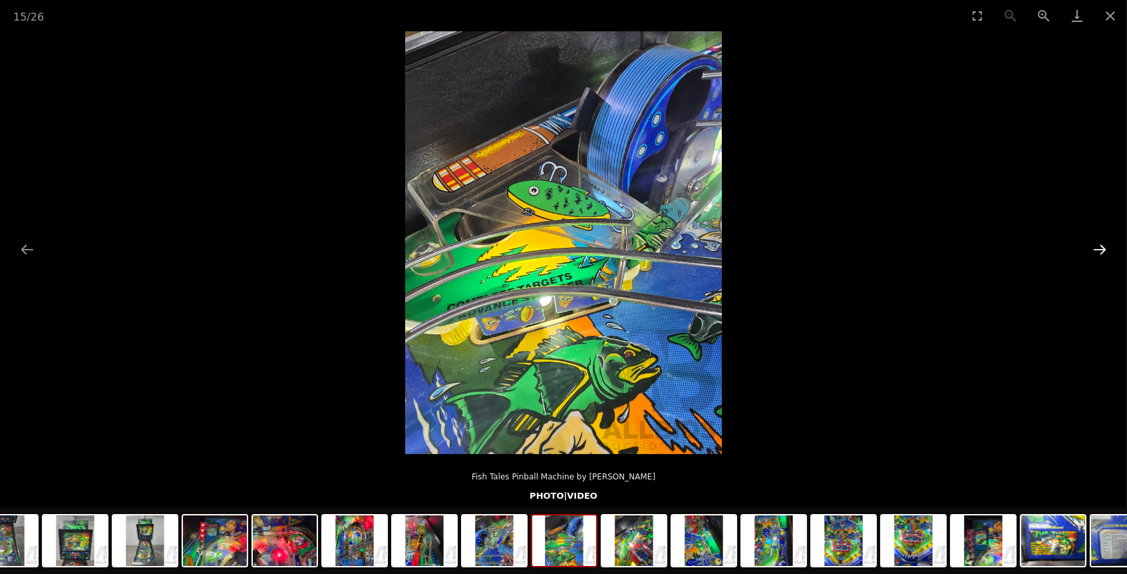
click at [1102, 244] on button "Next slide" at bounding box center [1100, 249] width 28 height 26
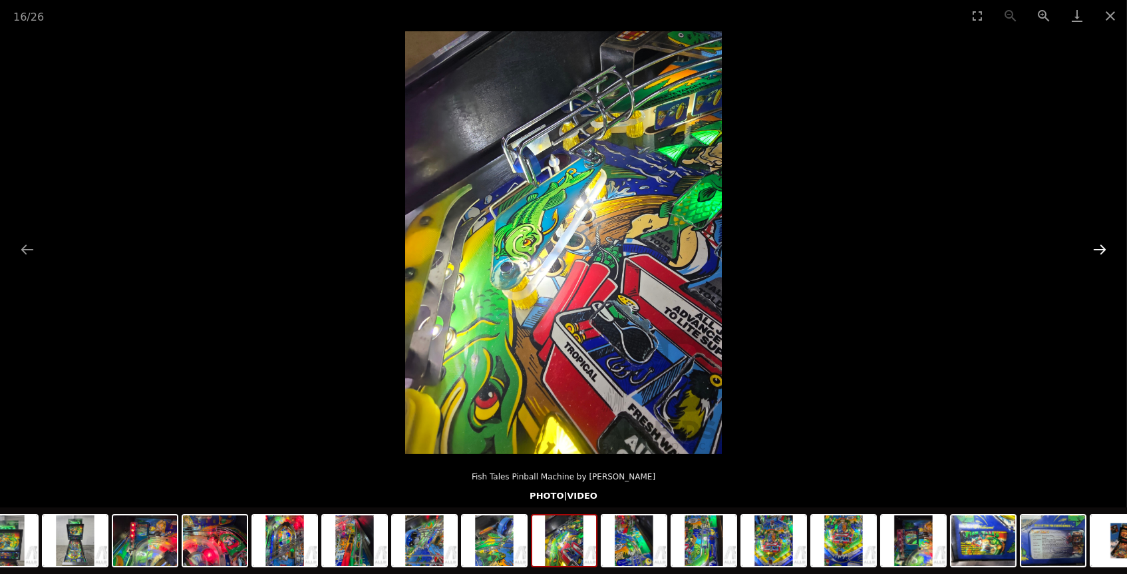
click at [1102, 244] on button "Next slide" at bounding box center [1100, 249] width 28 height 26
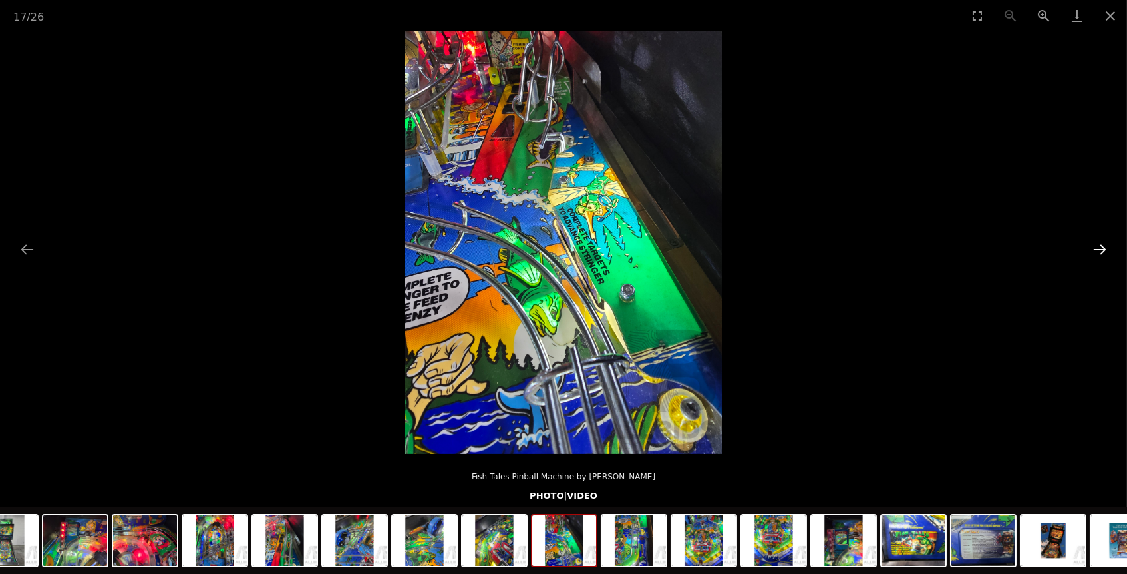
click at [1102, 244] on button "Next slide" at bounding box center [1100, 249] width 28 height 26
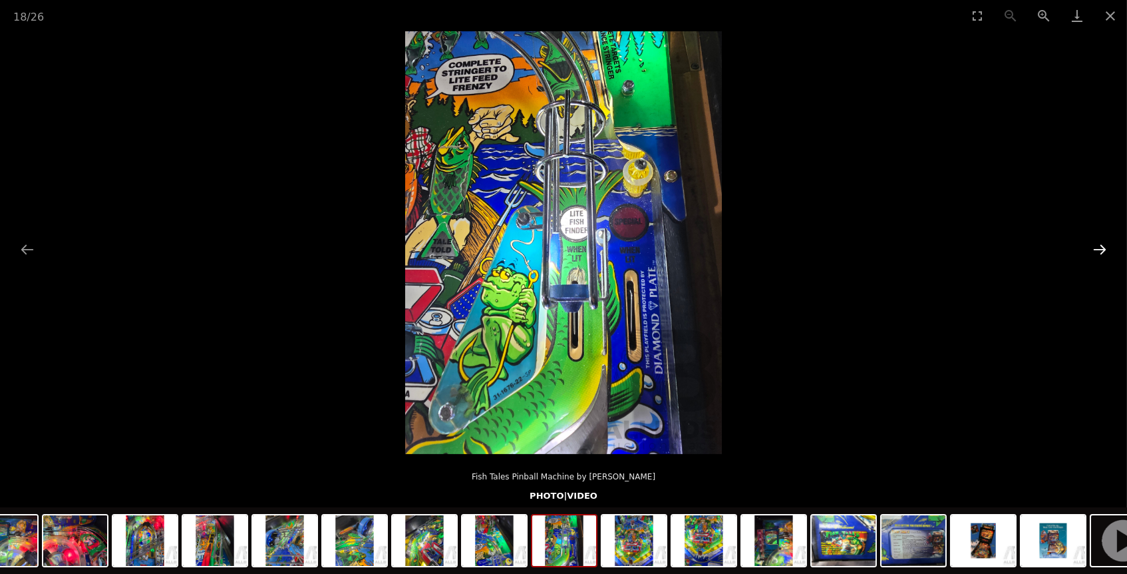
click at [1102, 244] on button "Next slide" at bounding box center [1100, 249] width 28 height 26
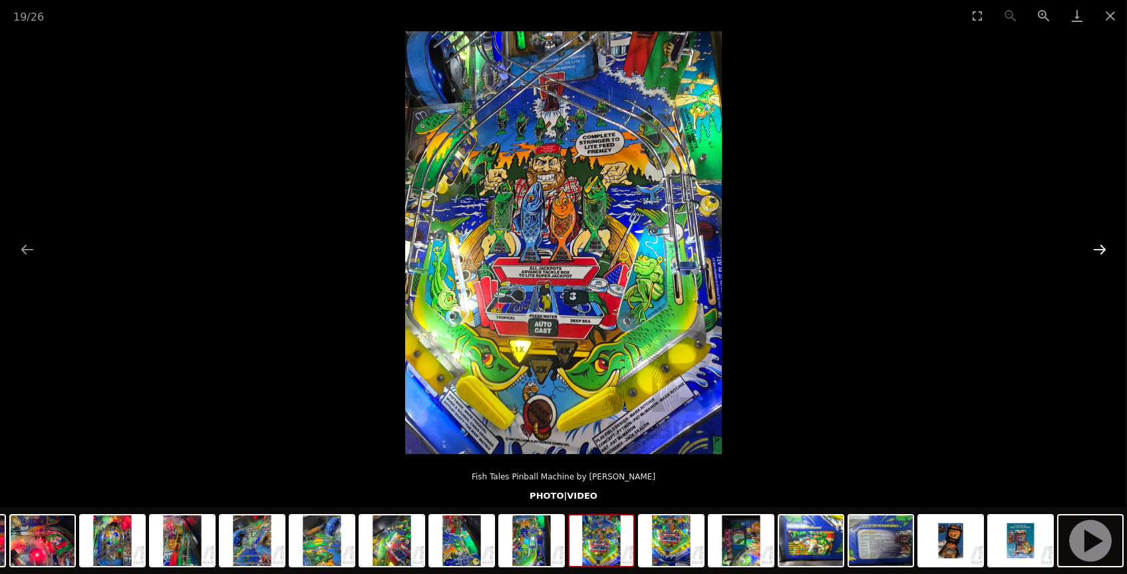
click at [1102, 244] on button "Next slide" at bounding box center [1100, 249] width 28 height 26
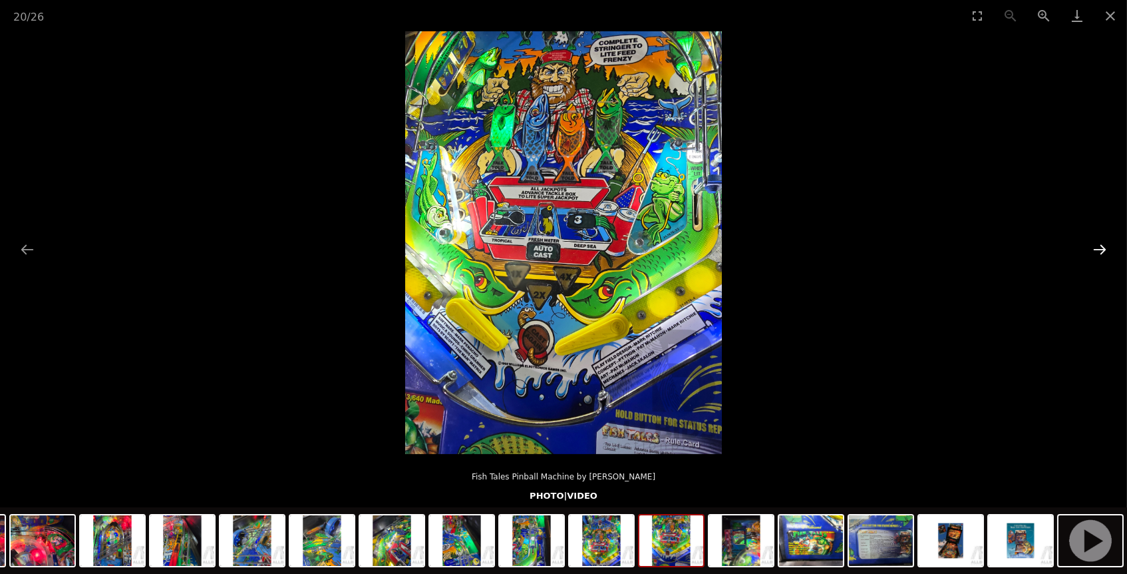
click at [1102, 244] on button "Next slide" at bounding box center [1100, 249] width 28 height 26
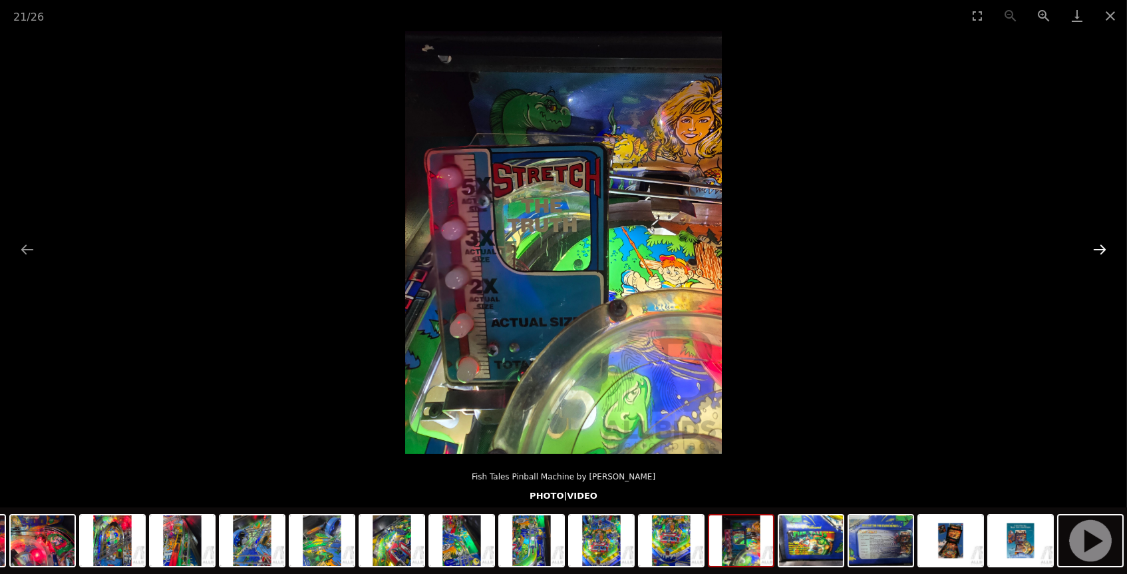
click at [1102, 244] on button "Next slide" at bounding box center [1100, 249] width 28 height 26
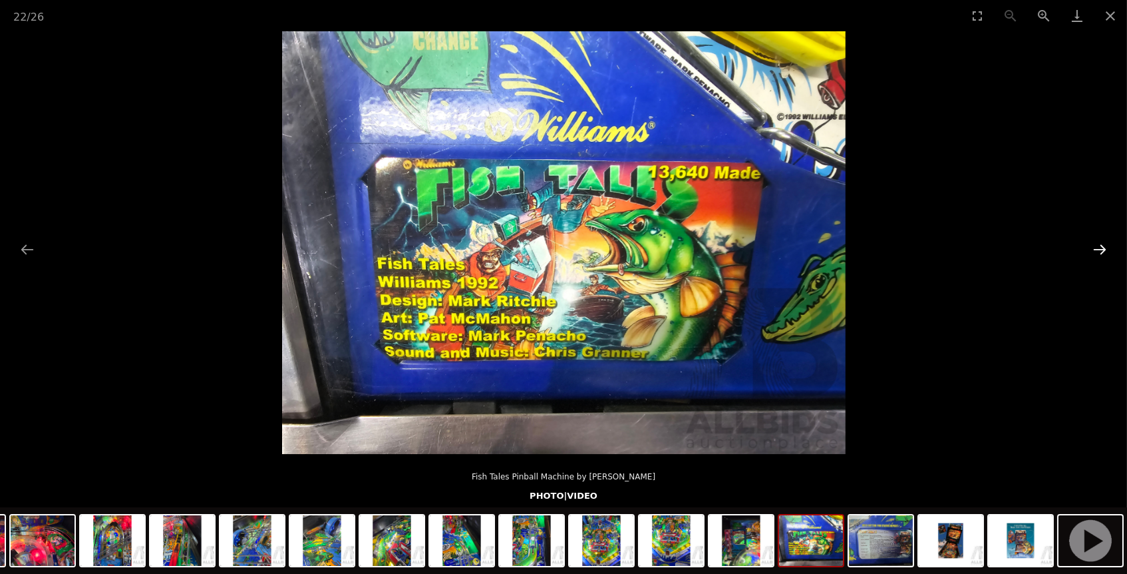
click at [1102, 244] on button "Next slide" at bounding box center [1100, 249] width 28 height 26
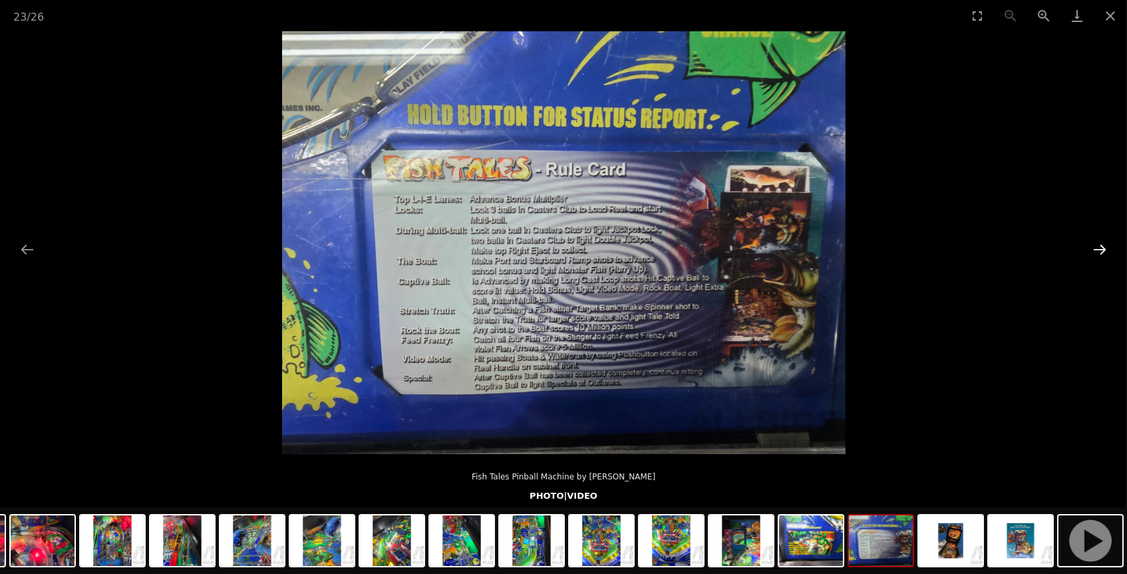
click at [1102, 244] on button "Next slide" at bounding box center [1100, 249] width 28 height 26
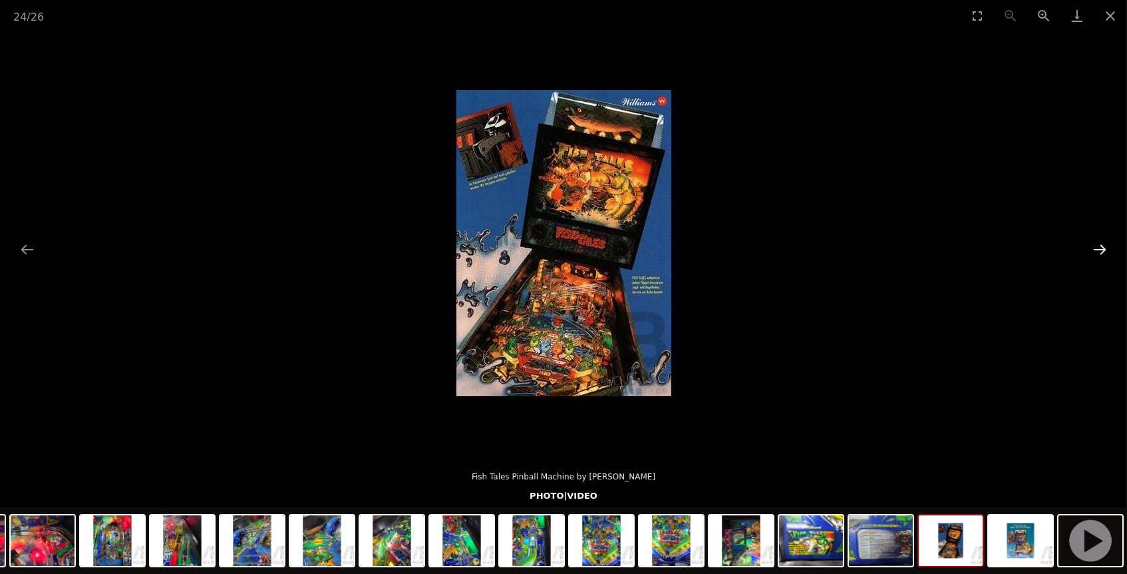
click at [1102, 244] on button "Next slide" at bounding box center [1100, 249] width 28 height 26
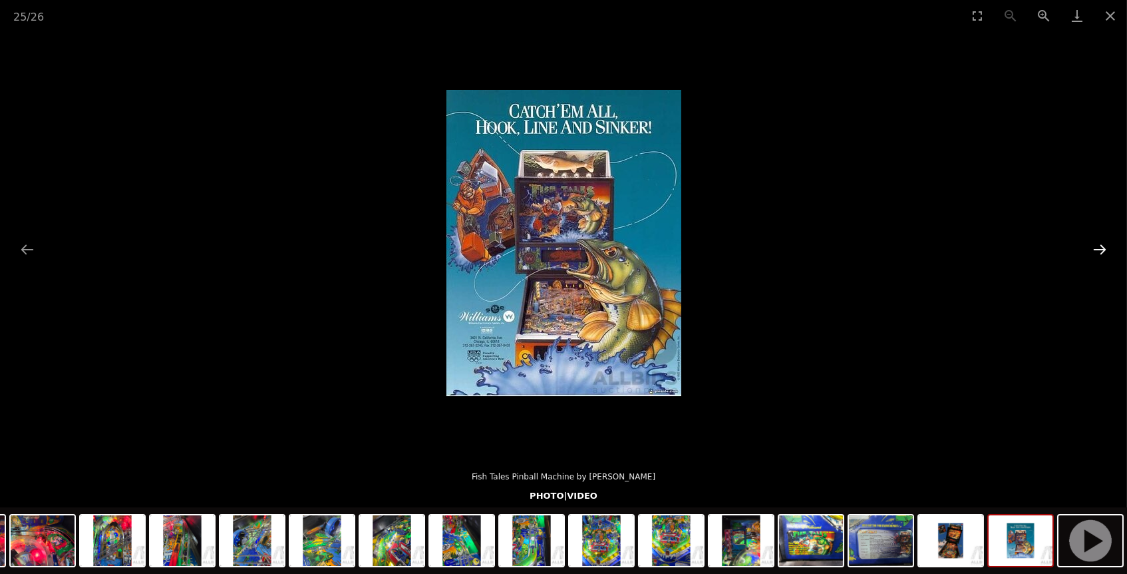
click at [1102, 244] on button "Next slide" at bounding box center [1100, 249] width 28 height 26
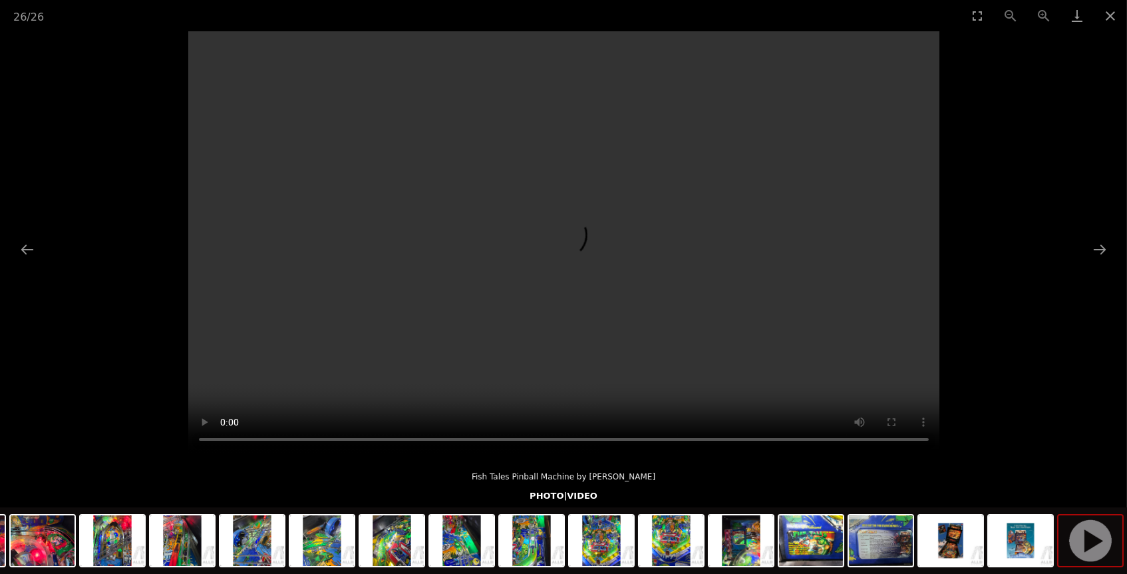
click at [568, 226] on video "Your browser does not support HTML5 video." at bounding box center [563, 242] width 751 height 422
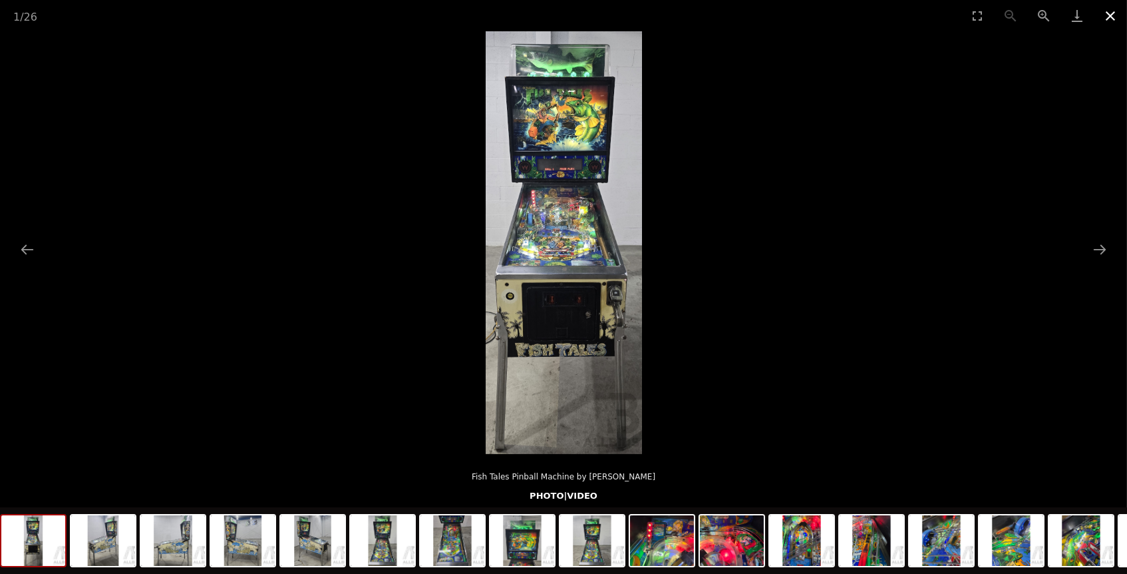
click at [1110, 10] on button "Close gallery" at bounding box center [1110, 15] width 33 height 31
